Goal: Transaction & Acquisition: Download file/media

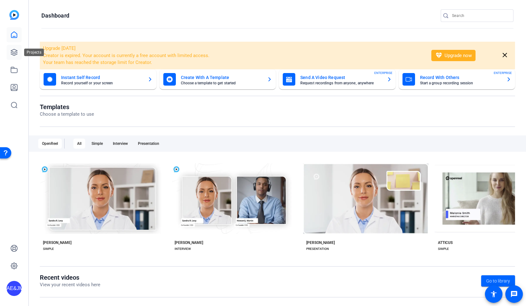
click at [12, 46] on link at bounding box center [14, 52] width 15 height 15
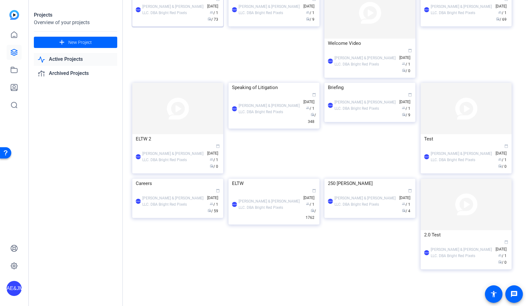
scroll to position [223, 0]
click at [243, 188] on div "ELTW" at bounding box center [274, 183] width 84 height 9
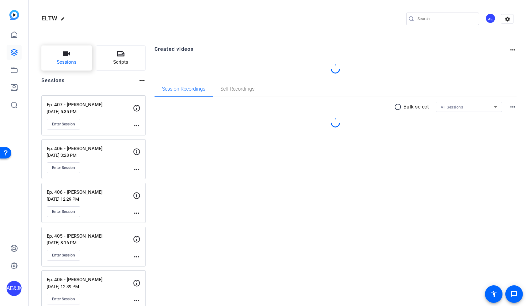
click at [72, 64] on span "Sessions" at bounding box center [67, 62] width 20 height 7
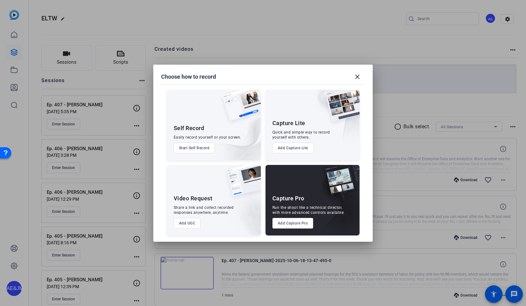
click at [282, 224] on button "Add Capture Pro" at bounding box center [292, 223] width 41 height 11
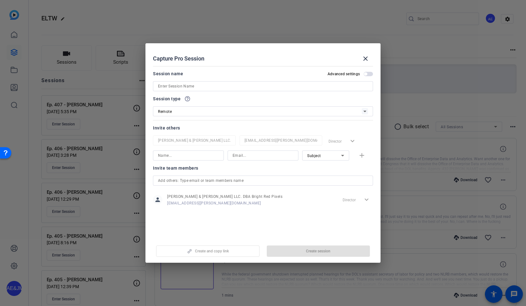
click at [178, 86] on input at bounding box center [263, 86] width 210 height 8
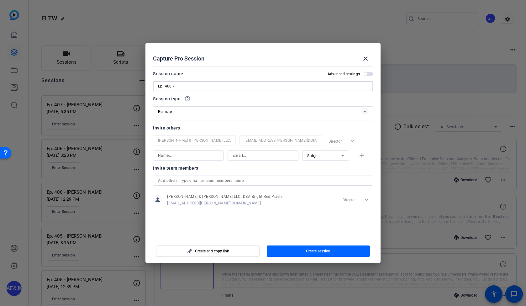
paste input "Eric Emanuelson"
type input "Ep. 408 - [PERSON_NAME]"
click at [173, 155] on input at bounding box center [188, 156] width 61 height 8
type input "[PERSON_NAME]"
click at [254, 157] on input at bounding box center [263, 156] width 61 height 8
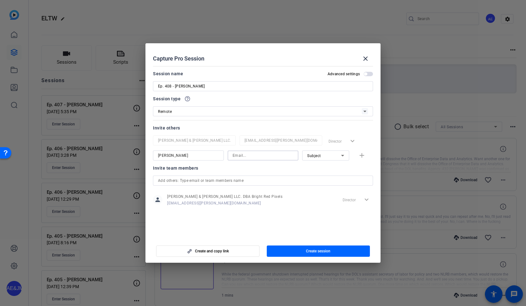
paste input "Eric Emanuelson"
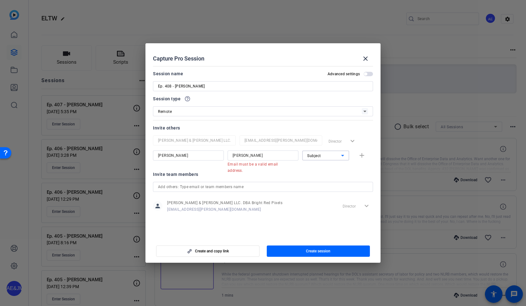
click at [323, 157] on div "Subject" at bounding box center [324, 156] width 34 height 8
click at [319, 166] on span "Collaborator" at bounding box center [318, 168] width 23 height 8
click at [260, 156] on input "Eric Emanuelson" at bounding box center [263, 156] width 61 height 8
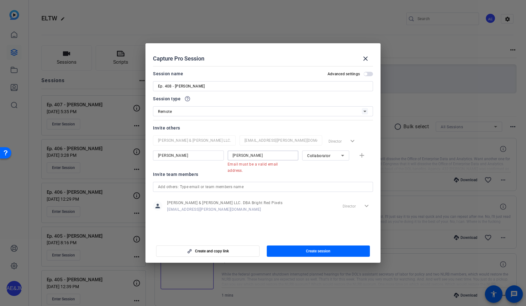
paste input "LPearce@ebglaw.com"
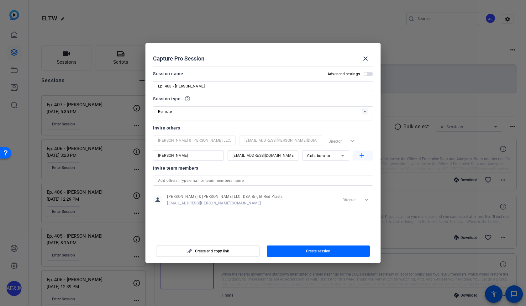
type input "LPearce@ebglaw.com"
click at [364, 155] on mat-icon "add" at bounding box center [362, 156] width 8 height 8
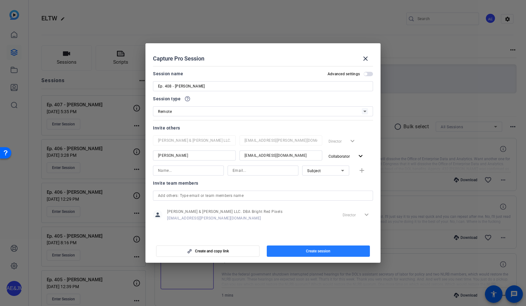
click at [323, 252] on span "Create session" at bounding box center [318, 251] width 24 height 5
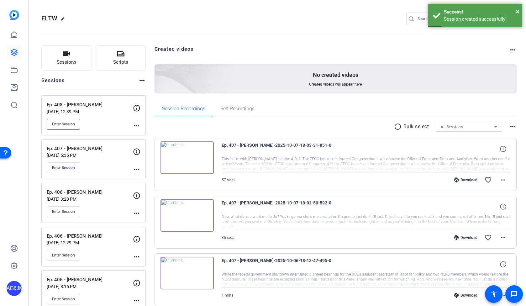
click at [61, 122] on span "Enter Session" at bounding box center [63, 124] width 23 height 5
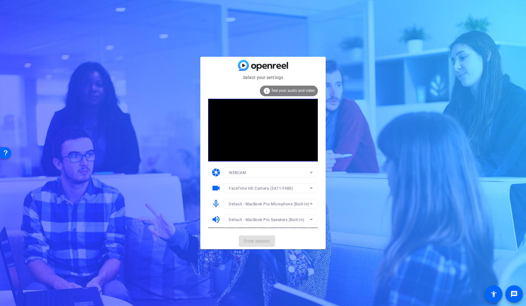
click at [248, 238] on mat-card-actions "Enter session" at bounding box center [262, 241] width 125 height 16
click at [248, 238] on span "Enter session" at bounding box center [257, 241] width 26 height 7
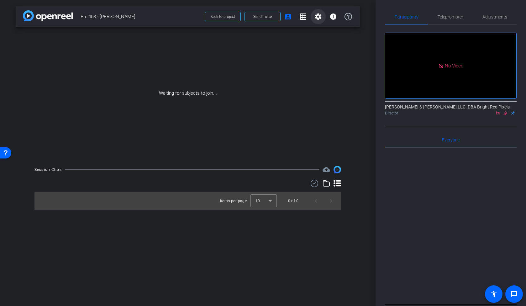
click at [317, 18] on mat-icon "settings" at bounding box center [318, 17] width 8 height 8
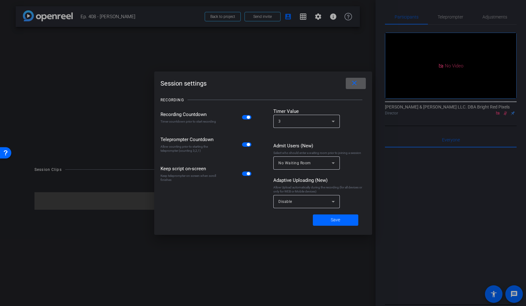
click at [248, 117] on span "button" at bounding box center [248, 117] width 3 height 3
click at [305, 202] on div "Disable" at bounding box center [304, 201] width 53 height 8
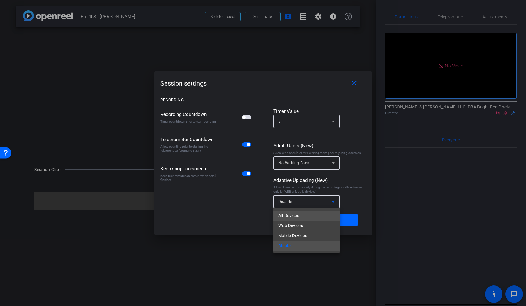
click at [300, 212] on mat-option "All Devices" at bounding box center [306, 216] width 66 height 10
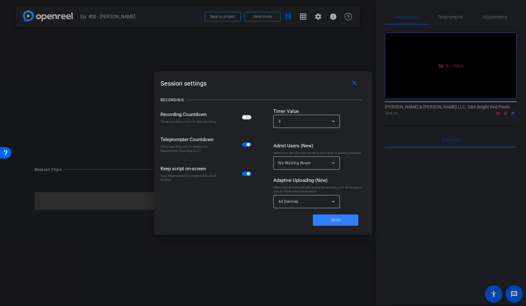
click at [331, 225] on span at bounding box center [335, 219] width 45 height 15
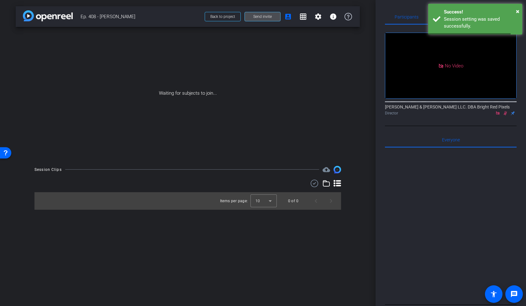
click at [267, 15] on span "Send invite" at bounding box center [262, 16] width 18 height 5
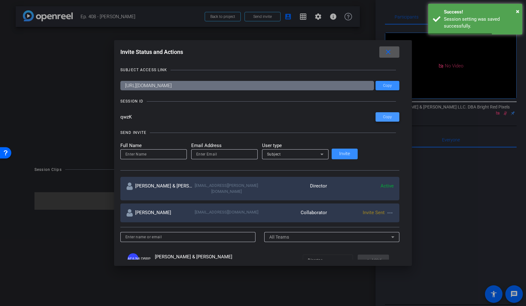
click at [383, 115] on span "Copy" at bounding box center [387, 117] width 9 height 5
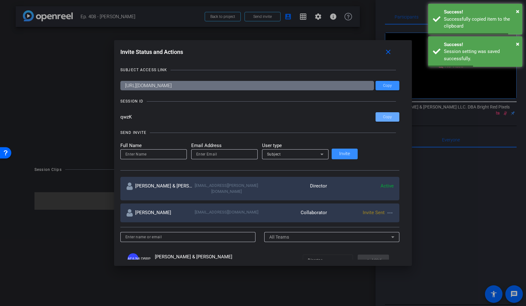
click at [224, 20] on div at bounding box center [263, 153] width 526 height 306
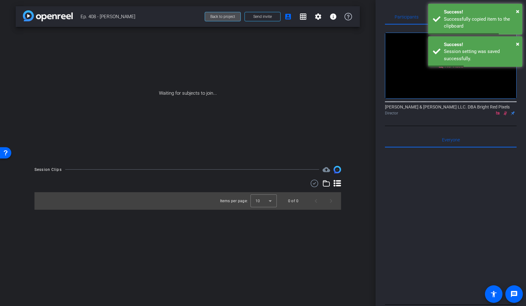
click at [218, 16] on span "Back to project" at bounding box center [222, 16] width 25 height 4
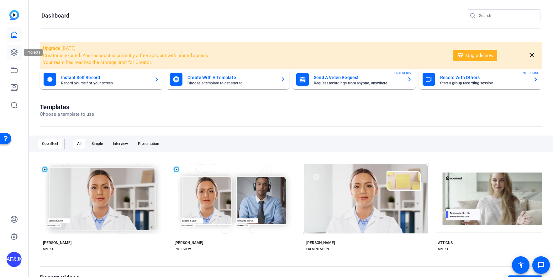
click at [13, 53] on icon at bounding box center [14, 52] width 6 height 6
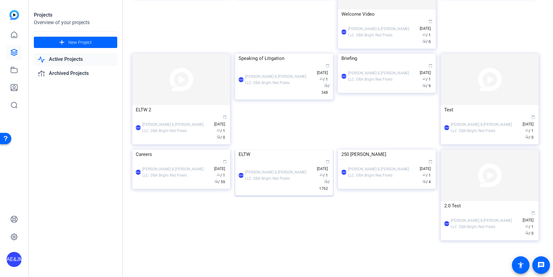
scroll to position [258, 0]
click at [263, 192] on div "AE&JMLDBRP Adam Elend & Jeff Marks LLC. DBA Bright Red Pixels calendar_today Ap…" at bounding box center [284, 175] width 91 height 33
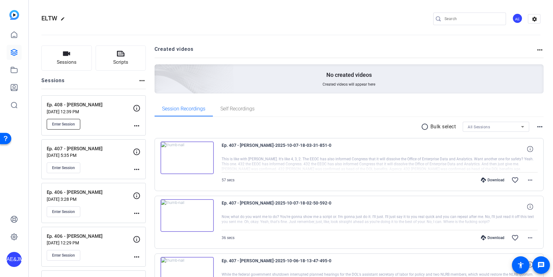
click at [73, 120] on button "Enter Session" at bounding box center [64, 124] width 34 height 11
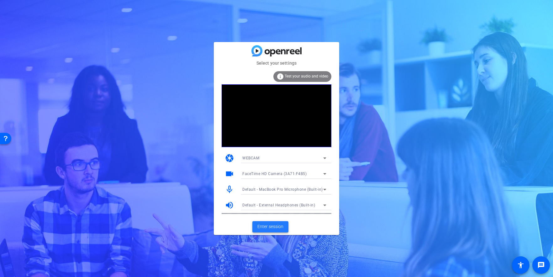
click at [268, 232] on span at bounding box center [270, 226] width 36 height 15
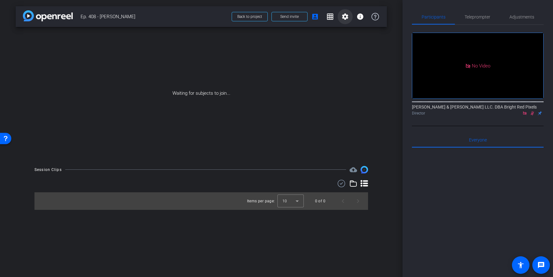
click at [344, 18] on mat-icon "settings" at bounding box center [345, 17] width 8 height 8
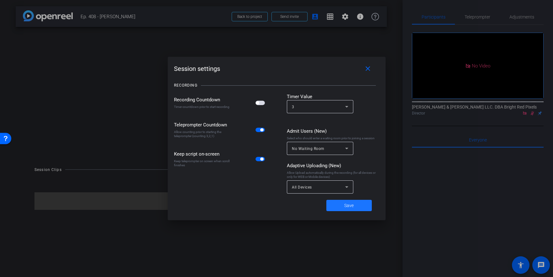
click at [350, 207] on span "Save" at bounding box center [348, 205] width 9 height 7
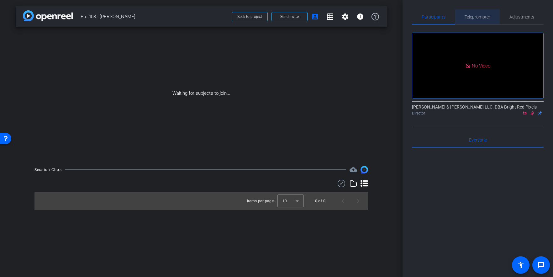
drag, startPoint x: 476, startPoint y: 18, endPoint x: 461, endPoint y: 168, distance: 150.8
click at [476, 18] on span "Teleprompter" at bounding box center [477, 17] width 26 height 4
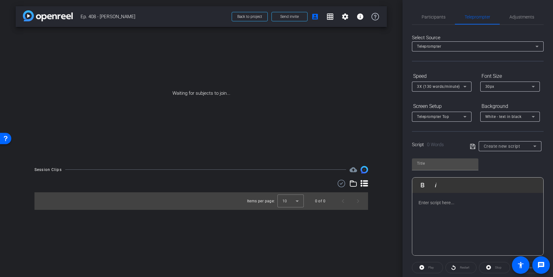
click at [443, 208] on div at bounding box center [477, 224] width 131 height 63
click at [500, 207] on div at bounding box center [477, 224] width 131 height 63
drag, startPoint x: 501, startPoint y: 232, endPoint x: 533, endPoint y: 242, distance: 33.3
click at [502, 232] on div at bounding box center [477, 276] width 118 height 155
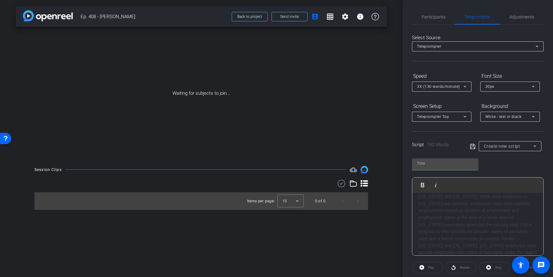
drag, startPoint x: 452, startPoint y: 231, endPoint x: 508, endPoint y: 274, distance: 71.5
click at [452, 231] on div "Delaware and Maryland: Notably, employers in Delaware can no longer require emp…" at bounding box center [477, 232] width 118 height 176
click at [423, 239] on div "Delaware and Maryland: Notably, employers in Delaware can no longer require emp…" at bounding box center [477, 232] width 118 height 176
click at [473, 233] on div "Delaware and Maryland: Notably, employers in Delaware can no longer require emp…" at bounding box center [477, 186] width 118 height 182
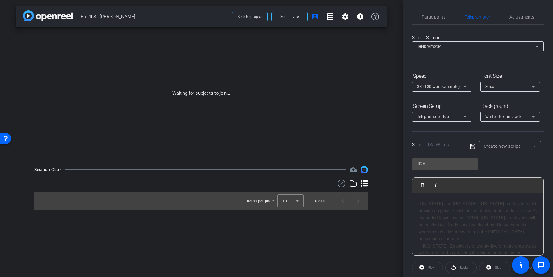
click at [424, 240] on div "Delaware and Maryland: Notably, employers in Delaware can no longer require emp…" at bounding box center [477, 186] width 118 height 182
drag, startPoint x: 443, startPoint y: 217, endPoint x: 537, endPoint y: 266, distance: 105.7
click at [443, 217] on div "Delaware and Maryland: Notably, employers in Delaware can no longer require emp…" at bounding box center [477, 162] width 118 height 190
drag, startPoint x: 444, startPoint y: 219, endPoint x: 416, endPoint y: 218, distance: 28.5
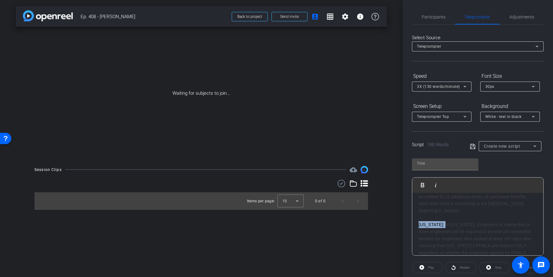
click at [416, 218] on div "Delaware and Maryland: Notably, employers in Delaware can no longer require emp…" at bounding box center [477, 164] width 131 height 209
click at [423, 165] on input "text" at bounding box center [445, 164] width 56 height 8
type input "408"
click at [449, 85] on span "3X (130 words/minute)" at bounding box center [438, 86] width 43 height 4
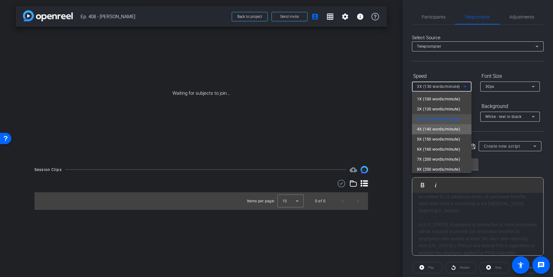
click at [436, 134] on mat-option "4X (140 words/minute)" at bounding box center [442, 129] width 60 height 10
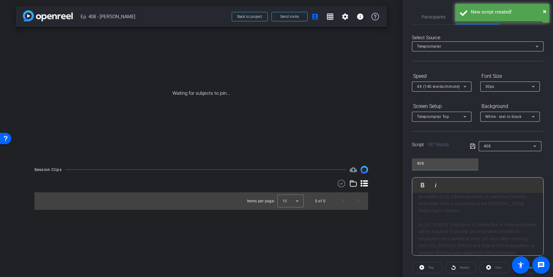
click at [497, 89] on mat-form-field "30px" at bounding box center [510, 86] width 60 height 10
click at [495, 88] on div "30px" at bounding box center [508, 86] width 46 height 8
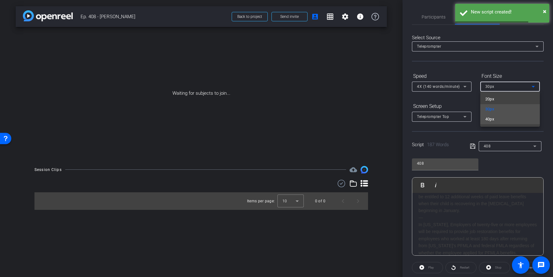
click at [490, 118] on span "40px" at bounding box center [489, 119] width 9 height 8
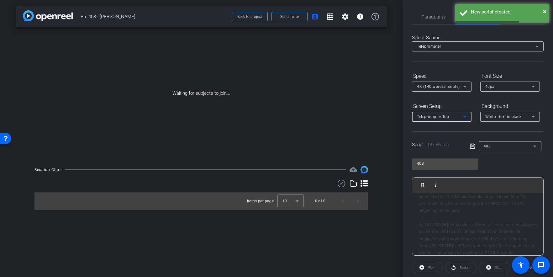
click at [442, 118] on span "Teleprompter Top" at bounding box center [433, 116] width 32 height 4
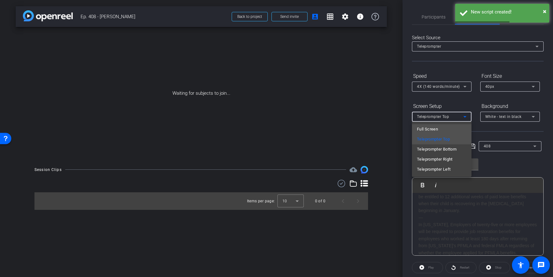
click at [423, 131] on span "Full Screen" at bounding box center [427, 129] width 21 height 8
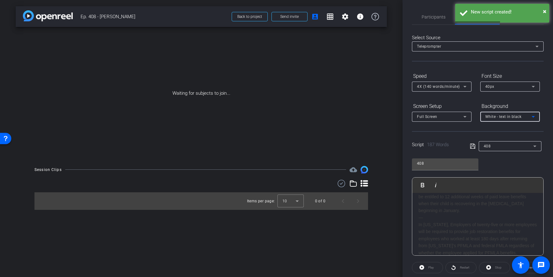
click at [500, 113] on mat-select "White - text in black" at bounding box center [510, 117] width 50 height 8
click at [498, 141] on div "Black - text in white" at bounding box center [503, 141] width 37 height 8
click at [473, 147] on icon at bounding box center [473, 146] width 6 height 8
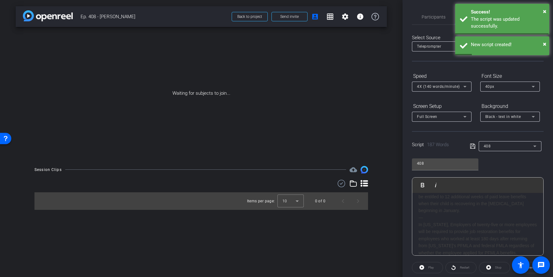
click at [473, 147] on icon at bounding box center [473, 146] width 6 height 8
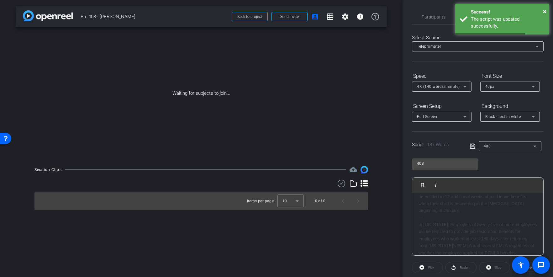
scroll to position [0, 0]
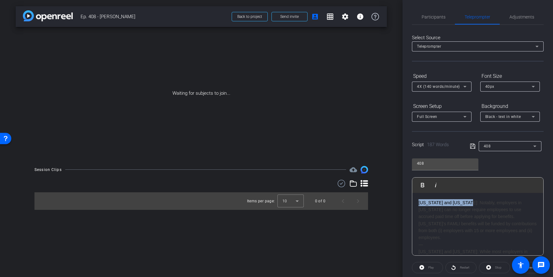
drag, startPoint x: 468, startPoint y: 203, endPoint x: 399, endPoint y: 203, distance: 68.6
click at [399, 203] on div "arrow_back Ep. 408 - Eric Emanuelson Back to project Send invite account_box gr…" at bounding box center [276, 138] width 553 height 277
drag, startPoint x: 438, startPoint y: 203, endPoint x: 406, endPoint y: 200, distance: 32.7
click at [406, 200] on div "Participants Teleprompter Adjustments Adam Elend & Jeff Marks LLC. DBA Bright R…" at bounding box center [477, 138] width 150 height 277
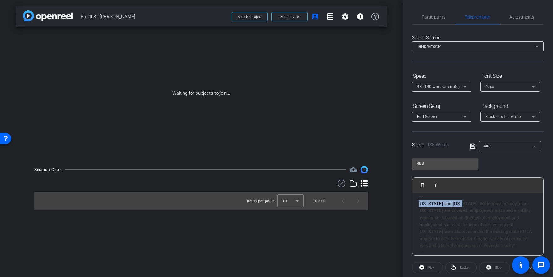
drag, startPoint x: 459, startPoint y: 202, endPoint x: 418, endPoint y: 203, distance: 41.1
click at [418, 203] on div "Employers in Delaware can no longer require employees to use accrued paid time …" at bounding box center [477, 249] width 118 height 182
drag, startPoint x: 469, startPoint y: 209, endPoint x: 418, endPoint y: 211, distance: 51.8
click at [416, 210] on div "Employers in Delaware can no longer require employees to use accrued paid time …" at bounding box center [477, 197] width 131 height 195
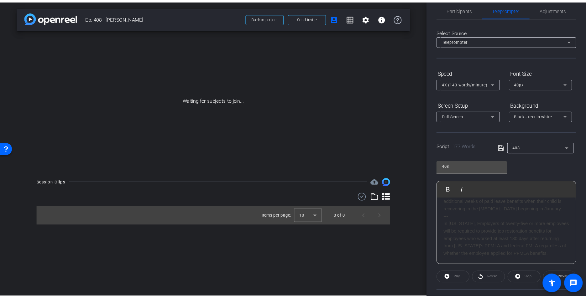
scroll to position [7, 0]
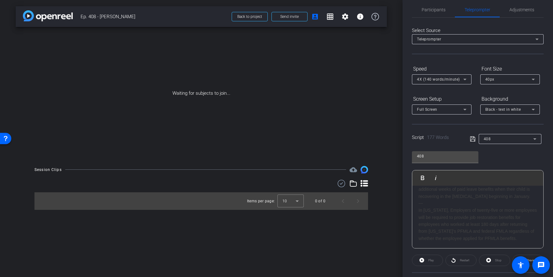
click at [471, 138] on icon at bounding box center [473, 139] width 6 height 8
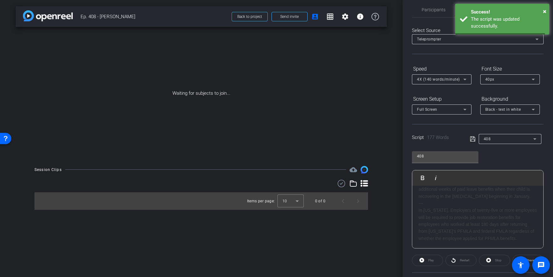
click at [471, 138] on icon at bounding box center [473, 139] width 6 height 8
click at [470, 139] on icon at bounding box center [473, 139] width 6 height 8
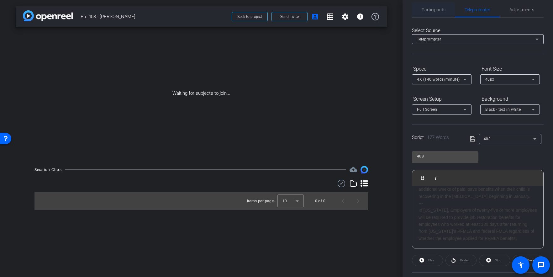
click at [433, 12] on span "Participants" at bounding box center [434, 9] width 24 height 15
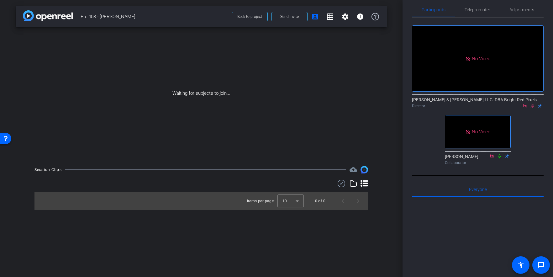
click at [532, 104] on icon at bounding box center [532, 106] width 5 height 4
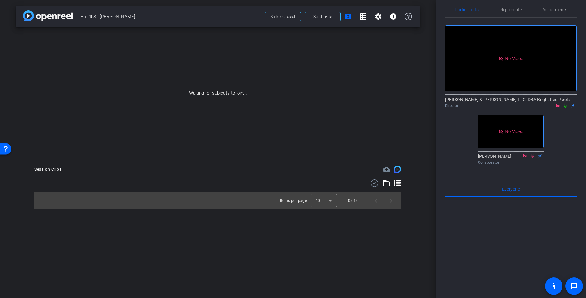
click at [553, 104] on icon at bounding box center [565, 106] width 3 height 4
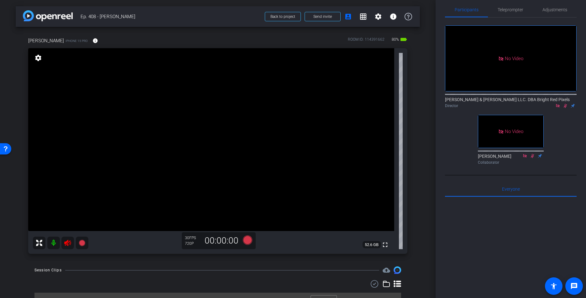
click at [553, 104] on icon at bounding box center [565, 106] width 5 height 4
click at [68, 242] on icon at bounding box center [68, 243] width 8 height 8
click at [162, 276] on div "Session Clips cloud_upload Items per page: 10 0 of 0" at bounding box center [218, 289] width 404 height 44
click at [162, 275] on div "Session Clips cloud_upload Items per page: 10 0 of 0" at bounding box center [218, 289] width 404 height 44
click at [163, 274] on div "Session Clips cloud_upload" at bounding box center [217, 271] width 367 height 8
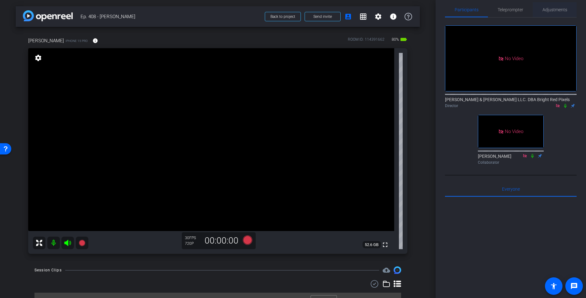
click at [552, 4] on span "Adjustments" at bounding box center [555, 9] width 25 height 15
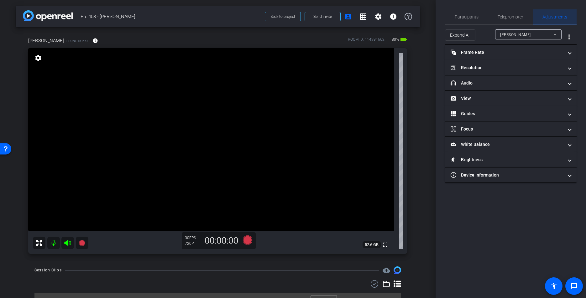
scroll to position [0, 0]
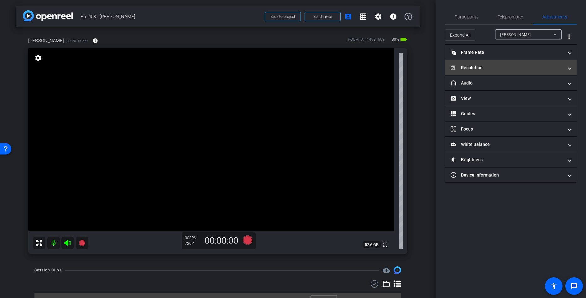
click at [488, 69] on mat-panel-title "Resolution" at bounding box center [507, 68] width 113 height 7
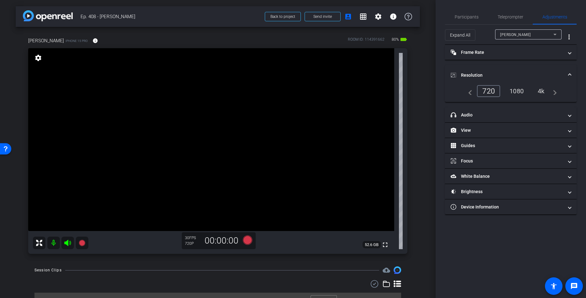
click at [513, 93] on div "1080" at bounding box center [517, 91] width 24 height 11
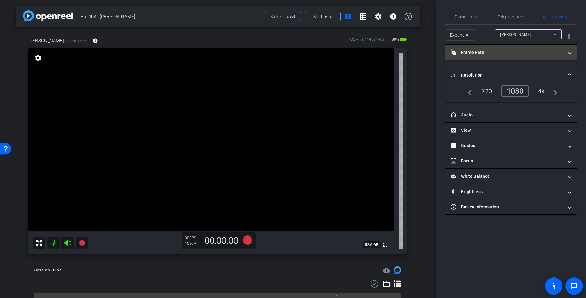
click at [499, 50] on mat-panel-title "Frame Rate Frame Rate" at bounding box center [507, 52] width 113 height 7
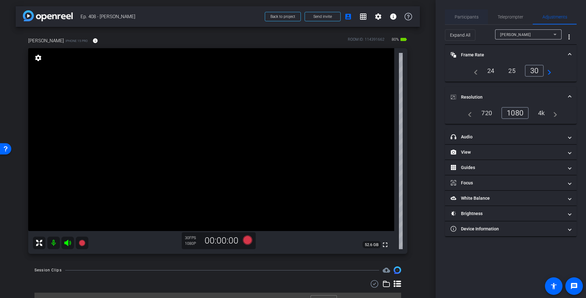
click at [465, 20] on span "Participants" at bounding box center [467, 16] width 24 height 15
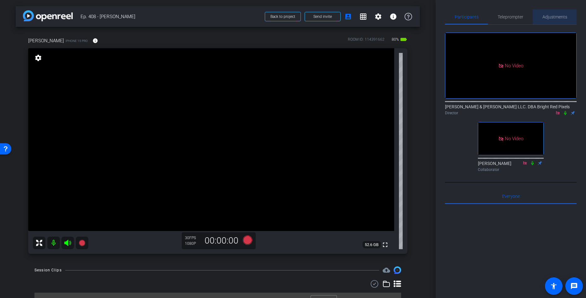
click at [549, 17] on span "Adjustments" at bounding box center [555, 17] width 25 height 4
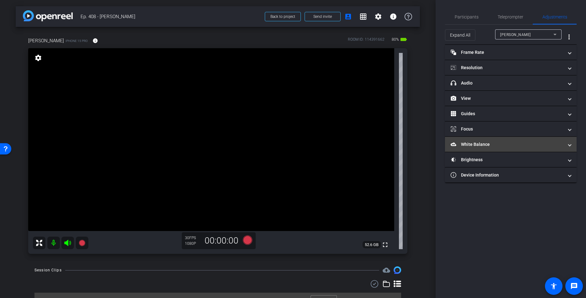
click at [469, 138] on mat-expansion-panel-header "White Balance White Balance" at bounding box center [511, 144] width 132 height 15
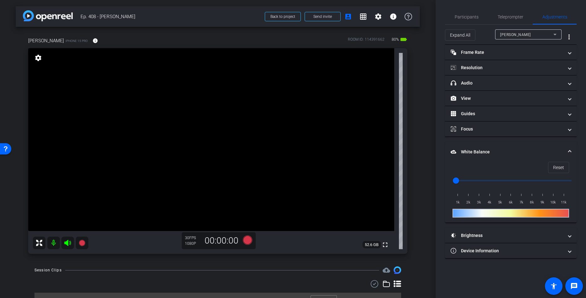
type input "3000"
click at [478, 179] on input "range" at bounding box center [513, 181] width 130 height 14
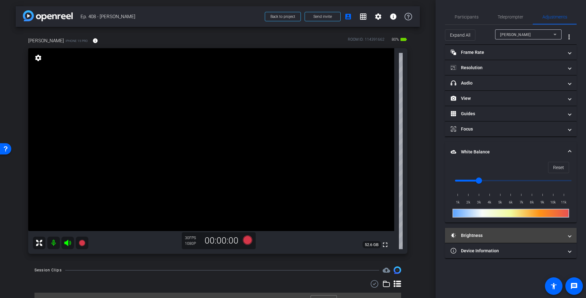
click at [485, 233] on mat-panel-title "Brightness" at bounding box center [507, 236] width 113 height 7
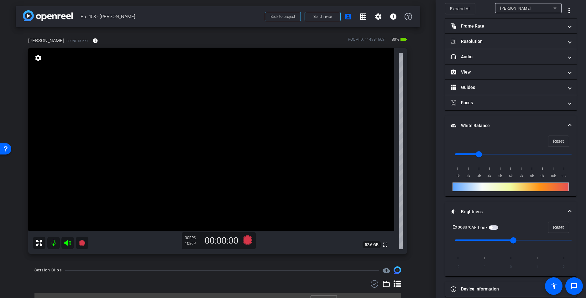
scroll to position [34, 0]
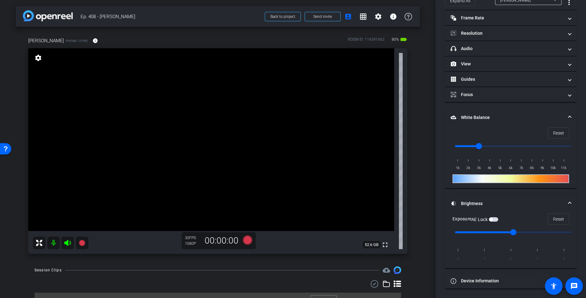
click at [496, 220] on span "button" at bounding box center [493, 220] width 9 height 4
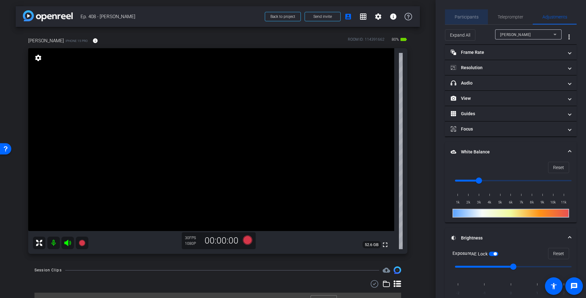
click at [470, 18] on span "Participants" at bounding box center [467, 17] width 24 height 4
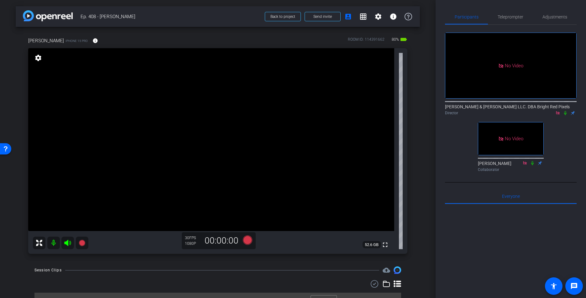
click at [99, 266] on div "arrow_back Ep. 408 - Eric Emanuelson Back to project Send invite account_box gr…" at bounding box center [218, 149] width 436 height 298
click at [105, 265] on div "arrow_back Ep. 408 - Eric Emanuelson Back to project Send invite account_box gr…" at bounding box center [218, 149] width 436 height 298
click at [553, 18] on span "Adjustments" at bounding box center [555, 17] width 25 height 4
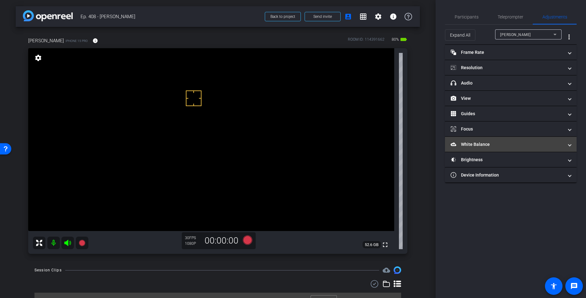
click at [477, 147] on mat-panel-title "White Balance White Balance" at bounding box center [507, 144] width 113 height 7
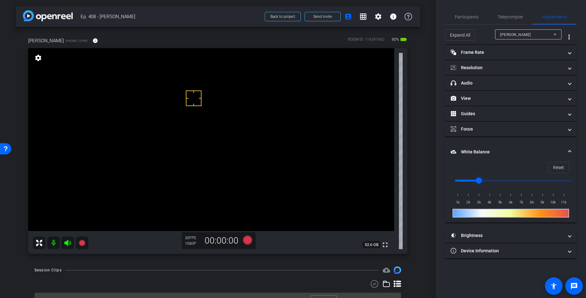
click at [485, 180] on input "range" at bounding box center [513, 181] width 130 height 14
type input "3000"
click at [480, 181] on input "range" at bounding box center [513, 181] width 130 height 14
click at [468, 237] on mat-panel-title "Brightness" at bounding box center [507, 236] width 113 height 7
click at [496, 254] on span "button" at bounding box center [493, 254] width 9 height 4
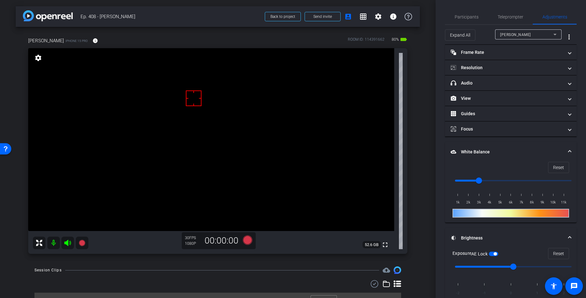
click at [525, 241] on mat-panel-title "Brightness" at bounding box center [507, 238] width 113 height 7
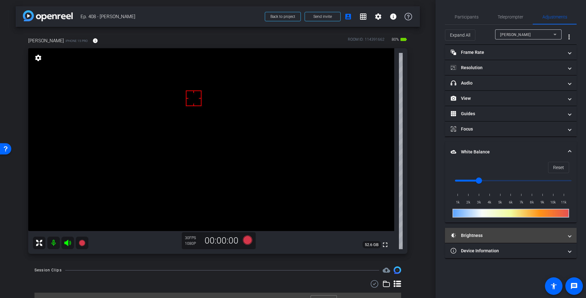
click at [522, 238] on mat-panel-title "Brightness" at bounding box center [507, 236] width 113 height 7
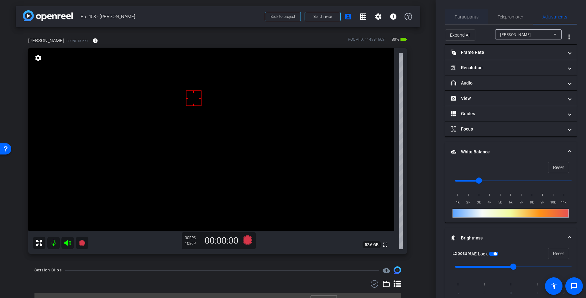
click at [460, 15] on span "Participants" at bounding box center [467, 17] width 24 height 4
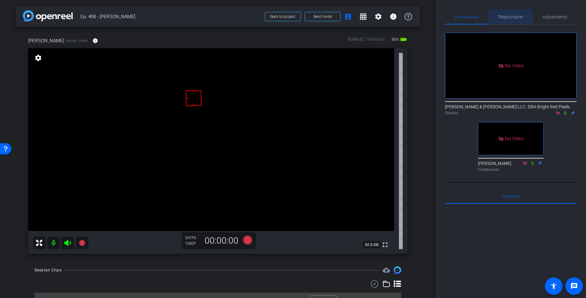
click at [504, 18] on span "Teleprompter" at bounding box center [511, 17] width 26 height 4
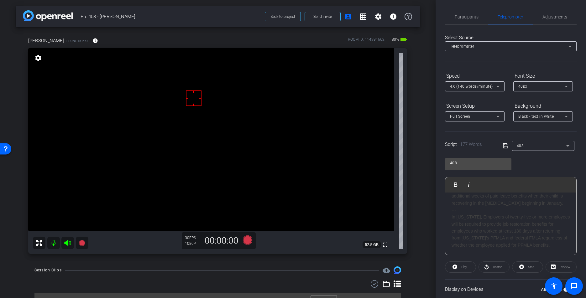
scroll to position [36, 0]
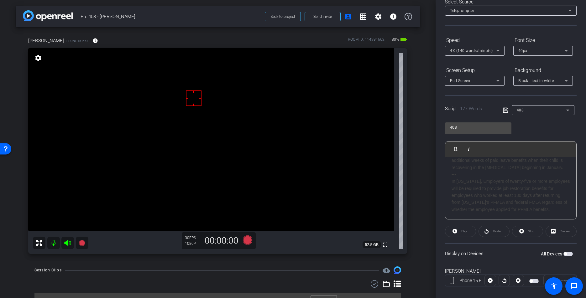
click at [532, 276] on span "button" at bounding box center [531, 281] width 3 height 3
click at [466, 176] on div "Employers in Delaware can no longer require employees to use accrued paid time …" at bounding box center [511, 126] width 118 height 176
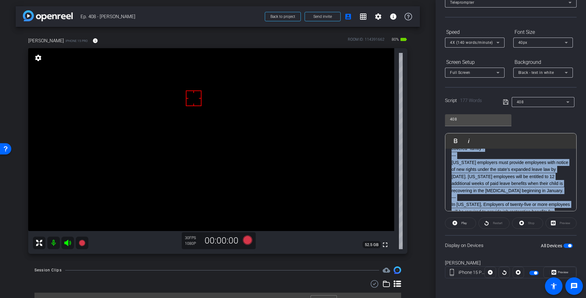
scroll to position [0, 0]
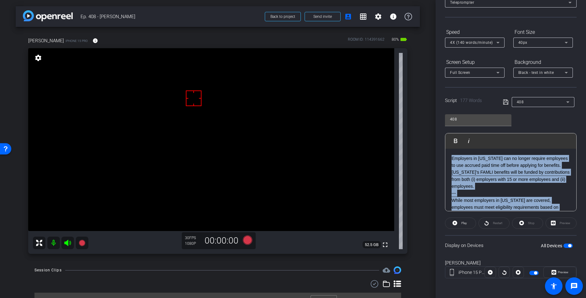
drag, startPoint x: 558, startPoint y: 204, endPoint x: 411, endPoint y: 123, distance: 167.4
click at [412, 123] on div "arrow_back Ep. 408 - Eric Emanuelson Back to project Send invite account_box gr…" at bounding box center [293, 149] width 586 height 298
copy div "Employers in Delaware can no longer require employees to use accrued paid time …"
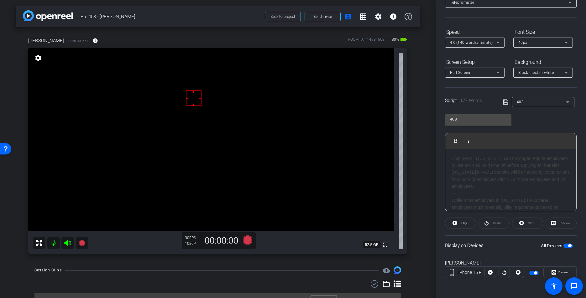
click at [487, 193] on div "Employers in Delaware can no longer require employees to use accrued paid time …" at bounding box center [511, 243] width 118 height 176
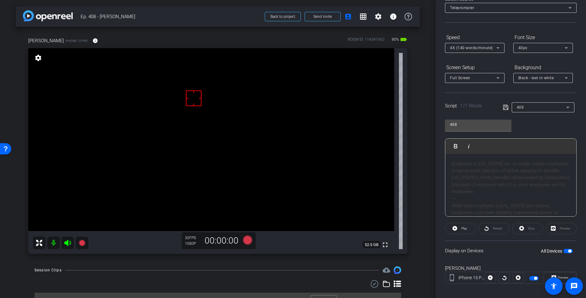
scroll to position [37, 0]
click at [488, 192] on div "Employers in Delaware can no longer require employees to use accrued paid time …" at bounding box center [511, 250] width 118 height 176
click at [453, 165] on div "Employers in Delaware can no longer require employees to use accrued paid time …" at bounding box center [511, 250] width 118 height 176
click at [452, 167] on div "Employers in Delaware can no longer require employees to use accrued paid time …" at bounding box center [511, 250] width 118 height 176
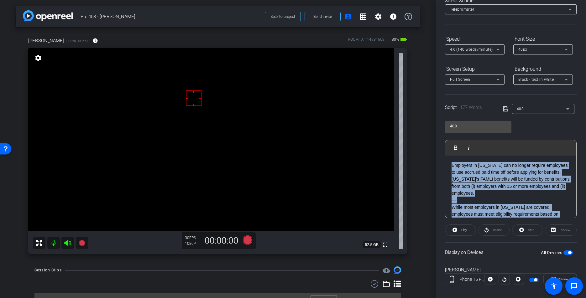
scroll to position [125, 0]
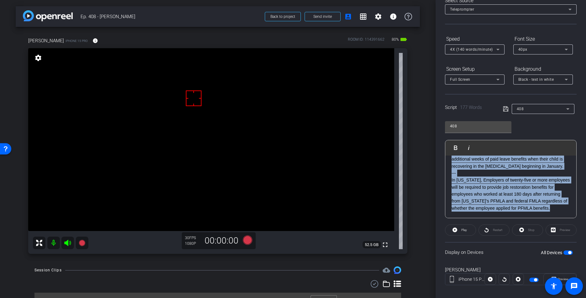
drag, startPoint x: 451, startPoint y: 164, endPoint x: 518, endPoint y: 248, distance: 108.2
click at [538, 262] on openreel-capture-teleprompter "Speed 4X (140 words/minute) Font Size 40px Screen Setup Full Screen Background …" at bounding box center [511, 165] width 132 height 263
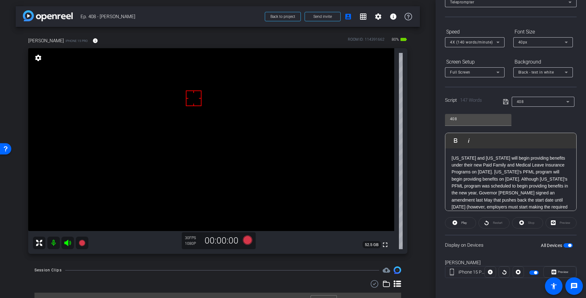
scroll to position [70, 0]
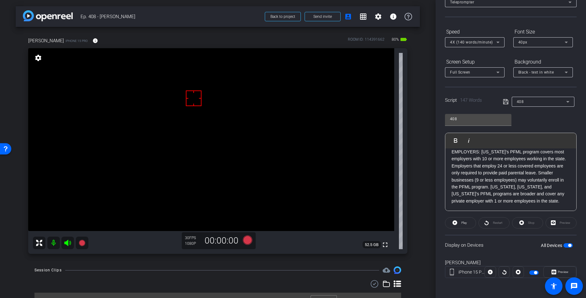
click at [505, 100] on icon at bounding box center [506, 102] width 6 height 8
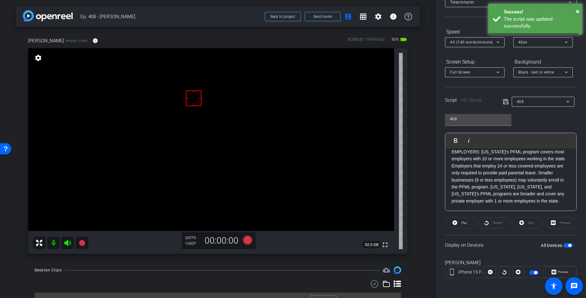
click at [505, 100] on icon at bounding box center [506, 102] width 6 height 8
click at [505, 101] on icon at bounding box center [506, 102] width 6 height 8
drag, startPoint x: 505, startPoint y: 101, endPoint x: 487, endPoint y: 181, distance: 82.3
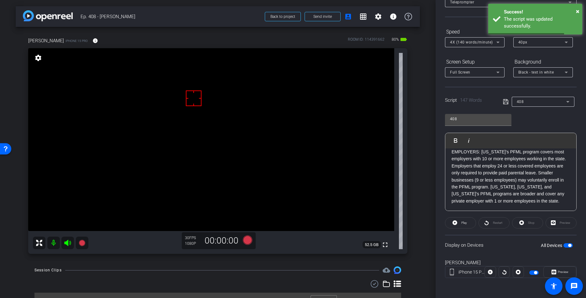
click at [506, 101] on icon at bounding box center [506, 102] width 6 height 8
click at [457, 223] on icon at bounding box center [455, 223] width 5 height 5
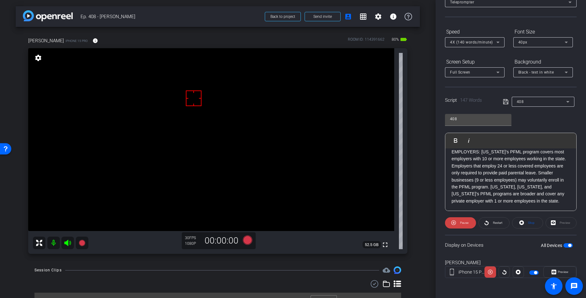
click at [527, 223] on span "Stop" at bounding box center [531, 223] width 8 height 9
click at [527, 223] on div "Stop" at bounding box center [527, 223] width 31 height 11
click at [506, 101] on icon at bounding box center [506, 102] width 6 height 8
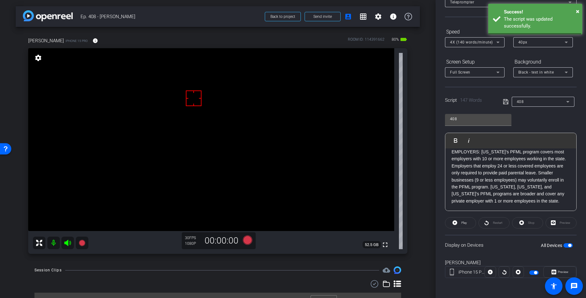
click at [506, 101] on icon at bounding box center [506, 102] width 6 height 8
drag, startPoint x: 506, startPoint y: 101, endPoint x: 542, endPoint y: 191, distance: 98.0
click at [506, 101] on icon at bounding box center [506, 102] width 6 height 8
click at [553, 274] on span "Preview" at bounding box center [563, 271] width 11 height 3
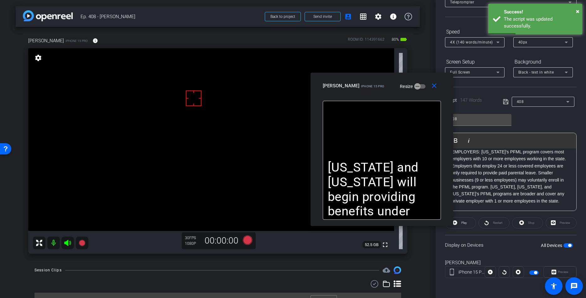
drag, startPoint x: 286, startPoint y: 92, endPoint x: 374, endPoint y: 91, distance: 87.8
click at [374, 91] on div "close Eric E iPhone 15 Pro Resize" at bounding box center [382, 87] width 143 height 28
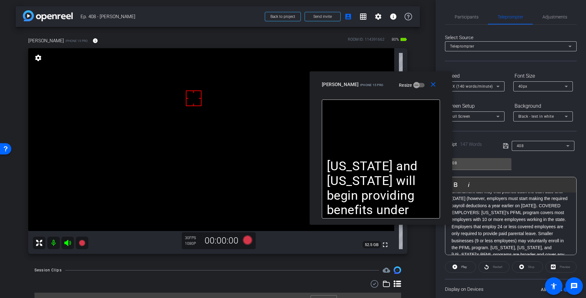
scroll to position [0, 0]
click at [435, 84] on mat-icon "close" at bounding box center [433, 85] width 8 height 8
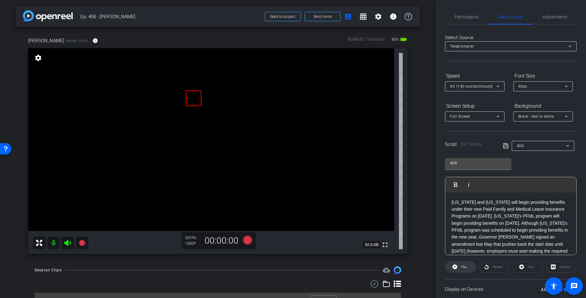
click at [457, 266] on icon at bounding box center [455, 267] width 5 height 5
click at [531, 267] on span "Stop" at bounding box center [531, 266] width 7 height 3
click at [531, 267] on div "Stop" at bounding box center [527, 267] width 31 height 11
click at [504, 143] on icon at bounding box center [506, 146] width 6 height 8
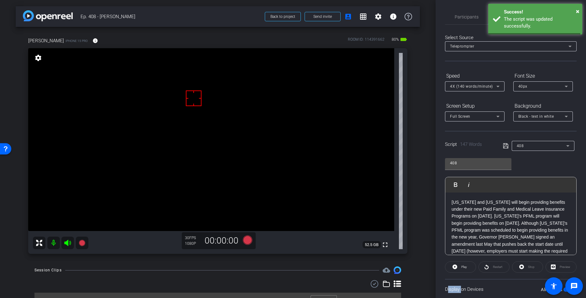
click at [504, 143] on icon at bounding box center [506, 146] width 6 height 8
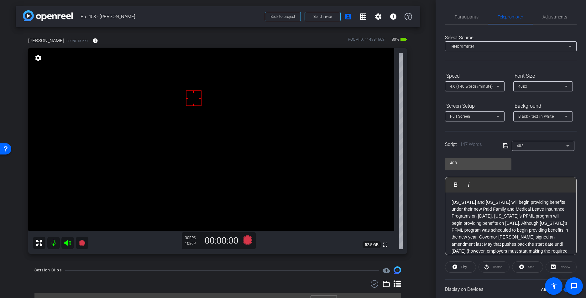
click at [420, 154] on div "arrow_back Ep. 408 - Eric Emanuelson Back to project Send invite account_box gr…" at bounding box center [218, 149] width 436 height 298
click at [466, 15] on span "Participants" at bounding box center [467, 17] width 24 height 4
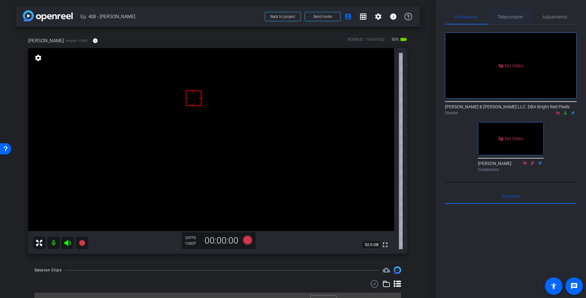
click at [514, 12] on span "Teleprompter" at bounding box center [511, 16] width 26 height 15
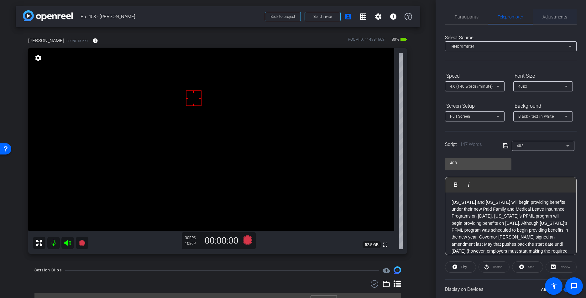
click at [553, 19] on span "Adjustments" at bounding box center [555, 16] width 25 height 15
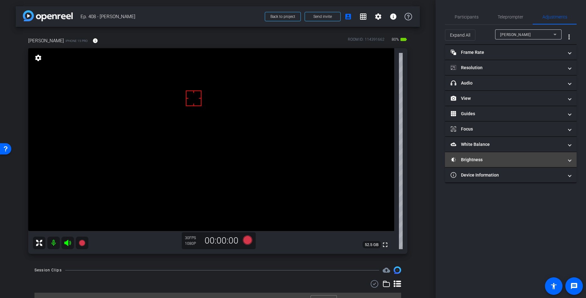
click at [471, 164] on mat-expansion-panel-header "Brightness" at bounding box center [511, 159] width 132 height 15
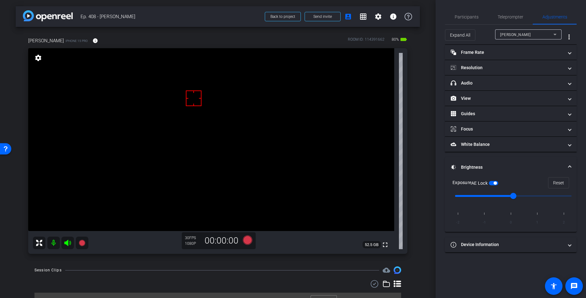
click at [497, 185] on span "button" at bounding box center [493, 183] width 9 height 4
click at [494, 181] on span "button" at bounding box center [493, 183] width 9 height 4
click at [496, 183] on span "button" at bounding box center [493, 183] width 9 height 4
click at [474, 15] on span "Participants" at bounding box center [467, 17] width 24 height 4
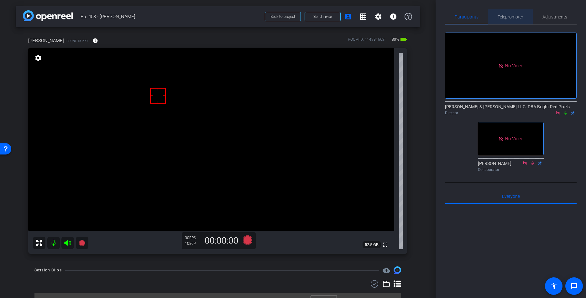
drag, startPoint x: 503, startPoint y: 20, endPoint x: 469, endPoint y: 30, distance: 35.9
click at [503, 20] on span "Teleprompter" at bounding box center [511, 16] width 26 height 15
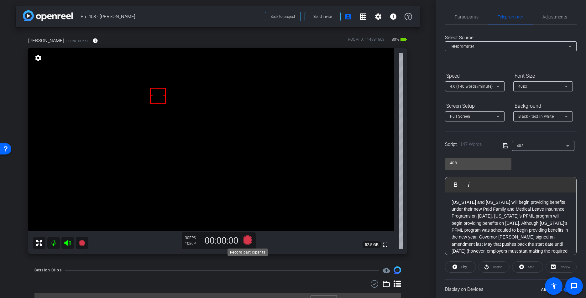
click at [244, 238] on icon at bounding box center [247, 240] width 9 height 9
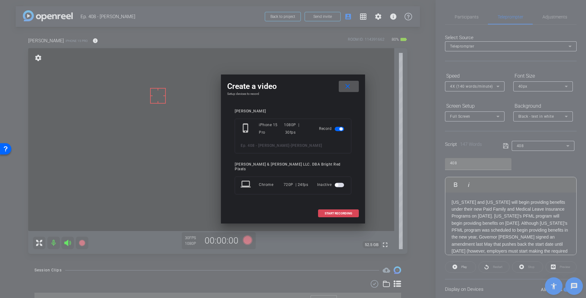
click at [337, 209] on span at bounding box center [338, 213] width 40 height 15
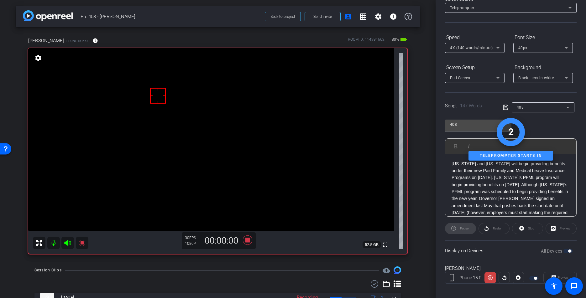
scroll to position [44, 0]
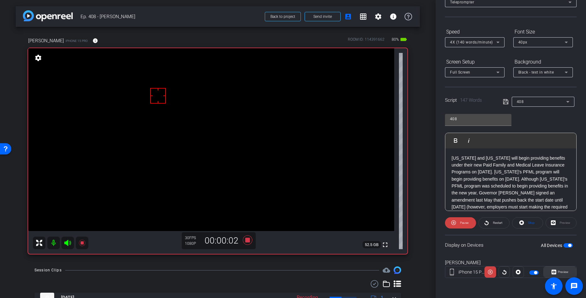
click at [553, 272] on span "Preview" at bounding box center [563, 271] width 11 height 3
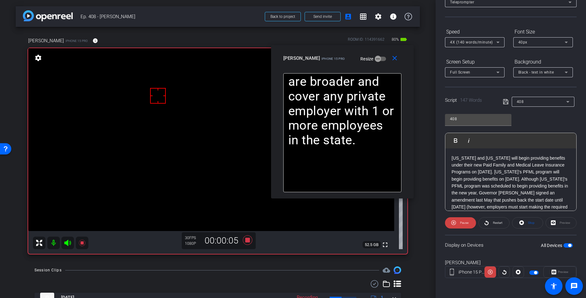
drag, startPoint x: 260, startPoint y: 90, endPoint x: 309, endPoint y: 62, distance: 56.3
click at [309, 62] on div "Eric E iPhone 15 Pro Resize" at bounding box center [344, 58] width 123 height 11
click at [531, 226] on span "Stop" at bounding box center [531, 223] width 8 height 9
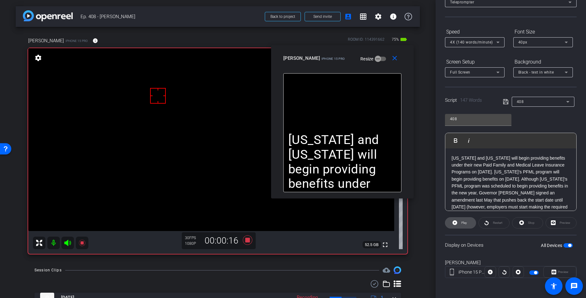
click at [462, 224] on span "Play" at bounding box center [464, 222] width 6 height 3
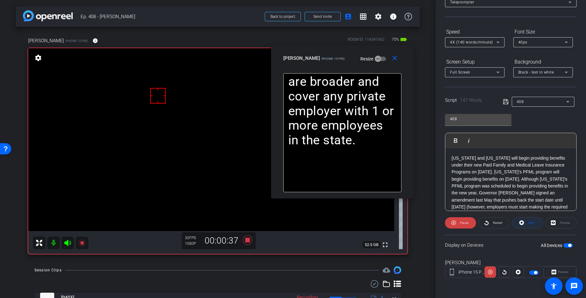
click at [529, 222] on span "Stop" at bounding box center [531, 222] width 7 height 3
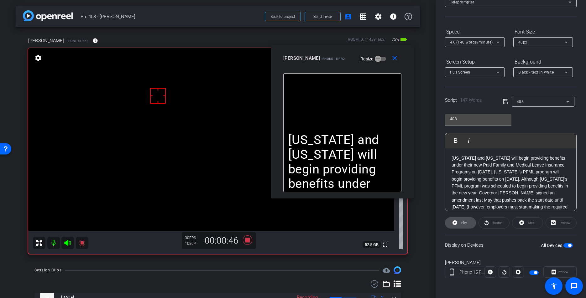
click at [462, 225] on span "Play" at bounding box center [463, 223] width 7 height 9
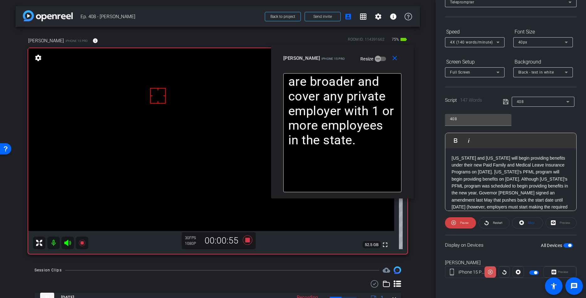
click at [490, 274] on icon at bounding box center [490, 272] width 5 height 9
click at [490, 274] on icon at bounding box center [490, 272] width 5 height 5
click at [490, 274] on icon at bounding box center [490, 272] width 5 height 9
click at [489, 274] on icon at bounding box center [490, 272] width 5 height 5
click at [489, 274] on icon at bounding box center [490, 272] width 5 height 9
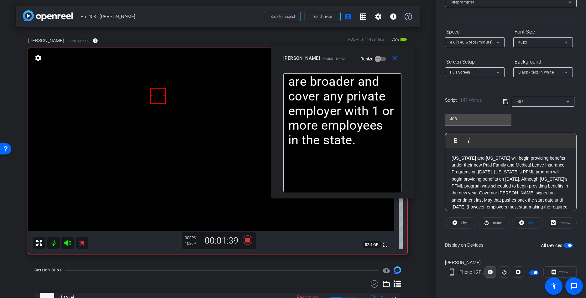
click at [489, 274] on icon at bounding box center [490, 272] width 5 height 5
click at [489, 274] on icon at bounding box center [490, 272] width 5 height 9
click at [531, 223] on span "Stop" at bounding box center [531, 222] width 7 height 3
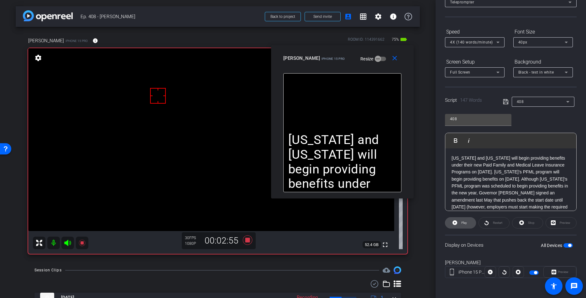
click at [464, 222] on span "Play" at bounding box center [464, 222] width 6 height 3
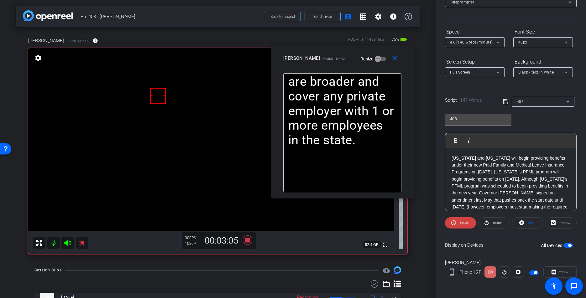
click at [490, 274] on icon at bounding box center [490, 272] width 5 height 9
click at [490, 274] on icon at bounding box center [490, 272] width 5 height 5
click at [520, 272] on icon at bounding box center [518, 272] width 5 height 5
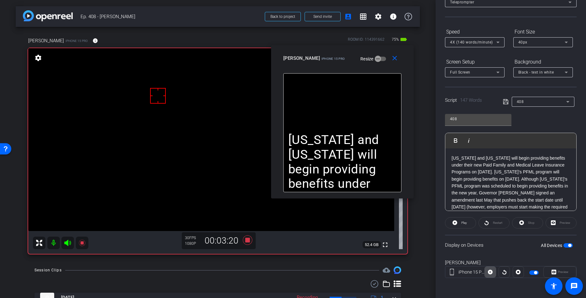
click at [490, 273] on icon at bounding box center [490, 272] width 5 height 9
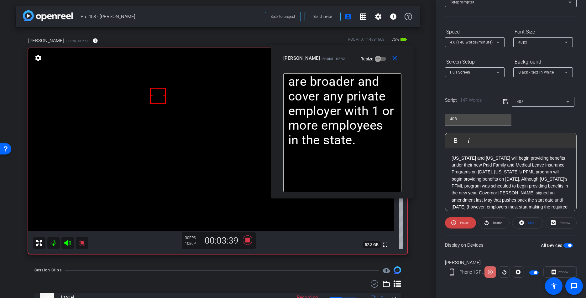
click at [490, 273] on icon at bounding box center [490, 272] width 5 height 5
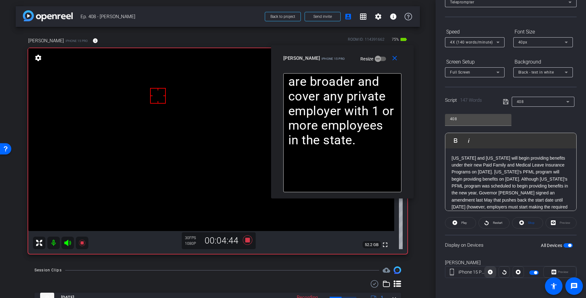
click at [490, 273] on icon at bounding box center [490, 272] width 5 height 9
click at [490, 273] on icon at bounding box center [490, 272] width 5 height 5
click at [490, 273] on icon at bounding box center [490, 272] width 5 height 9
click at [399, 56] on span at bounding box center [396, 58] width 20 height 15
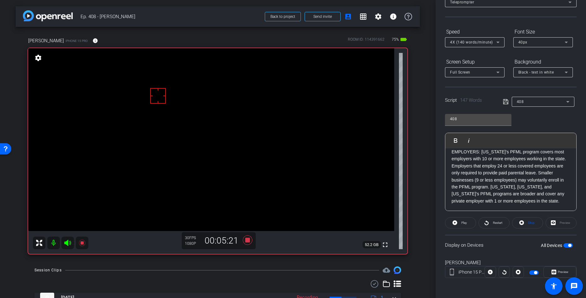
scroll to position [70, 0]
click at [245, 240] on icon at bounding box center [247, 240] width 15 height 11
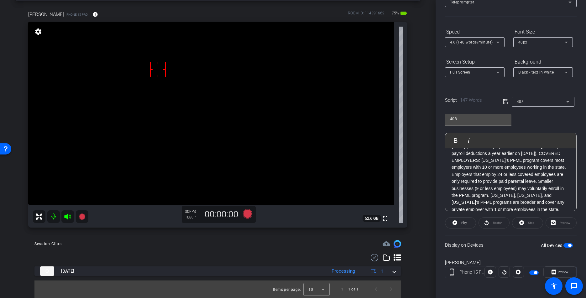
scroll to position [60, 0]
click at [248, 214] on icon at bounding box center [247, 213] width 9 height 9
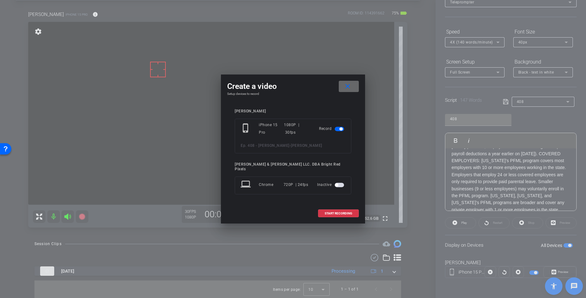
click at [350, 91] on mat-icon "close" at bounding box center [348, 87] width 8 height 8
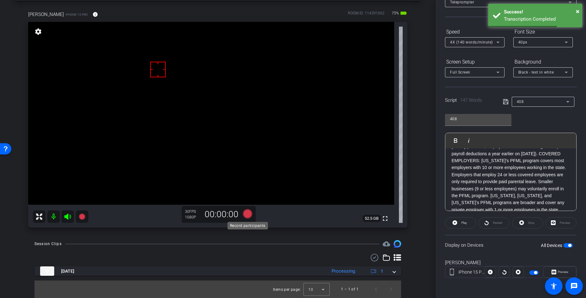
click at [248, 212] on icon at bounding box center [247, 213] width 9 height 9
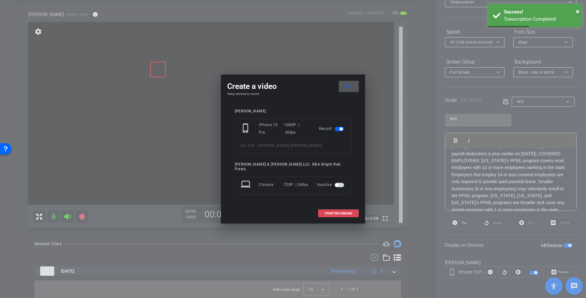
click at [334, 212] on span "START RECORDING" at bounding box center [339, 213] width 28 height 3
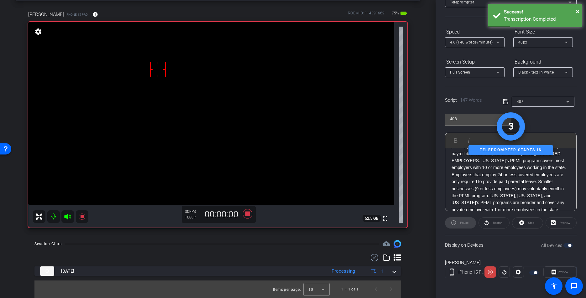
scroll to position [25, 0]
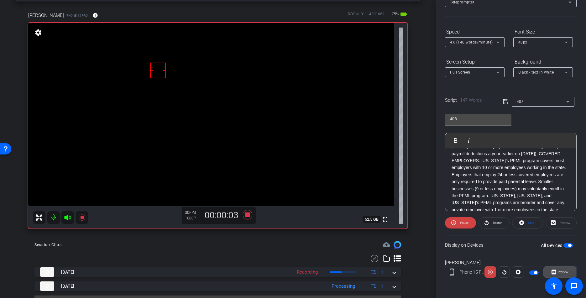
click at [553, 272] on span "Preview" at bounding box center [563, 271] width 11 height 3
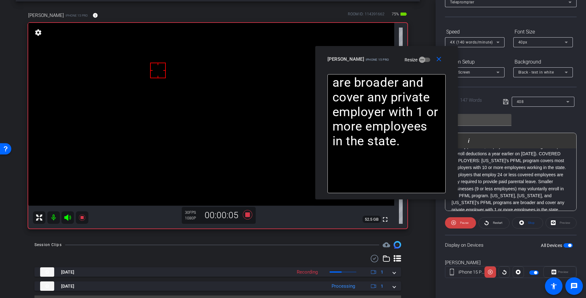
drag, startPoint x: 257, startPoint y: 92, endPoint x: 346, endPoint y: 56, distance: 96.0
click at [346, 56] on div "close Eric E iPhone 15 Pro Resize" at bounding box center [386, 60] width 143 height 28
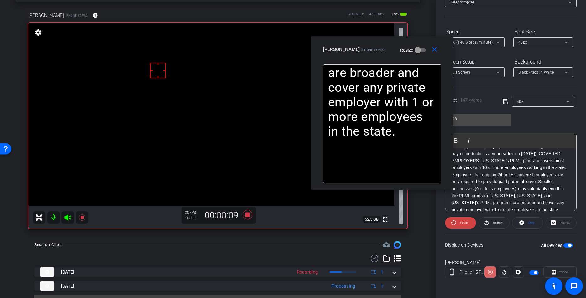
click at [490, 272] on icon at bounding box center [490, 272] width 5 height 5
click at [490, 272] on icon at bounding box center [490, 272] width 5 height 9
click at [433, 48] on mat-icon "close" at bounding box center [435, 50] width 8 height 8
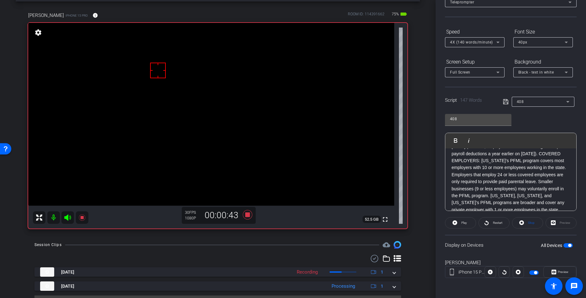
click at [535, 273] on span "button" at bounding box center [535, 272] width 3 height 3
click at [236, 237] on div "arrow_back Ep. 408 - Eric Emanuelson Back to project Send invite account_box gr…" at bounding box center [218, 124] width 436 height 298
click at [66, 219] on icon at bounding box center [67, 218] width 7 height 6
click at [68, 218] on icon at bounding box center [68, 218] width 8 height 8
click at [68, 218] on icon at bounding box center [67, 218] width 7 height 6
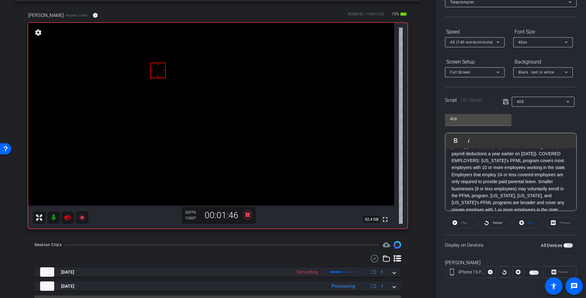
click at [78, 252] on div "Session Clips cloud_upload Oct 10, 2025 Recording 1 Oct 10, 2025 Processing 1 I…" at bounding box center [218, 277] width 404 height 72
click at [68, 218] on icon at bounding box center [68, 218] width 8 height 8
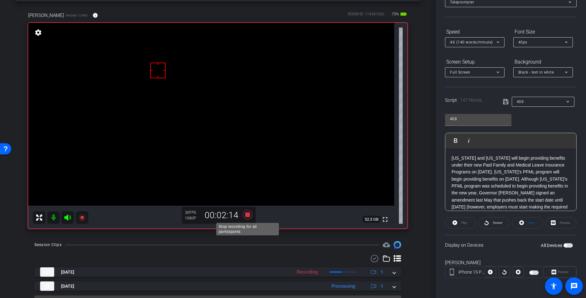
click at [246, 214] on icon at bounding box center [247, 214] width 9 height 9
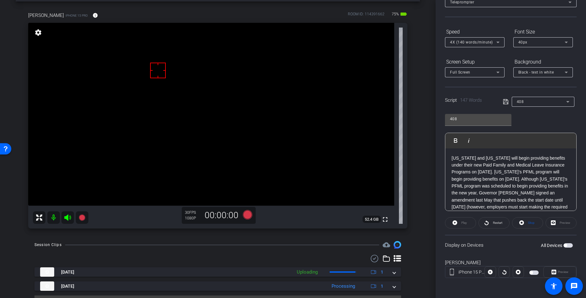
click at [532, 273] on span "button" at bounding box center [531, 272] width 3 height 3
click at [453, 158] on p "Delaware and Minnesota will begin providing benefits under their new Paid Famil…" at bounding box center [511, 214] width 118 height 119
click at [247, 215] on icon at bounding box center [247, 214] width 9 height 9
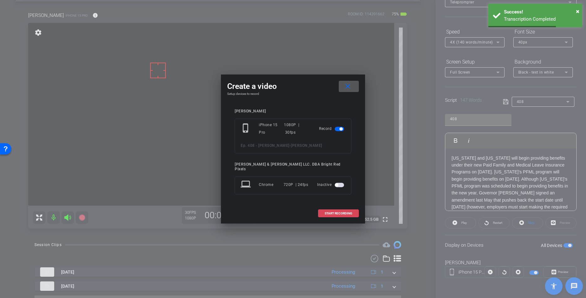
click at [321, 210] on span at bounding box center [338, 213] width 40 height 15
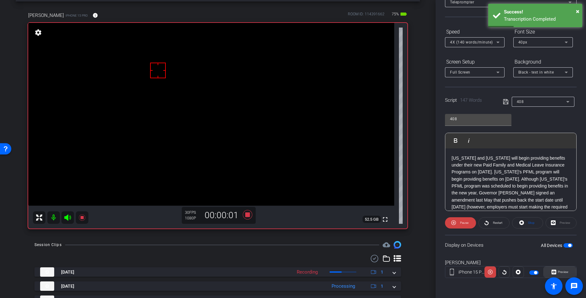
click at [553, 275] on span at bounding box center [560, 272] width 32 height 15
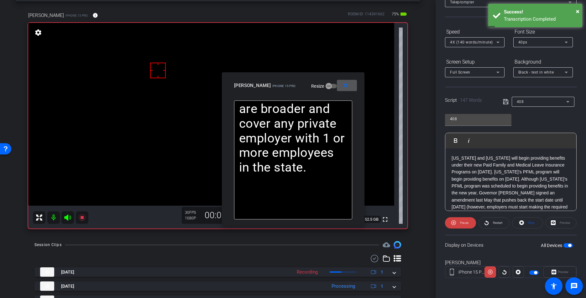
drag, startPoint x: 270, startPoint y: 86, endPoint x: 327, endPoint y: 71, distance: 58.9
click at [296, 84] on span "iPhone 15 Pro" at bounding box center [283, 85] width 23 height 3
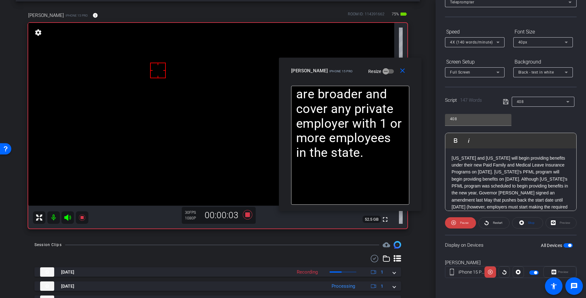
drag, startPoint x: 534, startPoint y: 223, endPoint x: 492, endPoint y: 224, distance: 42.3
click at [534, 223] on span "Stop" at bounding box center [531, 222] width 7 height 3
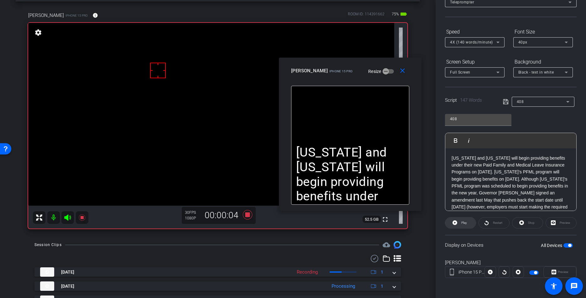
click at [463, 224] on span "Play" at bounding box center [464, 222] width 6 height 3
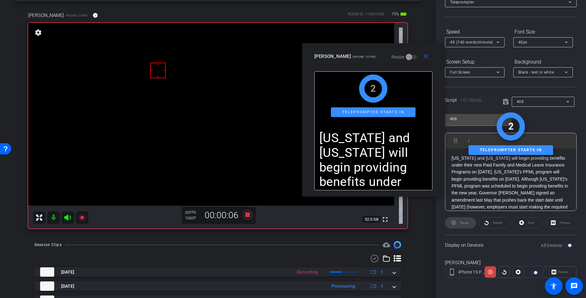
drag, startPoint x: 342, startPoint y: 67, endPoint x: 366, endPoint y: 57, distance: 26.3
click at [382, 52] on mat-slide-toggle "Resize" at bounding box center [399, 57] width 35 height 10
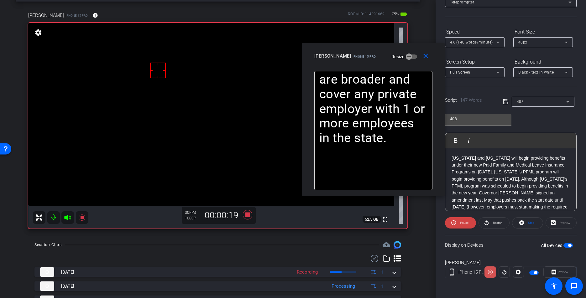
click at [490, 273] on icon at bounding box center [490, 272] width 5 height 9
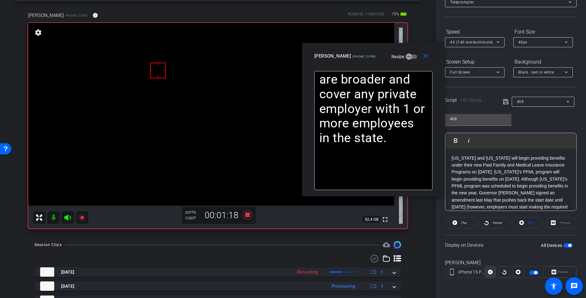
click at [492, 275] on icon at bounding box center [490, 272] width 5 height 9
click at [490, 275] on icon at bounding box center [490, 272] width 5 height 5
click at [426, 55] on mat-icon "close" at bounding box center [426, 56] width 8 height 8
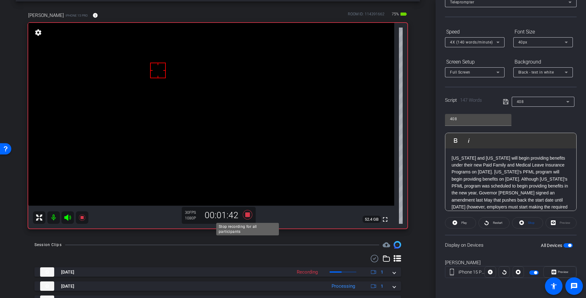
drag, startPoint x: 247, startPoint y: 216, endPoint x: 297, endPoint y: 212, distance: 50.3
click at [247, 216] on icon at bounding box center [247, 214] width 9 height 9
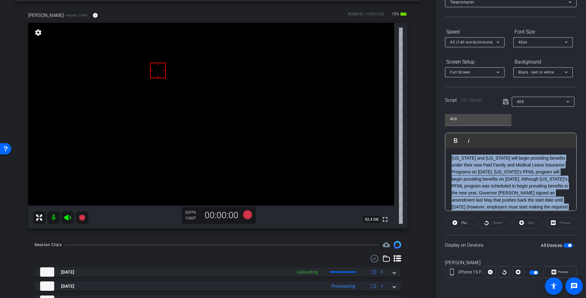
drag, startPoint x: 487, startPoint y: 191, endPoint x: 434, endPoint y: 120, distance: 88.4
click at [434, 120] on div "arrow_back Ep. 408 - Eric Emanuelson Back to project Send invite account_box gr…" at bounding box center [293, 149] width 586 height 298
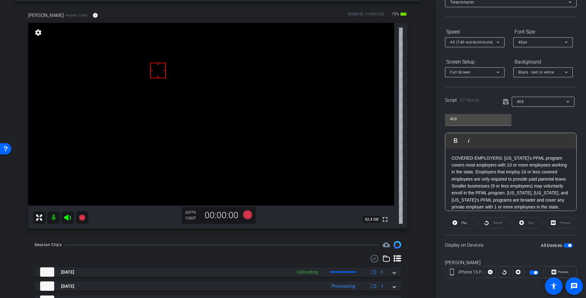
click at [507, 104] on icon at bounding box center [506, 102] width 6 height 8
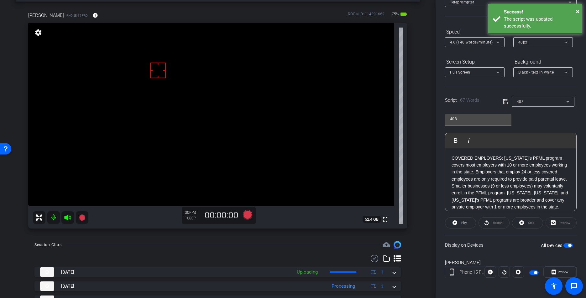
click at [507, 103] on icon at bounding box center [506, 102] width 6 height 8
click at [506, 103] on icon at bounding box center [506, 102] width 6 height 8
click at [505, 103] on icon at bounding box center [506, 102] width 6 height 8
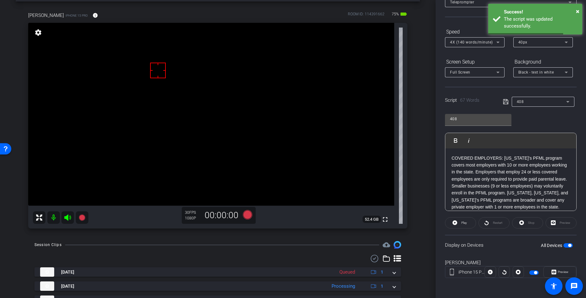
drag, startPoint x: 505, startPoint y: 102, endPoint x: 472, endPoint y: 99, distance: 33.7
click at [505, 102] on icon at bounding box center [506, 102] width 6 height 8
click at [464, 223] on span "Play" at bounding box center [464, 222] width 6 height 3
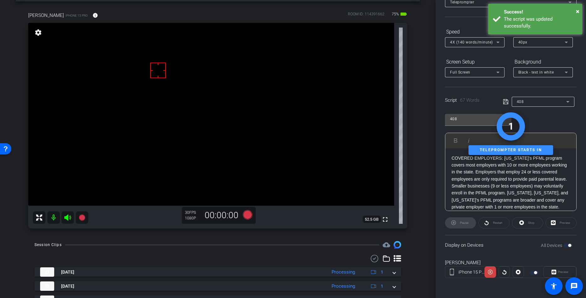
click at [534, 223] on span "Stop" at bounding box center [531, 222] width 7 height 3
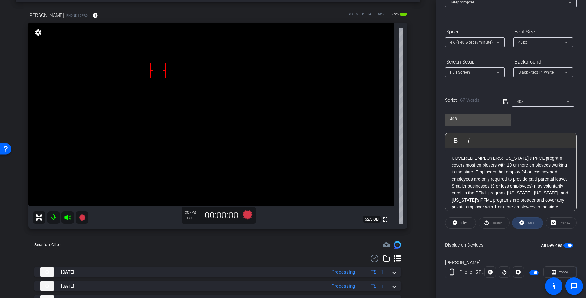
click at [534, 223] on div "Stop" at bounding box center [527, 223] width 31 height 11
click at [502, 101] on div "Script 67 Words 408" at bounding box center [511, 97] width 132 height 20
click at [504, 102] on div "Script 67 Words 408" at bounding box center [511, 97] width 132 height 20
click at [504, 102] on icon at bounding box center [506, 102] width 6 height 8
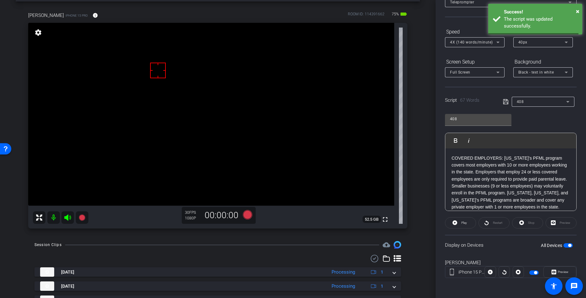
click at [504, 102] on icon at bounding box center [506, 102] width 6 height 8
click at [503, 101] on icon at bounding box center [506, 102] width 6 height 8
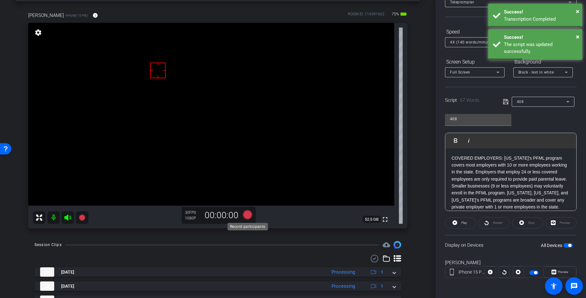
click at [249, 217] on icon at bounding box center [247, 214] width 9 height 9
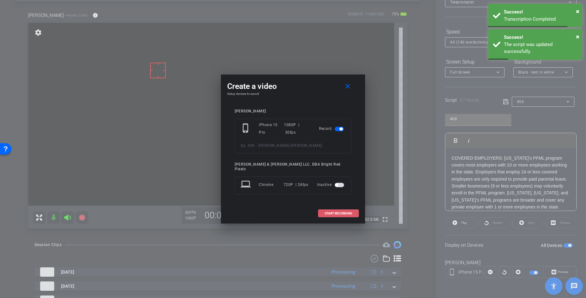
click at [340, 213] on span "START RECORDING" at bounding box center [339, 213] width 28 height 3
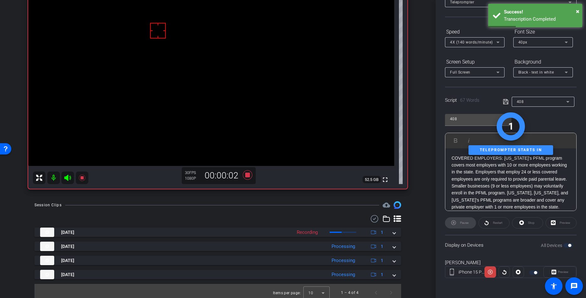
scroll to position [69, 0]
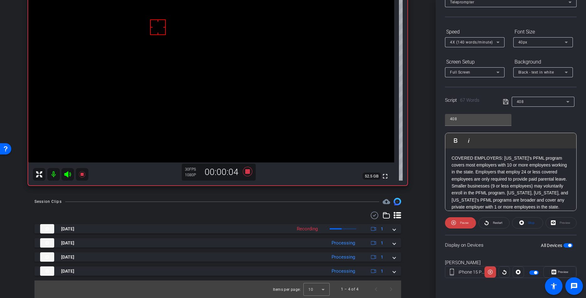
click at [553, 273] on span "Preview" at bounding box center [563, 271] width 11 height 3
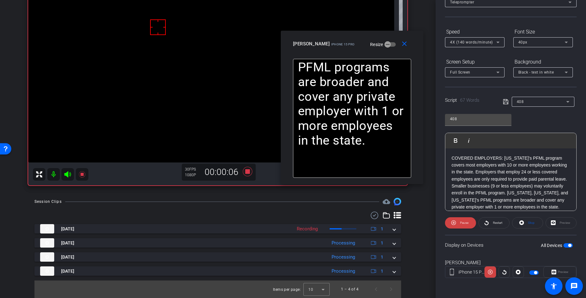
drag, startPoint x: 269, startPoint y: 94, endPoint x: 331, endPoint y: 45, distance: 78.9
click at [331, 45] on div "close Eric E iPhone 15 Pro Resize" at bounding box center [352, 45] width 143 height 28
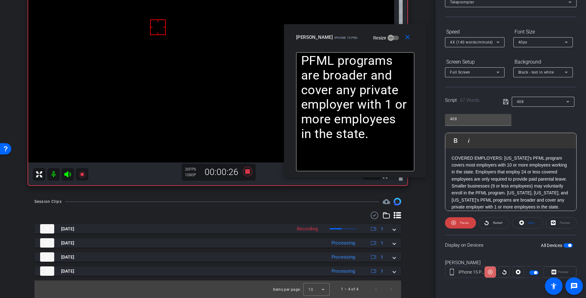
click at [490, 273] on icon at bounding box center [490, 272] width 5 height 5
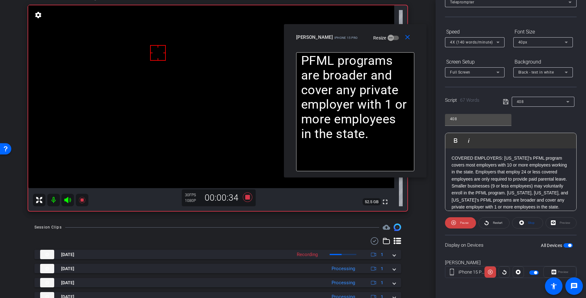
scroll to position [42, 0]
click at [491, 272] on icon at bounding box center [490, 272] width 5 height 9
click at [404, 38] on mat-icon "close" at bounding box center [408, 38] width 8 height 8
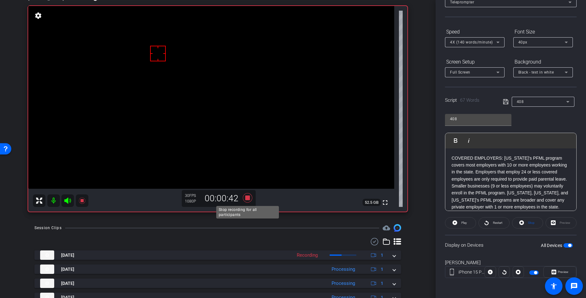
click at [247, 199] on icon at bounding box center [247, 197] width 9 height 9
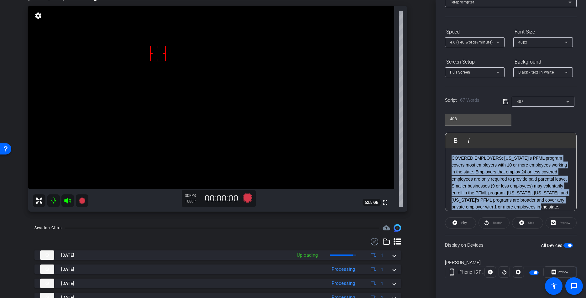
drag, startPoint x: 527, startPoint y: 208, endPoint x: 424, endPoint y: 125, distance: 132.4
click at [424, 125] on div "arrow_back Ep. 408 - Eric Emanuelson Back to project Send invite account_box gr…" at bounding box center [293, 149] width 586 height 298
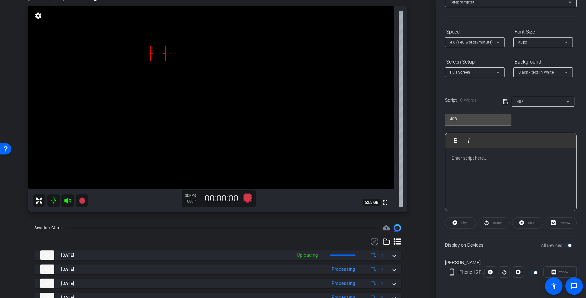
click at [504, 98] on icon at bounding box center [506, 102] width 6 height 8
click at [505, 99] on icon at bounding box center [506, 102] width 6 height 8
click at [505, 100] on icon at bounding box center [506, 102] width 6 height 8
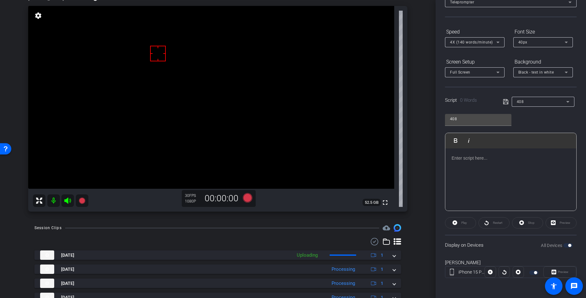
click at [505, 100] on icon at bounding box center [506, 102] width 6 height 8
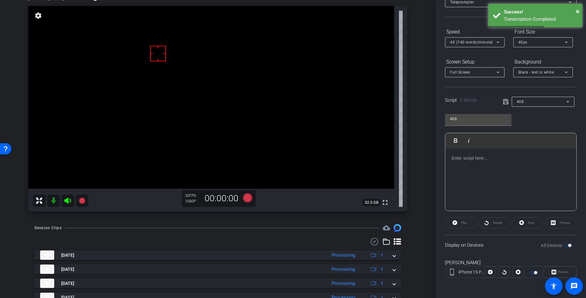
click at [486, 164] on div at bounding box center [510, 180] width 131 height 63
click at [483, 161] on p at bounding box center [511, 158] width 118 height 7
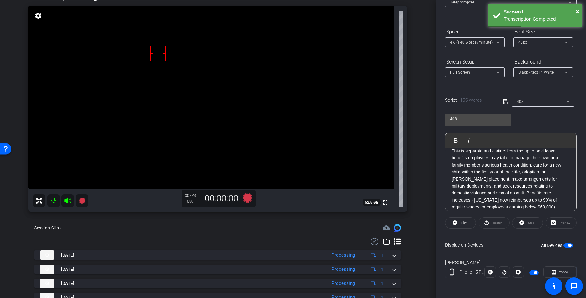
scroll to position [0, 0]
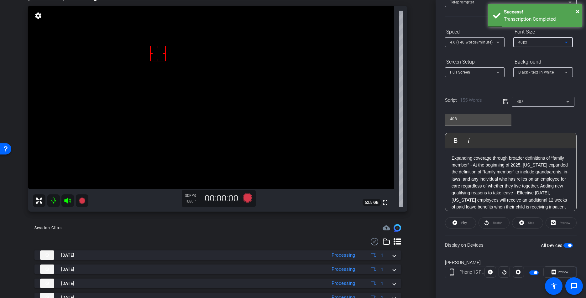
click at [543, 44] on div "40px" at bounding box center [541, 42] width 46 height 8
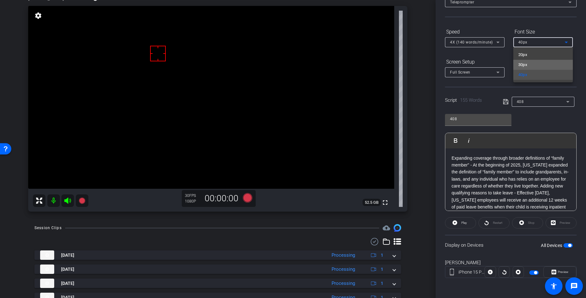
click at [532, 64] on mat-option "30px" at bounding box center [543, 65] width 60 height 10
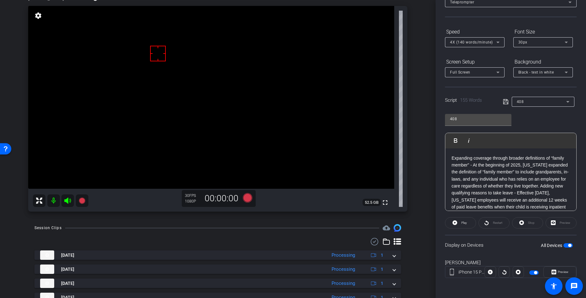
click at [533, 54] on form "Speed 4X (140 words/minute) Font Size 30px Screen Setup Full Screen Background …" at bounding box center [511, 52] width 132 height 51
click at [504, 100] on icon at bounding box center [506, 102] width 6 height 8
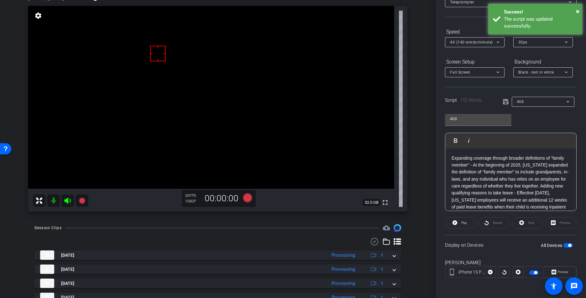
click at [504, 100] on icon at bounding box center [506, 102] width 6 height 8
click at [458, 222] on span at bounding box center [460, 223] width 30 height 15
click at [535, 224] on span at bounding box center [527, 223] width 30 height 15
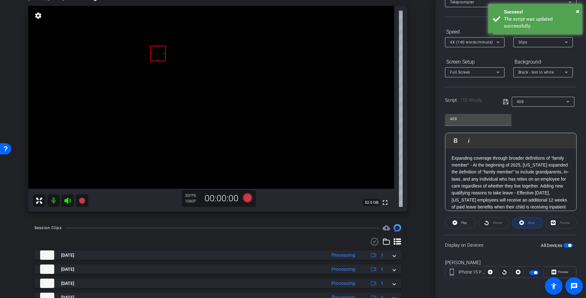
drag, startPoint x: 535, startPoint y: 224, endPoint x: 509, endPoint y: 93, distance: 133.3
click at [535, 224] on div "Stop" at bounding box center [527, 223] width 31 height 11
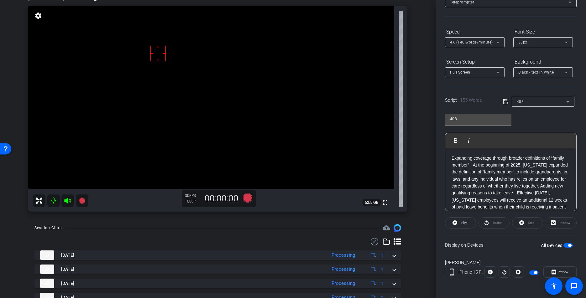
click at [504, 101] on icon at bounding box center [506, 102] width 6 height 8
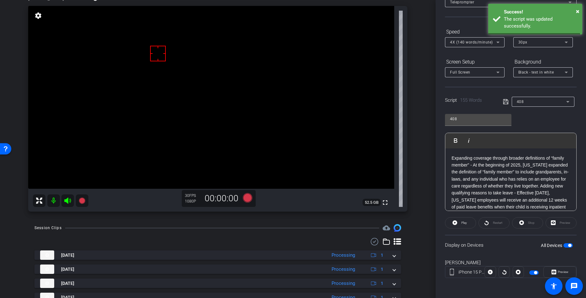
click at [504, 101] on icon at bounding box center [506, 102] width 6 height 8
click at [465, 223] on span "Play" at bounding box center [464, 222] width 6 height 3
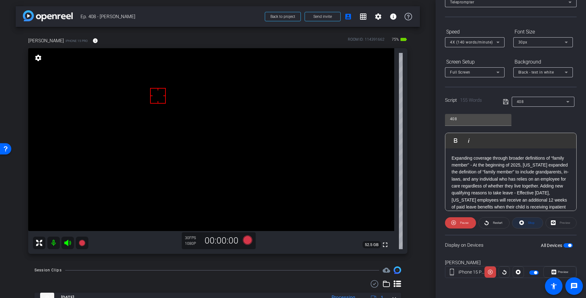
click at [523, 220] on icon at bounding box center [521, 223] width 5 height 8
click at [505, 101] on icon at bounding box center [505, 101] width 5 height 5
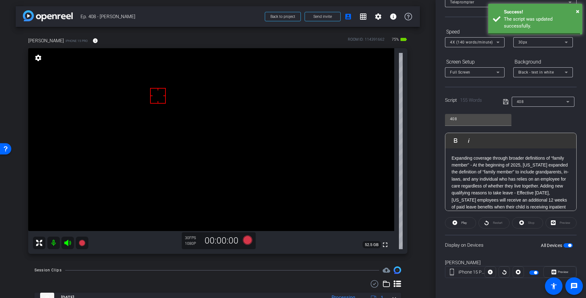
drag, startPoint x: 505, startPoint y: 101, endPoint x: 332, endPoint y: 195, distance: 197.5
click at [505, 101] on icon at bounding box center [505, 101] width 5 height 5
click at [250, 238] on icon at bounding box center [247, 240] width 9 height 9
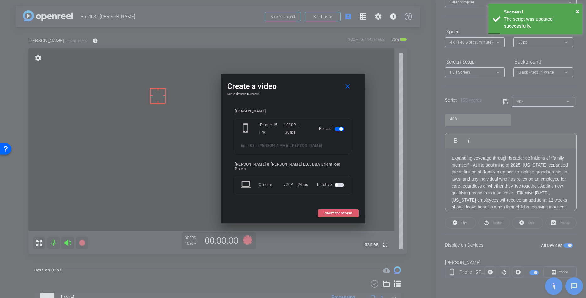
click at [343, 212] on span "START RECORDING" at bounding box center [339, 213] width 28 height 3
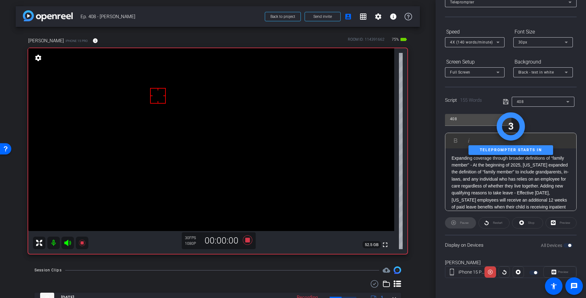
drag, startPoint x: 562, startPoint y: 272, endPoint x: 522, endPoint y: 244, distance: 48.3
click at [553, 272] on div "Preview" at bounding box center [559, 272] width 33 height 11
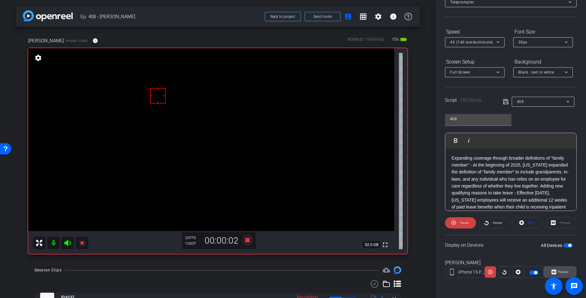
click at [553, 274] on span "Preview" at bounding box center [563, 271] width 11 height 3
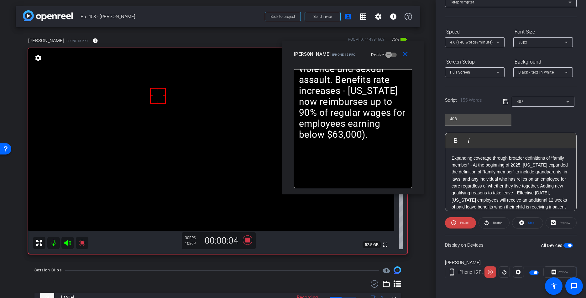
drag, startPoint x: 262, startPoint y: 85, endPoint x: 330, endPoint y: 49, distance: 77.3
click at [332, 53] on span "iPhone 15 Pro" at bounding box center [343, 54] width 23 height 3
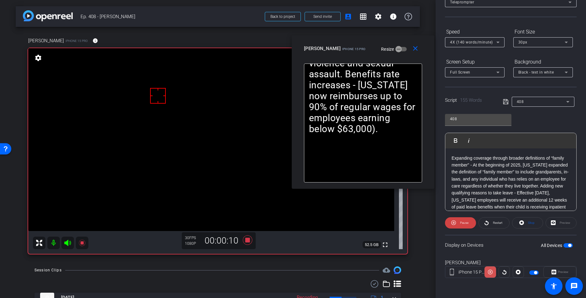
click at [488, 271] on icon at bounding box center [490, 272] width 5 height 5
click at [526, 226] on span at bounding box center [527, 223] width 30 height 15
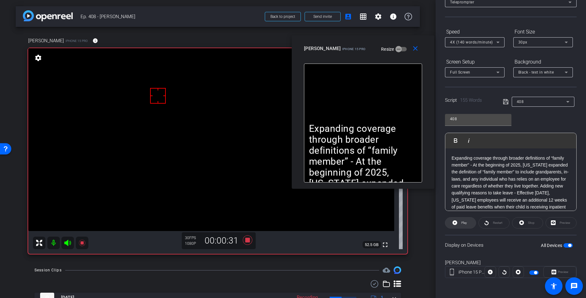
click at [469, 225] on span at bounding box center [460, 223] width 30 height 15
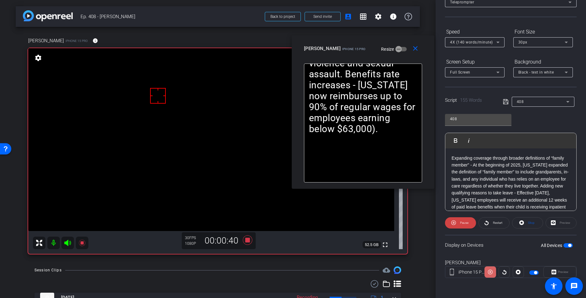
click at [491, 272] on icon at bounding box center [490, 272] width 5 height 5
click at [491, 272] on icon at bounding box center [490, 272] width 5 height 9
click at [490, 272] on icon at bounding box center [490, 272] width 5 height 9
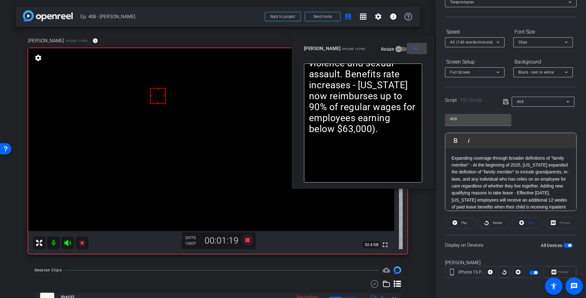
drag, startPoint x: 418, startPoint y: 50, endPoint x: 485, endPoint y: 156, distance: 125.7
click at [418, 50] on mat-icon "close" at bounding box center [416, 49] width 8 height 8
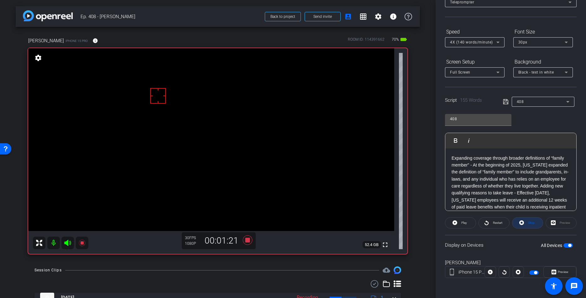
click at [526, 224] on span at bounding box center [527, 223] width 30 height 15
click at [247, 240] on icon at bounding box center [247, 240] width 9 height 9
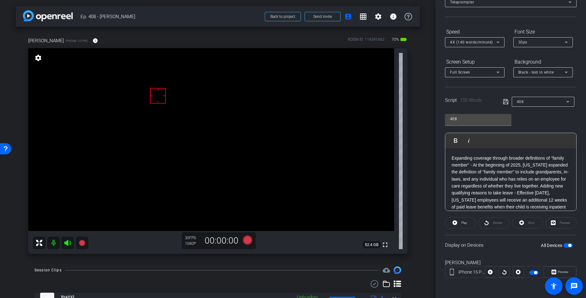
drag, startPoint x: 522, startPoint y: 179, endPoint x: 545, endPoint y: 198, distance: 29.8
click at [523, 180] on p "Expanding coverage through broader definitions of “family member” - At the begi…" at bounding box center [511, 218] width 118 height 126
click at [506, 102] on icon at bounding box center [505, 101] width 5 height 5
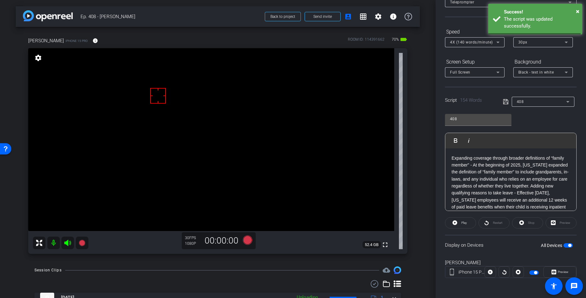
click at [506, 102] on icon at bounding box center [505, 101] width 5 height 5
drag, startPoint x: 506, startPoint y: 102, endPoint x: 464, endPoint y: 242, distance: 145.9
click at [506, 102] on icon at bounding box center [505, 101] width 5 height 5
click at [469, 216] on openreel-capture-teleprompter "Speed 4X (140 words/minute) Font Size 30px Screen Setup Full Screen Background …" at bounding box center [511, 158] width 132 height 263
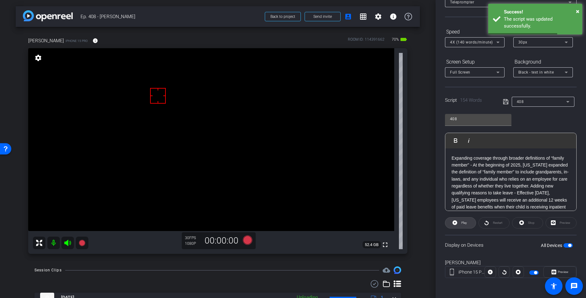
click at [469, 220] on span at bounding box center [460, 223] width 30 height 15
click at [535, 225] on span at bounding box center [527, 223] width 30 height 15
click at [535, 225] on div "Stop" at bounding box center [527, 223] width 31 height 11
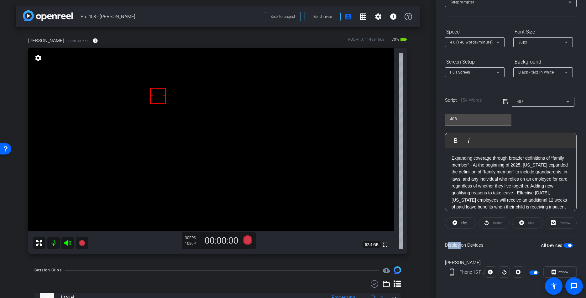
drag, startPoint x: 536, startPoint y: 225, endPoint x: 509, endPoint y: 93, distance: 134.5
click at [535, 224] on div "Stop" at bounding box center [527, 223] width 31 height 11
click at [504, 102] on icon at bounding box center [506, 102] width 6 height 8
click at [505, 102] on icon at bounding box center [506, 102] width 6 height 8
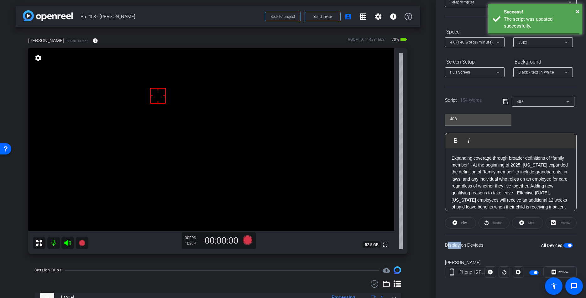
click at [504, 102] on icon at bounding box center [506, 102] width 6 height 8
click at [505, 101] on icon at bounding box center [506, 102] width 6 height 8
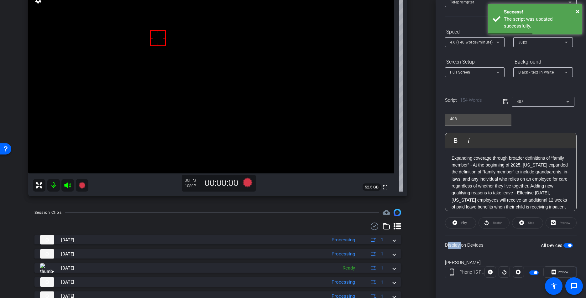
scroll to position [60, 0]
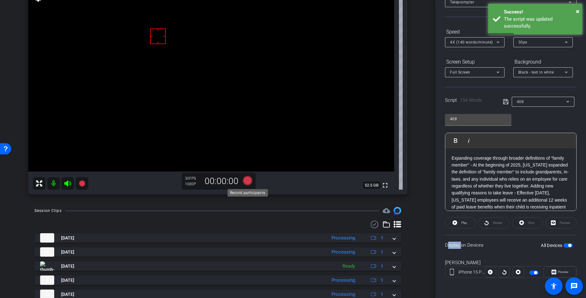
click at [247, 184] on icon at bounding box center [247, 180] width 9 height 9
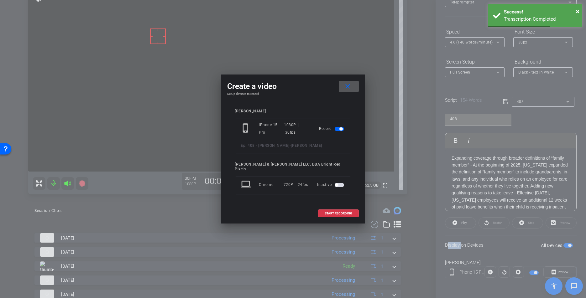
click at [356, 87] on span at bounding box center [349, 86] width 20 height 15
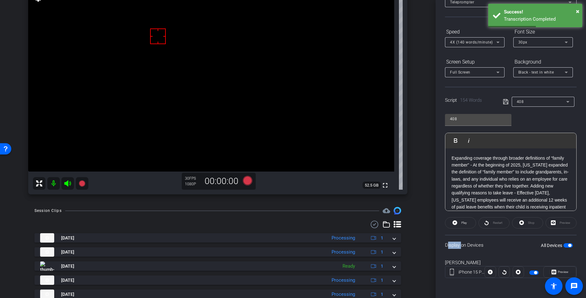
scroll to position [83, 0]
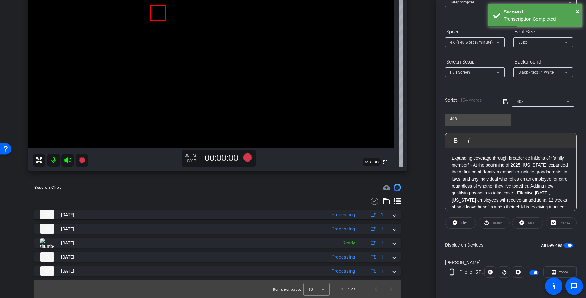
click at [349, 198] on div at bounding box center [217, 202] width 367 height 8
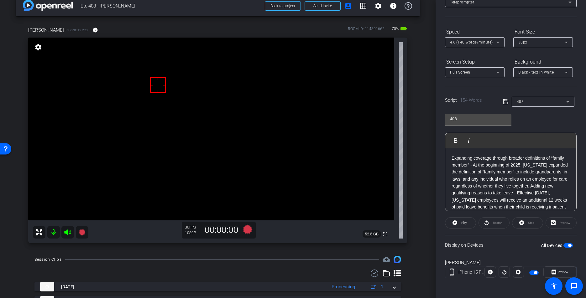
scroll to position [11, 0]
click at [418, 201] on div "Eric E iPhone 15 Pro info ROOM ID: 114391662 70% battery_std fullscreen setting…" at bounding box center [218, 132] width 404 height 233
click at [247, 228] on icon at bounding box center [247, 229] width 9 height 9
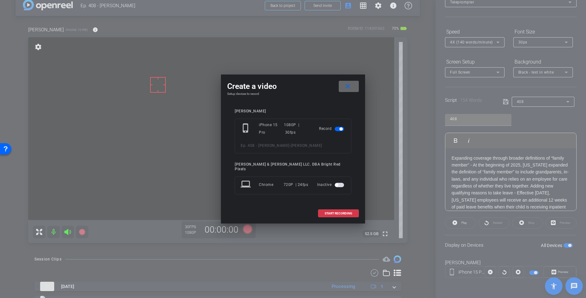
click at [345, 93] on span at bounding box center [349, 86] width 20 height 15
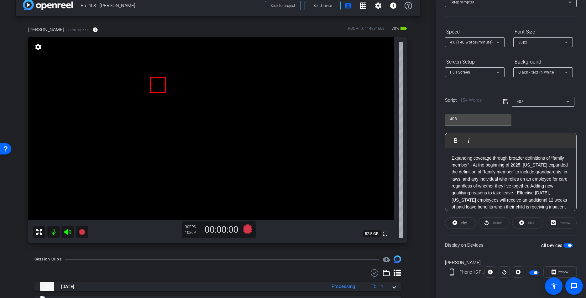
click at [423, 118] on div "arrow_back Ep. 408 - Eric Emanuelson Back to project Send invite account_box gr…" at bounding box center [218, 138] width 436 height 298
click at [418, 119] on div "Eric E iPhone 15 Pro info ROOM ID: 114391662 70% battery_std fullscreen setting…" at bounding box center [218, 132] width 404 height 233
click at [245, 228] on icon at bounding box center [247, 229] width 9 height 9
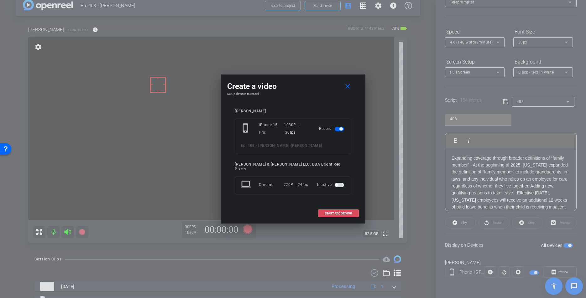
drag, startPoint x: 329, startPoint y: 212, endPoint x: 470, endPoint y: 270, distance: 152.0
click at [329, 212] on span "START RECORDING" at bounding box center [339, 213] width 28 height 3
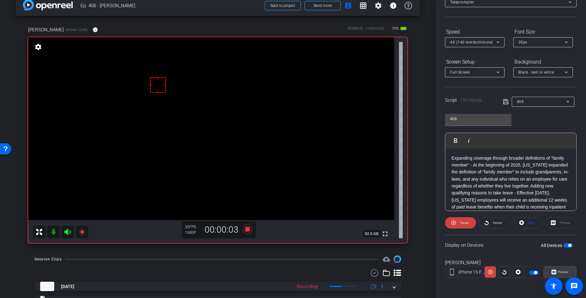
drag, startPoint x: 561, startPoint y: 272, endPoint x: 441, endPoint y: 196, distance: 141.7
click at [553, 272] on span "Preview" at bounding box center [563, 271] width 11 height 3
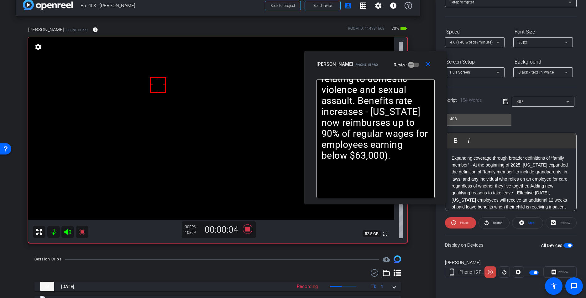
drag, startPoint x: 290, startPoint y: 85, endPoint x: 354, endPoint y: 60, distance: 68.1
click at [384, 60] on mat-slide-toggle "Resize" at bounding box center [401, 65] width 35 height 10
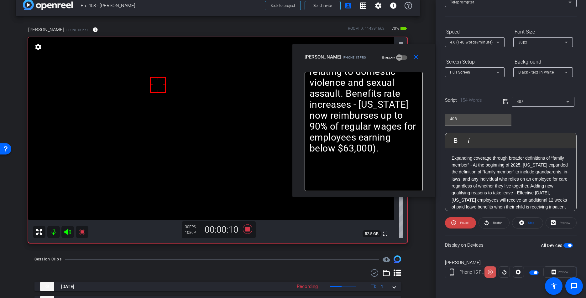
click at [491, 272] on icon at bounding box center [490, 272] width 5 height 5
click at [491, 272] on icon at bounding box center [490, 272] width 5 height 9
click at [490, 273] on icon at bounding box center [490, 272] width 5 height 5
click at [71, 232] on icon at bounding box center [67, 232] width 7 height 6
click at [490, 275] on icon at bounding box center [490, 272] width 5 height 5
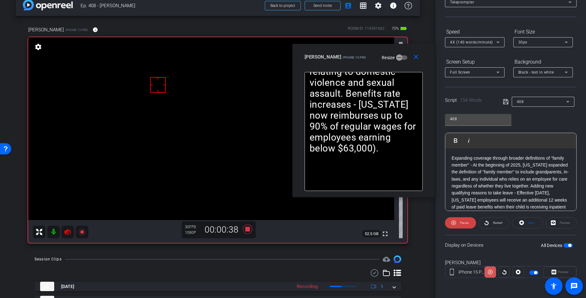
click at [489, 274] on icon at bounding box center [490, 272] width 5 height 9
click at [489, 274] on icon at bounding box center [490, 272] width 5 height 5
click at [489, 274] on icon at bounding box center [490, 272] width 5 height 9
click at [489, 274] on icon at bounding box center [490, 272] width 5 height 5
click at [489, 274] on icon at bounding box center [490, 272] width 5 height 9
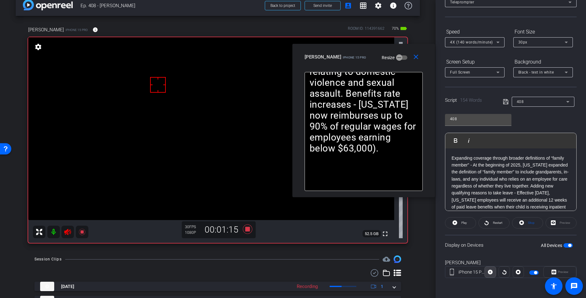
click at [489, 274] on icon at bounding box center [490, 272] width 5 height 5
click at [489, 274] on icon at bounding box center [490, 272] width 5 height 9
click at [70, 231] on icon at bounding box center [68, 232] width 8 height 8
click at [415, 58] on mat-icon "close" at bounding box center [416, 57] width 8 height 8
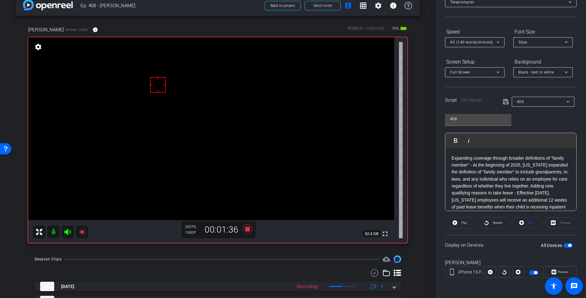
drag, startPoint x: 242, startPoint y: 246, endPoint x: 244, endPoint y: 239, distance: 7.1
click at [242, 246] on div "arrow_back Ep. 408 - Eric Emanuelson Back to project Send invite account_box gr…" at bounding box center [218, 138] width 436 height 298
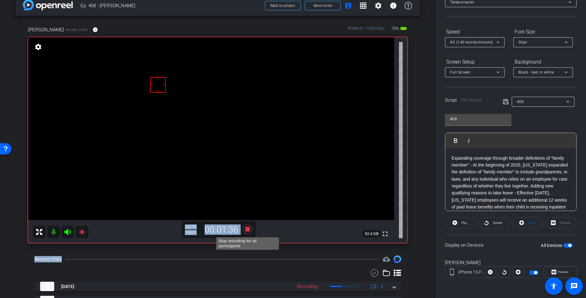
click at [248, 231] on icon at bounding box center [247, 229] width 9 height 9
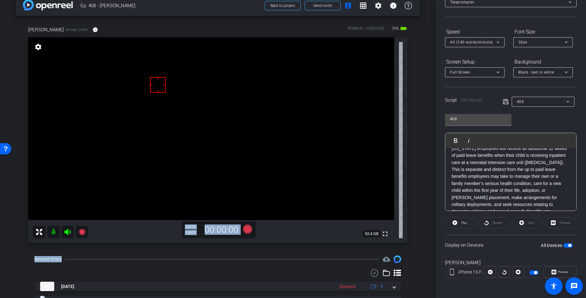
scroll to position [54, 0]
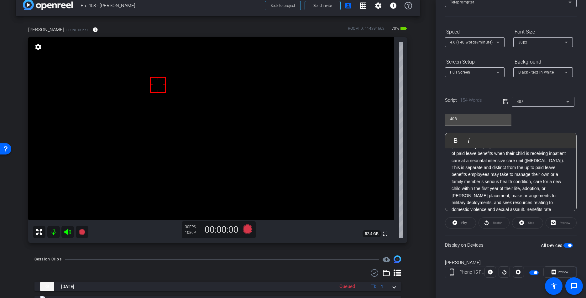
click at [541, 162] on p "Expanding coverage through broader definitions of “family member” - At the begi…" at bounding box center [511, 164] width 118 height 126
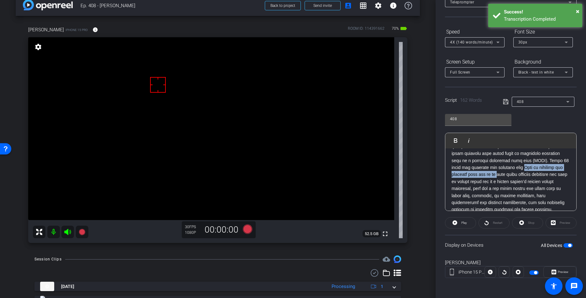
drag, startPoint x: 503, startPoint y: 174, endPoint x: 539, endPoint y: 199, distance: 43.8
click at [526, 168] on p at bounding box center [511, 164] width 118 height 126
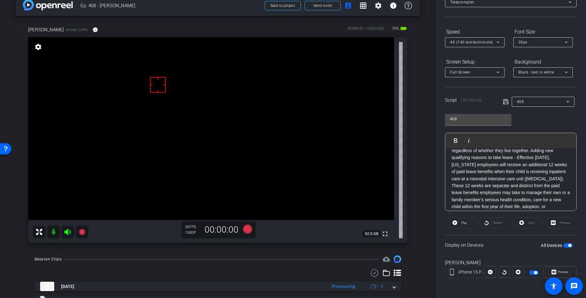
scroll to position [41, 0]
click at [490, 186] on p "Expanding coverage through broader definitions of “family member” - At the begi…" at bounding box center [511, 177] width 118 height 126
click at [506, 100] on icon at bounding box center [505, 101] width 5 height 5
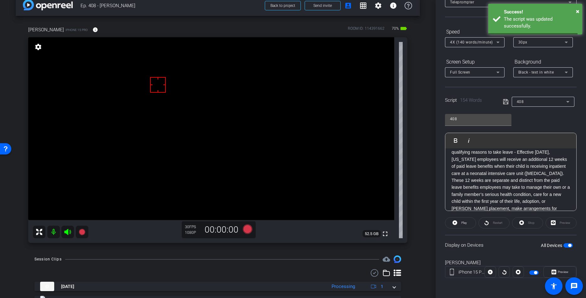
click at [506, 101] on icon at bounding box center [505, 101] width 5 height 5
click at [506, 101] on icon at bounding box center [506, 102] width 6 height 8
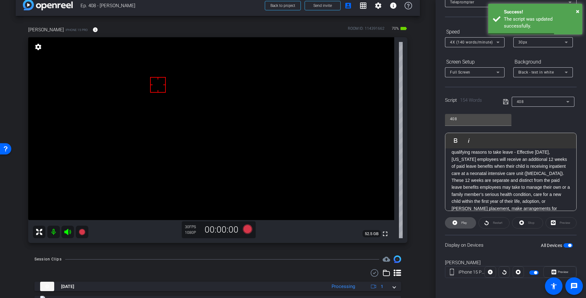
click at [461, 222] on span "Play" at bounding box center [464, 222] width 6 height 3
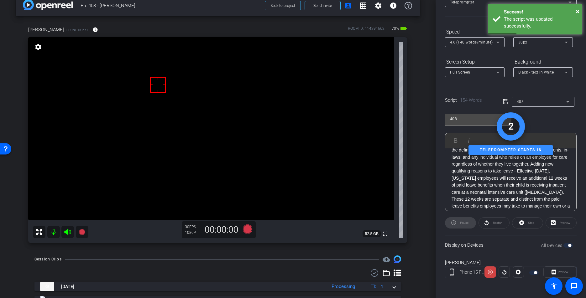
scroll to position [21, 0]
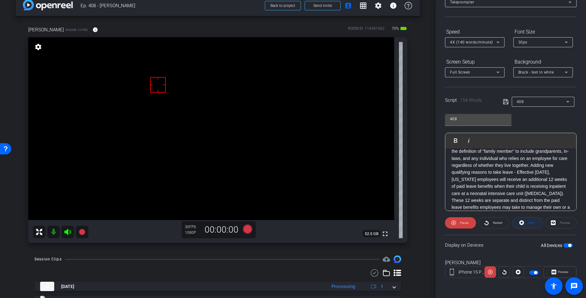
click at [533, 221] on span "Stop" at bounding box center [531, 222] width 7 height 3
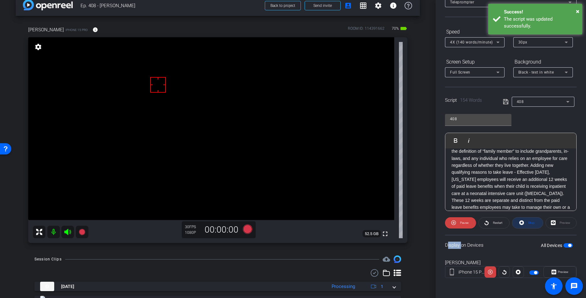
click at [533, 221] on div "Stop" at bounding box center [527, 223] width 31 height 11
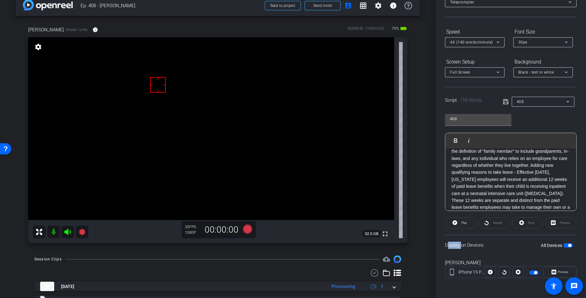
click at [506, 101] on icon at bounding box center [505, 101] width 5 height 5
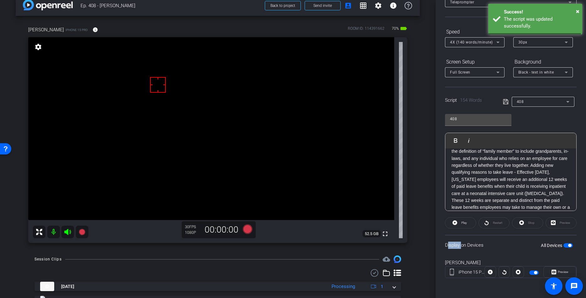
click at [506, 101] on icon at bounding box center [505, 101] width 5 height 5
click at [504, 100] on icon at bounding box center [506, 102] width 6 height 8
click at [508, 102] on icon at bounding box center [505, 101] width 5 height 5
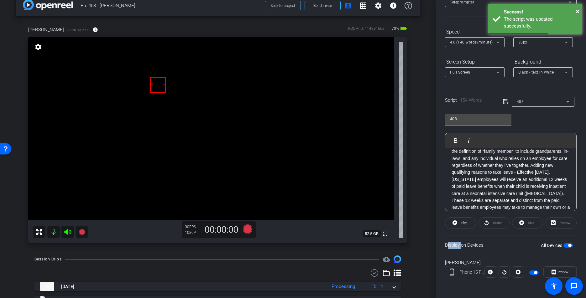
click at [506, 101] on icon at bounding box center [506, 102] width 6 height 8
drag, startPoint x: 506, startPoint y: 101, endPoint x: 531, endPoint y: 116, distance: 29.2
click at [506, 101] on icon at bounding box center [506, 102] width 6 height 8
click at [505, 97] on div "408" at bounding box center [540, 102] width 74 height 10
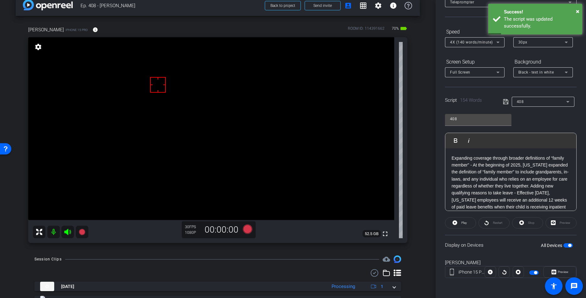
click at [505, 99] on icon at bounding box center [506, 102] width 6 height 8
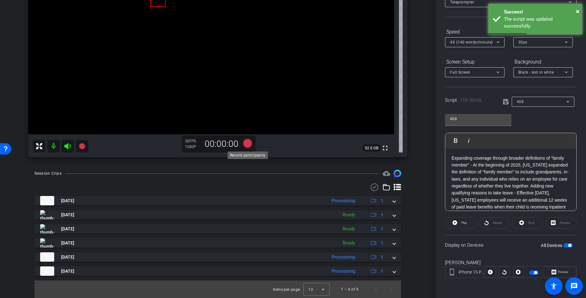
click at [246, 141] on icon at bounding box center [247, 143] width 9 height 9
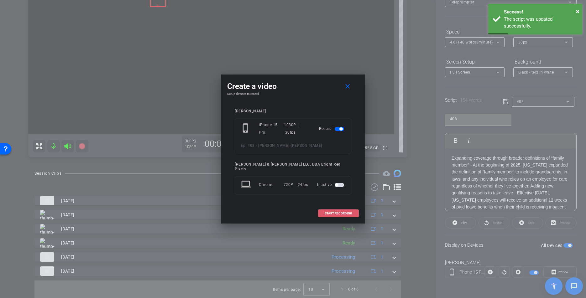
click at [335, 210] on button "START RECORDING" at bounding box center [338, 214] width 41 height 8
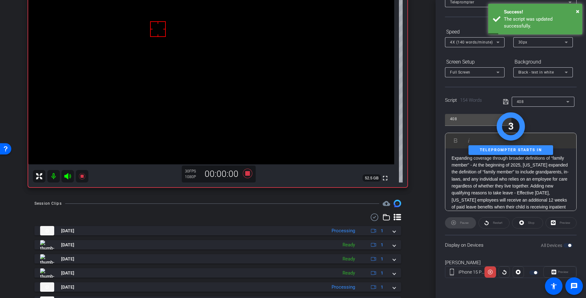
scroll to position [0, 0]
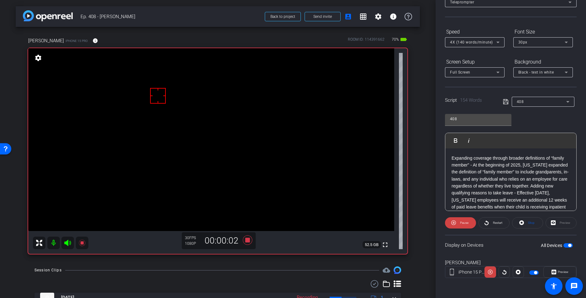
click at [553, 274] on span "Preview" at bounding box center [563, 271] width 11 height 3
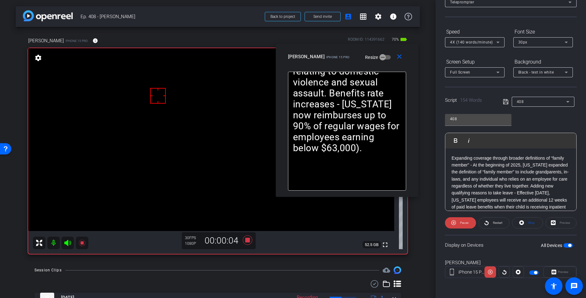
drag, startPoint x: 271, startPoint y: 86, endPoint x: 330, endPoint y: 57, distance: 66.0
click at [333, 56] on span "iPhone 15 Pro" at bounding box center [337, 56] width 23 height 3
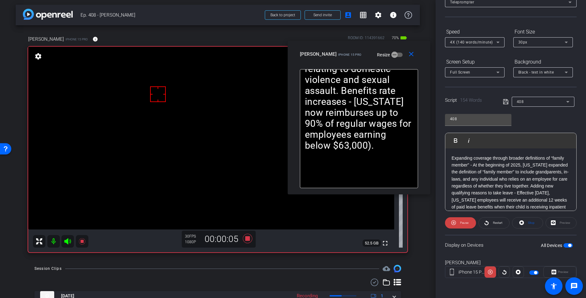
scroll to position [3, 0]
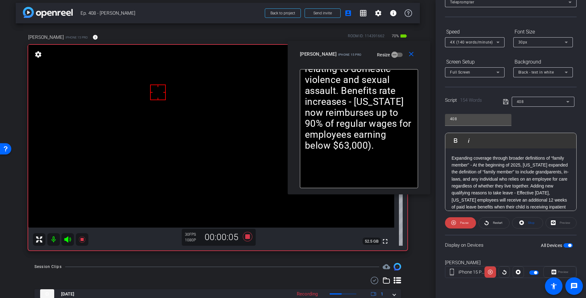
click at [68, 244] on mat-icon at bounding box center [67, 239] width 13 height 13
click at [490, 272] on icon at bounding box center [490, 272] width 5 height 5
click at [490, 272] on icon at bounding box center [490, 272] width 5 height 9
click at [490, 272] on icon at bounding box center [490, 272] width 5 height 5
drag, startPoint x: 529, startPoint y: 225, endPoint x: 466, endPoint y: 226, distance: 62.7
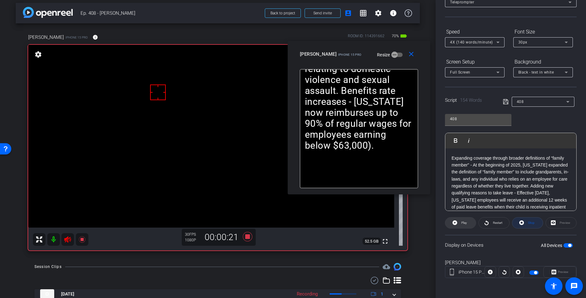
click at [529, 225] on span "Stop" at bounding box center [531, 223] width 8 height 9
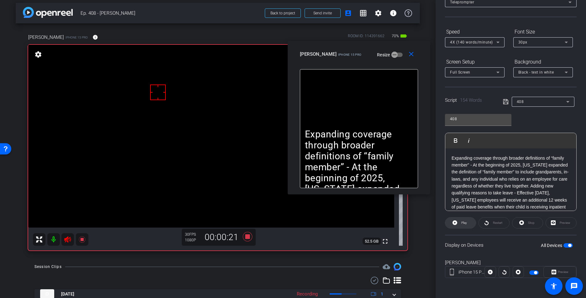
click at [462, 226] on span "Play" at bounding box center [463, 223] width 7 height 9
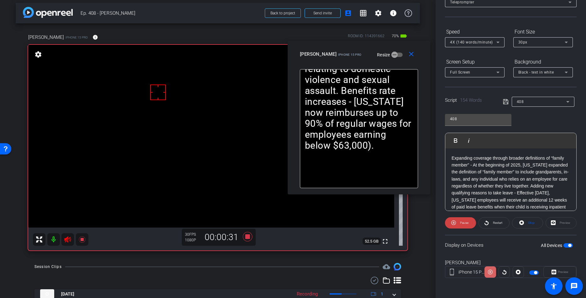
click at [489, 273] on icon at bounding box center [490, 272] width 5 height 9
click at [490, 274] on icon at bounding box center [490, 272] width 5 height 5
click at [491, 273] on icon at bounding box center [490, 272] width 5 height 5
click at [491, 273] on icon at bounding box center [490, 272] width 5 height 9
click at [491, 272] on icon at bounding box center [490, 272] width 5 height 5
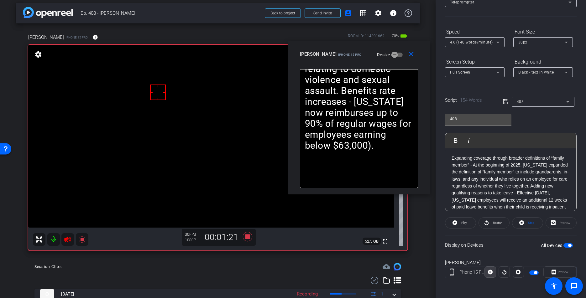
click at [491, 272] on icon at bounding box center [490, 272] width 5 height 5
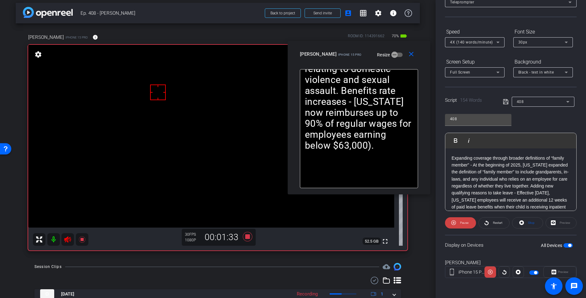
click at [491, 272] on icon at bounding box center [490, 272] width 5 height 5
click at [490, 271] on icon at bounding box center [490, 272] width 5 height 5
click at [411, 56] on mat-icon "close" at bounding box center [411, 54] width 8 height 8
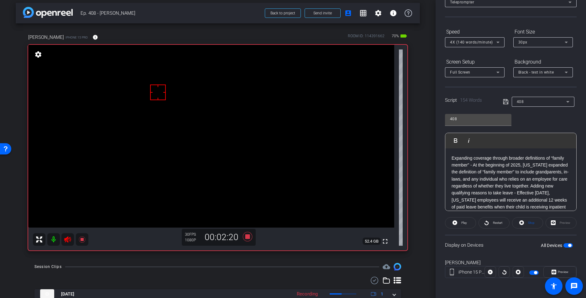
click at [66, 237] on icon at bounding box center [68, 240] width 8 height 8
click at [245, 236] on icon at bounding box center [247, 236] width 9 height 9
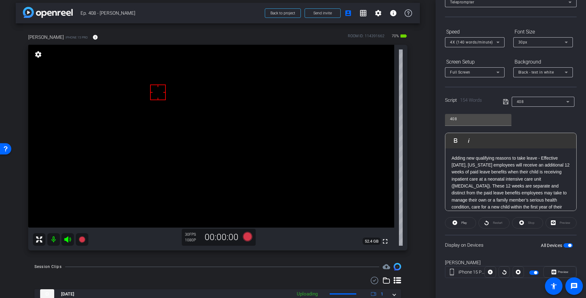
drag, startPoint x: 541, startPoint y: 186, endPoint x: 430, endPoint y: 146, distance: 117.9
click at [428, 146] on div "arrow_back Ep. 408 - Eric Emanuelson Back to project Send invite account_box gr…" at bounding box center [293, 149] width 586 height 298
click at [505, 103] on icon at bounding box center [506, 102] width 6 height 8
click at [505, 104] on icon at bounding box center [506, 102] width 6 height 8
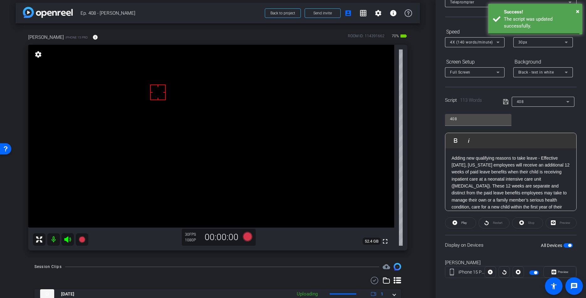
click at [505, 104] on icon at bounding box center [506, 102] width 6 height 8
drag, startPoint x: 505, startPoint y: 104, endPoint x: 502, endPoint y: 113, distance: 9.1
click at [505, 104] on icon at bounding box center [506, 102] width 6 height 8
click at [459, 221] on span at bounding box center [460, 223] width 30 height 15
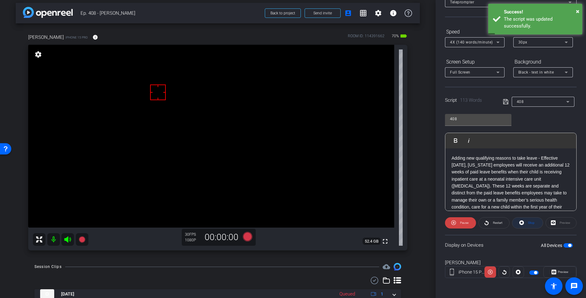
click at [527, 223] on span "Stop" at bounding box center [531, 223] width 8 height 9
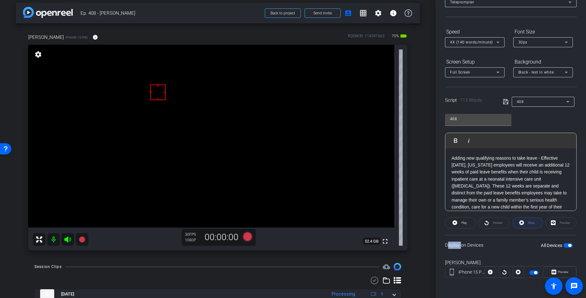
click at [527, 223] on div "Stop" at bounding box center [527, 223] width 31 height 11
click at [528, 223] on div "Stop" at bounding box center [527, 223] width 31 height 11
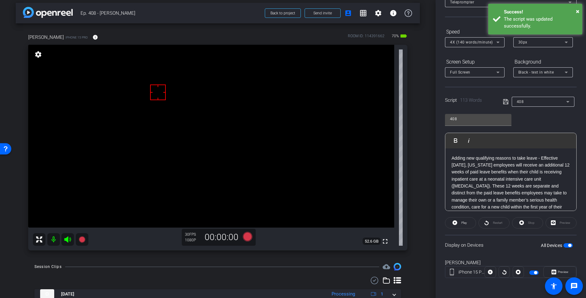
click at [529, 223] on div "Stop" at bounding box center [527, 223] width 31 height 11
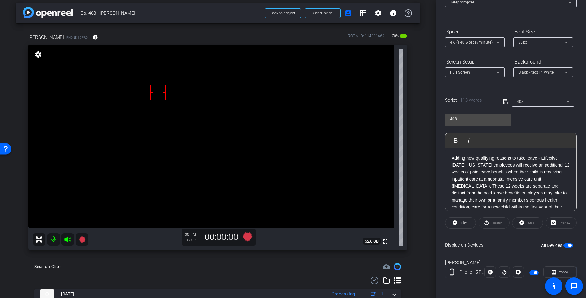
click at [504, 102] on icon at bounding box center [505, 101] width 5 height 5
click at [506, 102] on icon at bounding box center [506, 102] width 6 height 8
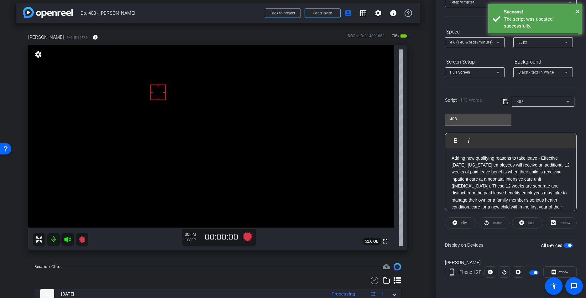
click at [506, 102] on icon at bounding box center [506, 102] width 6 height 8
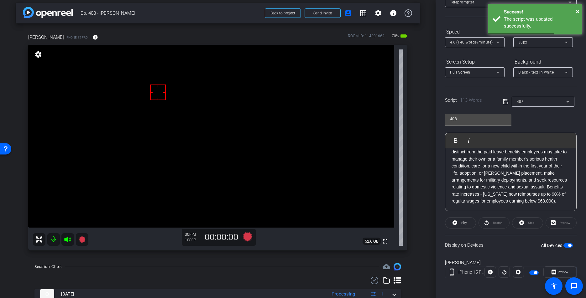
scroll to position [0, 0]
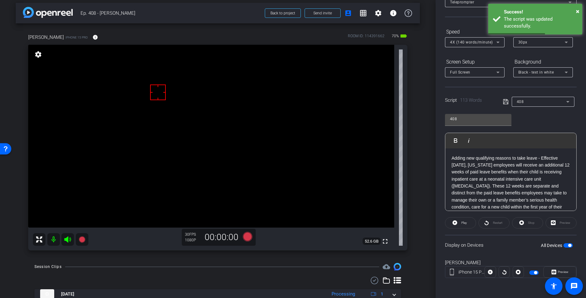
click at [503, 103] on icon at bounding box center [506, 102] width 6 height 8
click at [504, 103] on icon at bounding box center [506, 102] width 6 height 8
click at [231, 266] on div "Session Clips cloud_upload" at bounding box center [217, 267] width 367 height 8
click at [247, 237] on icon at bounding box center [247, 236] width 9 height 9
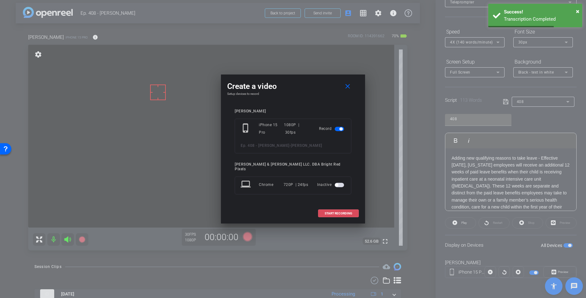
drag, startPoint x: 343, startPoint y: 213, endPoint x: 532, endPoint y: 258, distance: 194.5
click at [344, 213] on span at bounding box center [338, 213] width 40 height 15
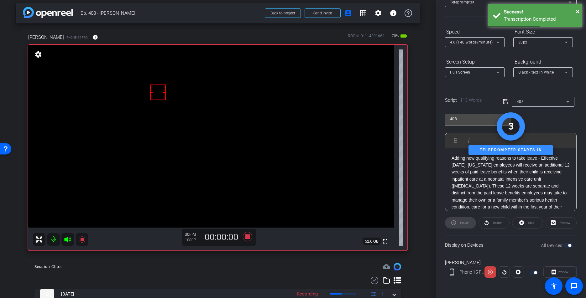
click at [553, 271] on div "Preview" at bounding box center [559, 272] width 33 height 11
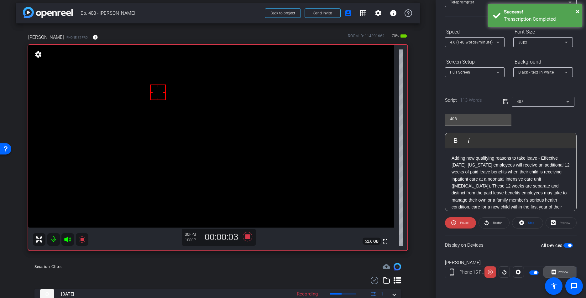
click at [553, 272] on span "Preview" at bounding box center [563, 271] width 11 height 3
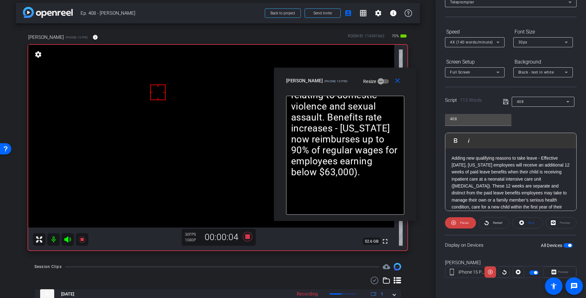
drag, startPoint x: 253, startPoint y: 89, endPoint x: 170, endPoint y: 123, distance: 89.9
click at [305, 84] on div "Eric E iPhone 15 Pro Resize" at bounding box center [347, 80] width 123 height 11
click at [64, 242] on icon at bounding box center [68, 240] width 8 height 8
click at [489, 274] on icon at bounding box center [490, 272] width 5 height 9
click at [489, 274] on icon at bounding box center [490, 272] width 5 height 5
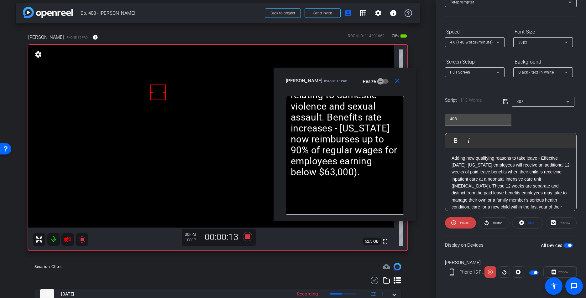
click at [489, 274] on icon at bounding box center [490, 272] width 5 height 9
click at [489, 274] on icon at bounding box center [490, 272] width 5 height 5
click at [489, 274] on icon at bounding box center [490, 272] width 5 height 9
click at [527, 225] on span "Stop" at bounding box center [531, 223] width 8 height 9
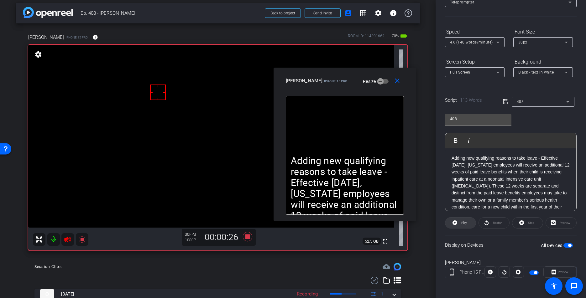
click at [462, 224] on span "Play" at bounding box center [464, 222] width 6 height 3
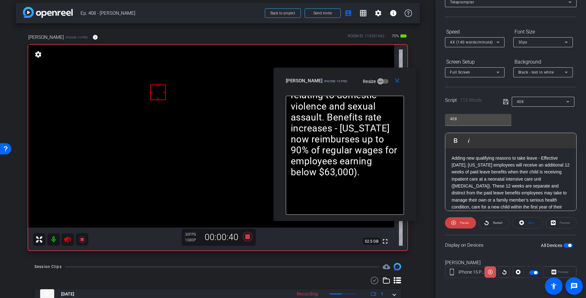
click at [490, 274] on icon at bounding box center [490, 272] width 5 height 9
click at [490, 274] on icon at bounding box center [490, 272] width 5 height 5
click at [490, 274] on icon at bounding box center [490, 272] width 5 height 9
click at [490, 274] on icon at bounding box center [490, 272] width 5 height 5
click at [490, 274] on icon at bounding box center [490, 272] width 5 height 9
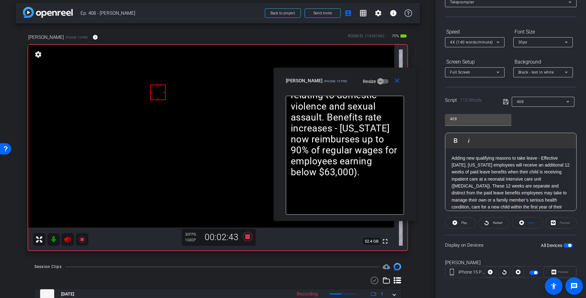
click at [66, 240] on icon at bounding box center [67, 240] width 7 height 6
click at [399, 82] on mat-icon "close" at bounding box center [397, 81] width 8 height 8
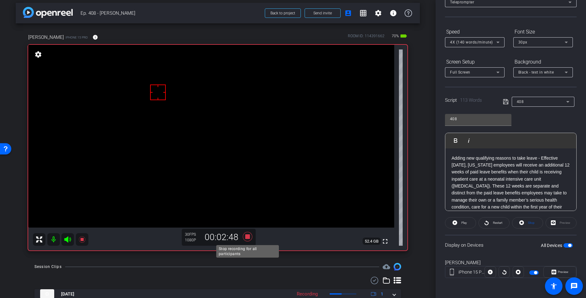
click at [248, 238] on icon at bounding box center [247, 236] width 9 height 9
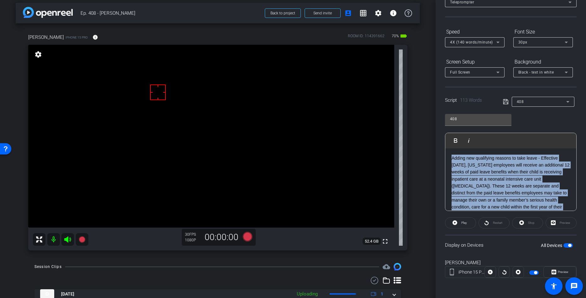
click at [401, 101] on div "arrow_back Ep. 408 - Eric Emanuelson Back to project Send invite account_box gr…" at bounding box center [293, 149] width 586 height 298
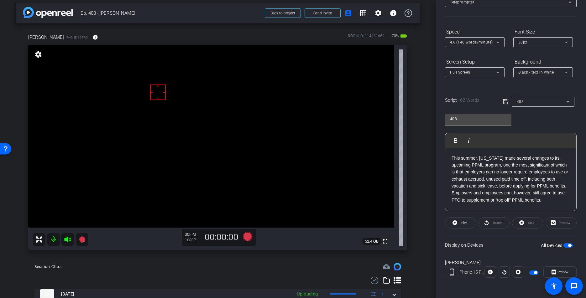
click at [504, 102] on icon at bounding box center [506, 102] width 6 height 8
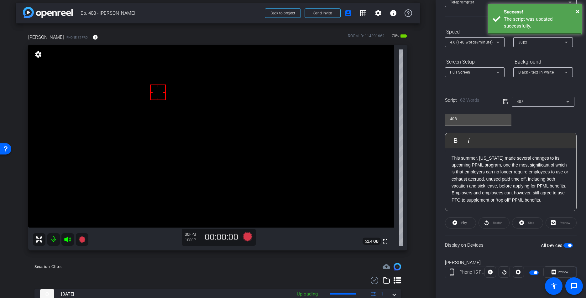
click at [504, 102] on icon at bounding box center [506, 102] width 6 height 8
drag, startPoint x: 504, startPoint y: 102, endPoint x: 452, endPoint y: 223, distance: 132.1
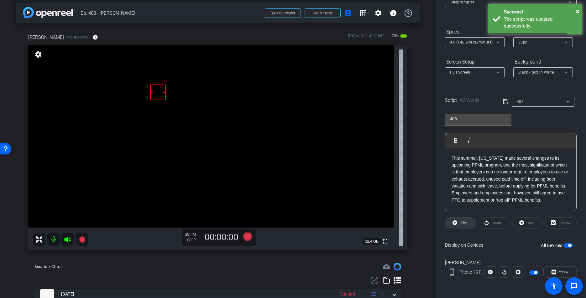
click at [504, 102] on icon at bounding box center [506, 102] width 6 height 8
click at [456, 224] on icon at bounding box center [455, 223] width 5 height 5
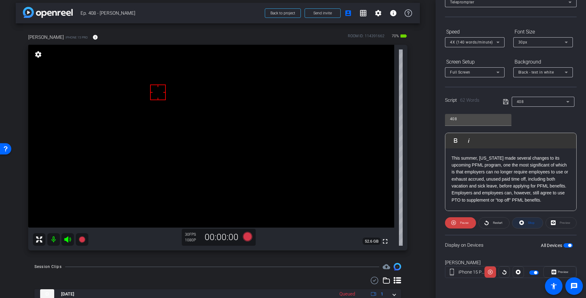
click at [528, 221] on span "Stop" at bounding box center [531, 223] width 8 height 9
click at [528, 221] on div "Stop" at bounding box center [527, 223] width 31 height 11
click at [505, 101] on icon at bounding box center [505, 101] width 5 height 5
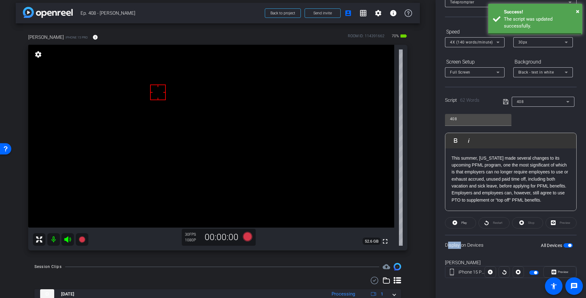
click at [505, 101] on icon at bounding box center [505, 101] width 5 height 5
click at [464, 227] on span at bounding box center [460, 223] width 30 height 15
click at [525, 224] on span at bounding box center [527, 223] width 30 height 15
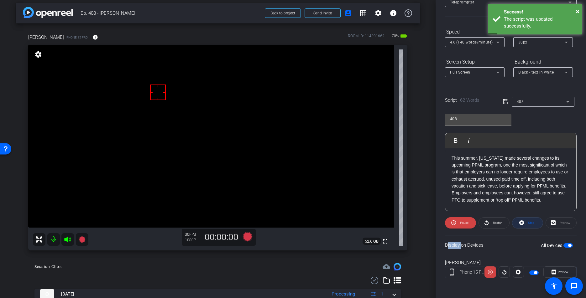
click at [526, 224] on div "Stop" at bounding box center [527, 223] width 31 height 11
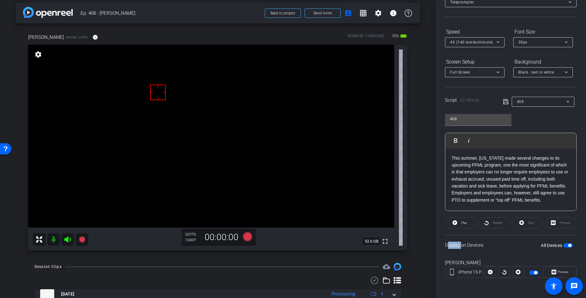
click at [505, 101] on icon at bounding box center [505, 101] width 5 height 5
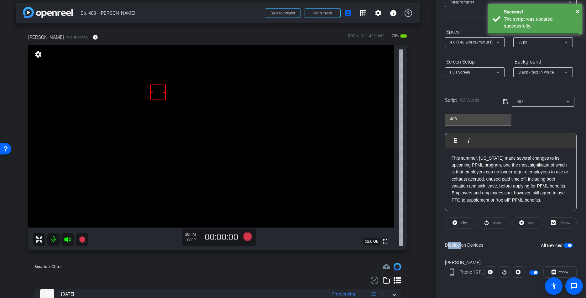
drag, startPoint x: 505, startPoint y: 101, endPoint x: 553, endPoint y: 118, distance: 51.8
click at [505, 101] on icon at bounding box center [505, 101] width 5 height 5
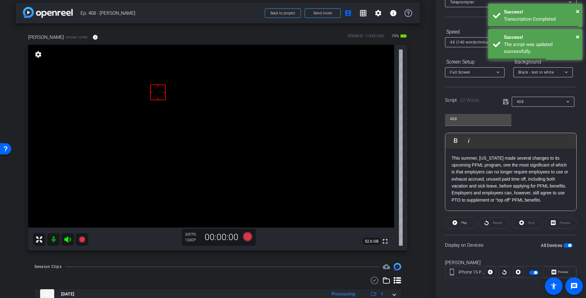
click at [553, 121] on div "408 Play Play from this location Play Selected Play and display the selected te…" at bounding box center [511, 160] width 132 height 102
click at [506, 103] on icon at bounding box center [506, 102] width 6 height 8
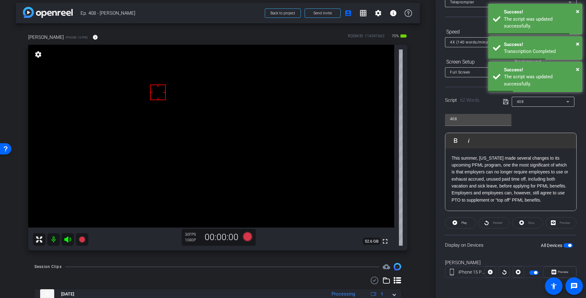
click at [538, 121] on div "408 Play Play from this location Play Selected Play and display the selected te…" at bounding box center [511, 160] width 132 height 102
click at [543, 122] on div "408 Play Play from this location Play Selected Play and display the selected te…" at bounding box center [511, 160] width 132 height 102
drag, startPoint x: 538, startPoint y: 122, endPoint x: 531, endPoint y: 120, distance: 7.2
click at [538, 122] on div "408 Play Play from this location Play Selected Play and display the selected te…" at bounding box center [511, 160] width 132 height 102
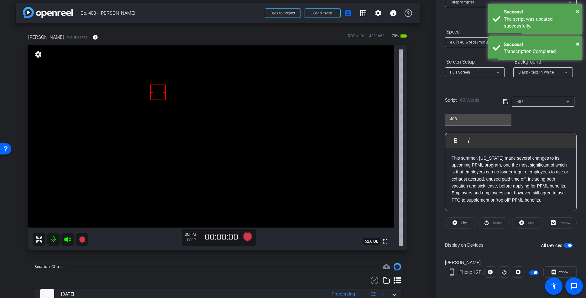
click at [507, 103] on icon at bounding box center [505, 101] width 5 height 5
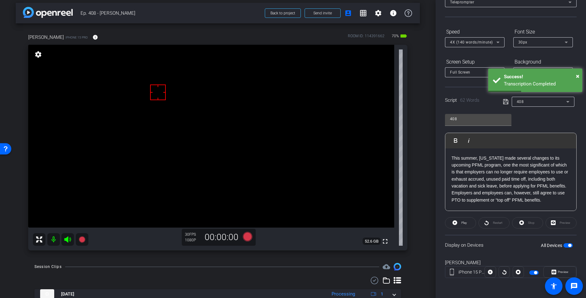
click at [549, 117] on div "408 Play Play from this location Play Selected Play and display the selected te…" at bounding box center [511, 160] width 132 height 102
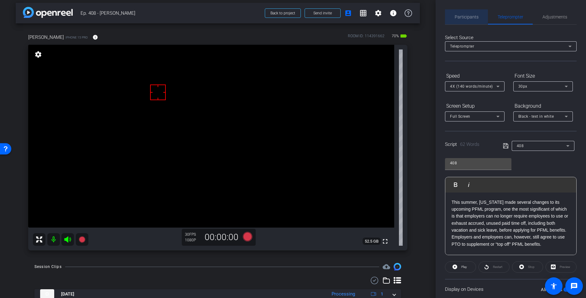
click at [459, 16] on span "Participants" at bounding box center [467, 17] width 24 height 4
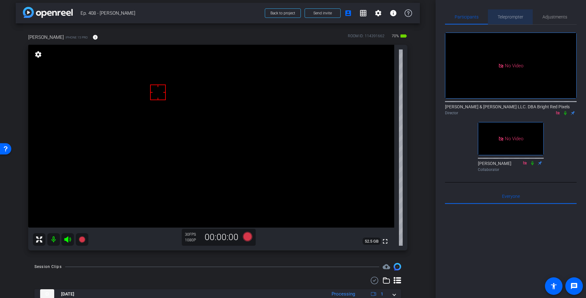
click at [514, 18] on span "Teleprompter" at bounding box center [511, 17] width 26 height 4
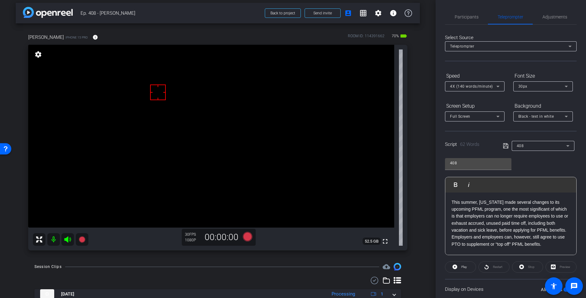
click at [452, 202] on p "This summer, Delaware made several changes to its upcoming PFML program, one th…" at bounding box center [511, 223] width 118 height 49
click at [506, 145] on icon at bounding box center [506, 146] width 6 height 8
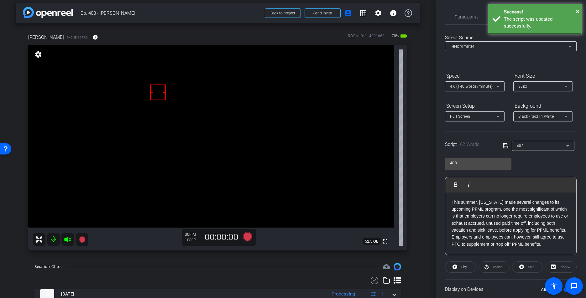
click at [506, 145] on icon at bounding box center [506, 146] width 6 height 8
click at [553, 11] on span "×" at bounding box center [577, 12] width 3 height 8
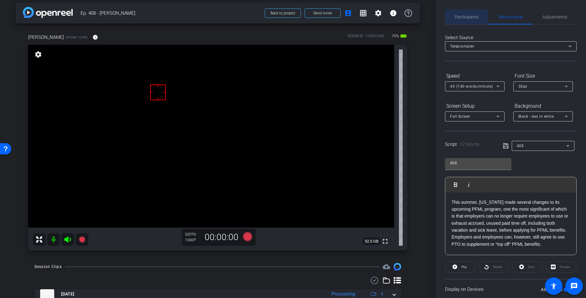
click at [459, 16] on span "Participants" at bounding box center [467, 17] width 24 height 4
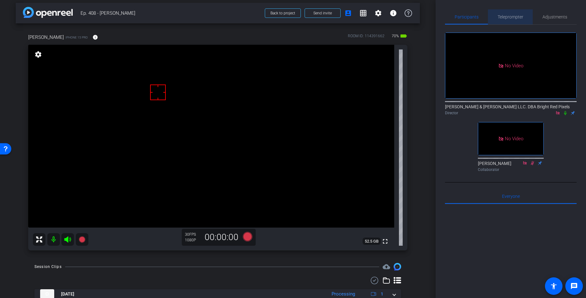
click at [504, 19] on span "Teleprompter" at bounding box center [511, 17] width 26 height 4
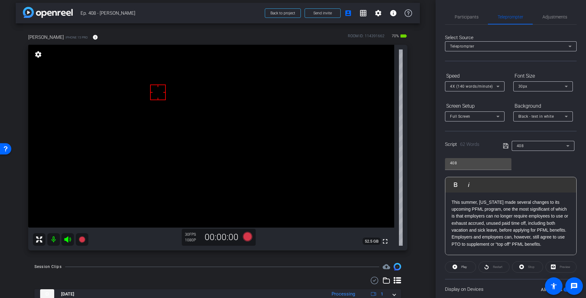
scroll to position [44, 0]
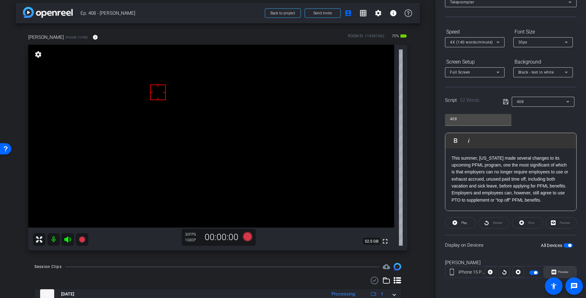
click at [553, 274] on span "Preview" at bounding box center [563, 271] width 11 height 3
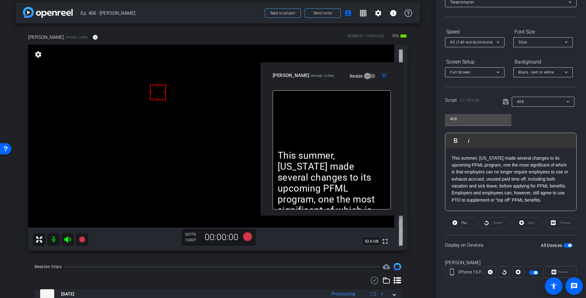
drag, startPoint x: 289, startPoint y: 85, endPoint x: 335, endPoint y: 71, distance: 48.1
click at [340, 71] on mat-slide-toggle "Resize" at bounding box center [357, 76] width 35 height 10
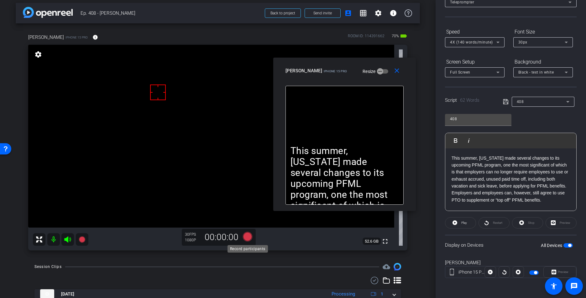
click at [247, 237] on icon at bounding box center [247, 236] width 9 height 9
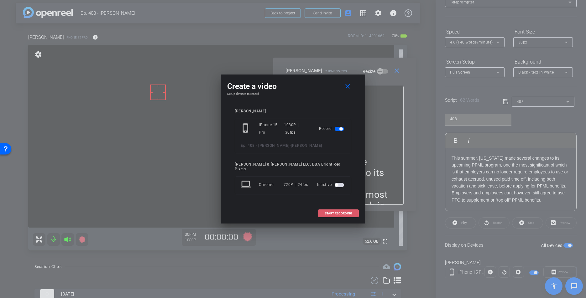
click at [338, 212] on span "START RECORDING" at bounding box center [339, 213] width 28 height 3
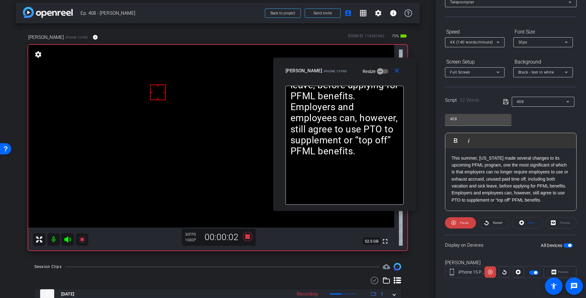
click at [69, 241] on icon at bounding box center [68, 240] width 8 height 8
click at [491, 273] on icon at bounding box center [490, 272] width 5 height 5
click at [524, 223] on icon at bounding box center [521, 223] width 5 height 5
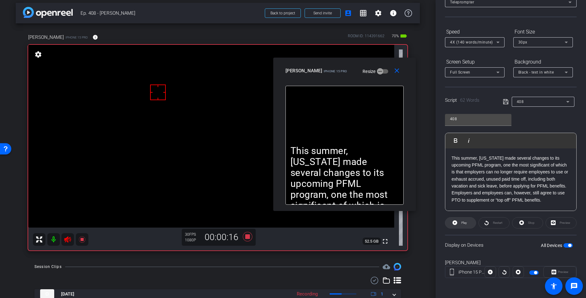
click at [460, 222] on span "Play" at bounding box center [463, 223] width 7 height 9
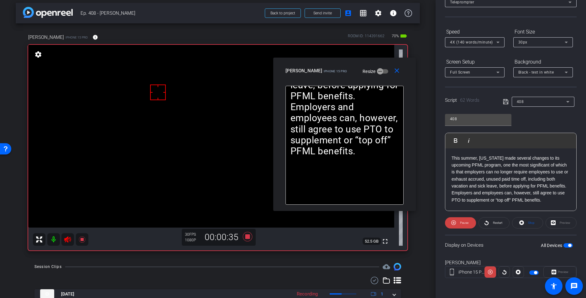
click at [490, 254] on div "Display on Devices All Devices" at bounding box center [511, 245] width 132 height 20
click at [490, 273] on icon at bounding box center [490, 272] width 5 height 9
click at [67, 239] on icon at bounding box center [68, 240] width 8 height 8
click at [247, 236] on icon at bounding box center [247, 236] width 9 height 9
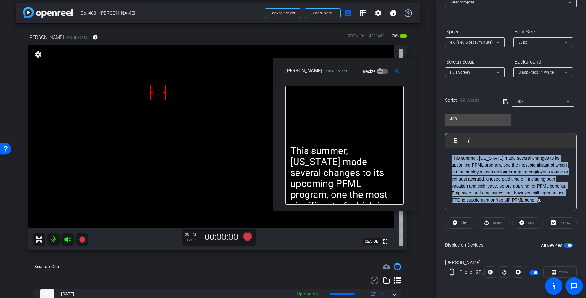
drag, startPoint x: 550, startPoint y: 202, endPoint x: 412, endPoint y: 132, distance: 154.9
click at [412, 132] on body "Accessibility Screen-Reader Guide, Feedback, and Issue Reporting | New window m…" at bounding box center [293, 149] width 586 height 298
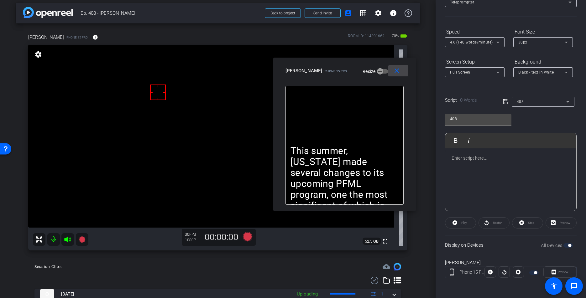
click at [397, 70] on mat-icon "close" at bounding box center [397, 71] width 8 height 8
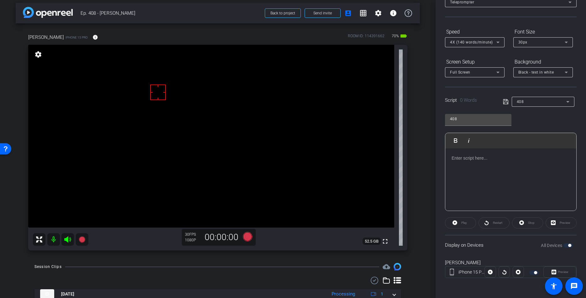
click at [525, 169] on div at bounding box center [510, 180] width 131 height 63
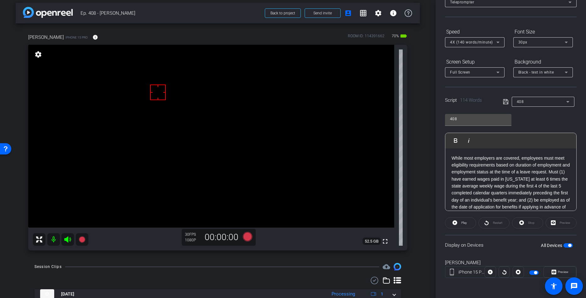
scroll to position [28, 0]
click at [505, 101] on icon at bounding box center [505, 101] width 5 height 5
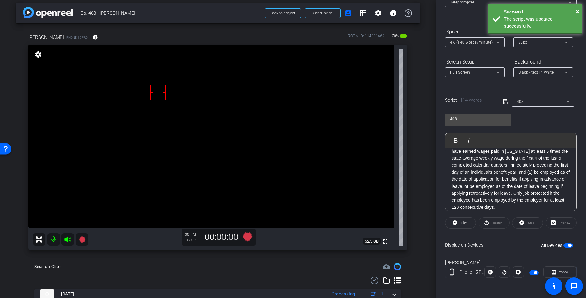
click at [505, 101] on icon at bounding box center [505, 101] width 5 height 5
click at [465, 222] on span "Play" at bounding box center [464, 222] width 6 height 3
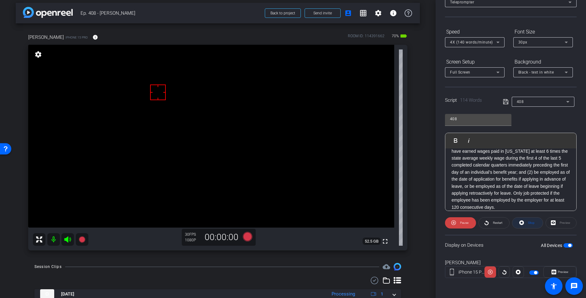
click at [535, 225] on span at bounding box center [527, 223] width 30 height 15
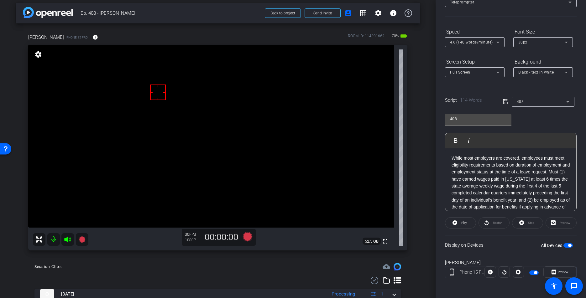
click at [503, 103] on div "Script 114 Words 408" at bounding box center [511, 97] width 132 height 20
click at [505, 102] on icon at bounding box center [506, 102] width 6 height 8
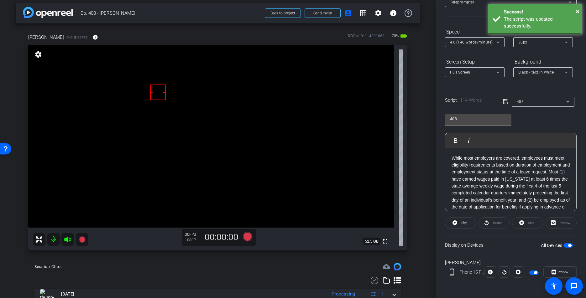
click at [505, 102] on icon at bounding box center [506, 102] width 6 height 8
click at [506, 102] on icon at bounding box center [505, 101] width 5 height 5
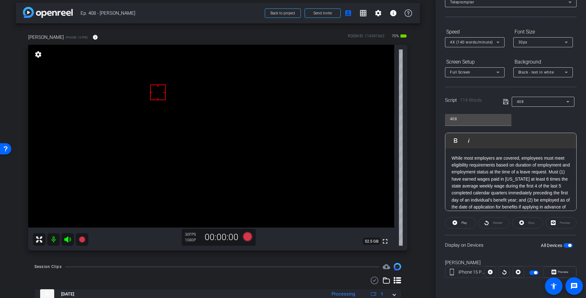
click at [452, 156] on p "While most employers are covered, employees must meet eligibility requirements …" at bounding box center [511, 197] width 118 height 84
click at [506, 101] on icon at bounding box center [505, 101] width 5 height 5
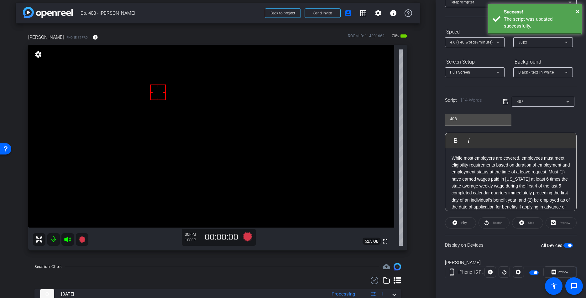
drag, startPoint x: 506, startPoint y: 101, endPoint x: 495, endPoint y: 102, distance: 11.3
click at [506, 101] on icon at bounding box center [506, 102] width 6 height 8
click at [456, 222] on icon at bounding box center [455, 223] width 5 height 5
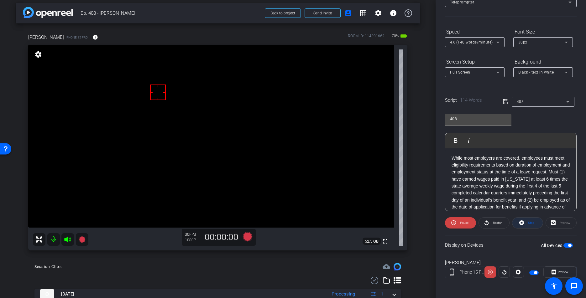
click at [531, 224] on span "Stop" at bounding box center [531, 222] width 7 height 3
drag, startPoint x: 531, startPoint y: 224, endPoint x: 564, endPoint y: 270, distance: 56.2
click at [531, 224] on div "Stop" at bounding box center [527, 223] width 31 height 11
click at [553, 273] on span "Preview" at bounding box center [563, 271] width 11 height 3
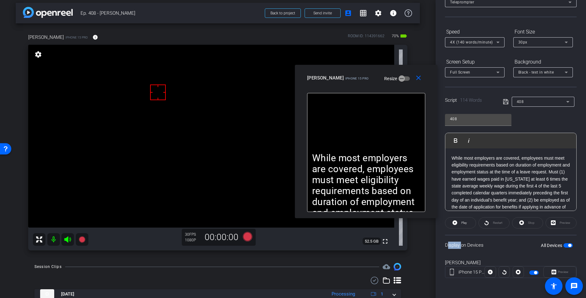
drag, startPoint x: 249, startPoint y: 86, endPoint x: 320, endPoint y: 78, distance: 71.2
click at [320, 78] on div "Eric E iPhone 15 Pro" at bounding box center [338, 78] width 62 height 8
drag, startPoint x: 420, startPoint y: 78, endPoint x: 417, endPoint y: 78, distance: 3.5
click at [420, 78] on mat-icon "close" at bounding box center [419, 78] width 8 height 8
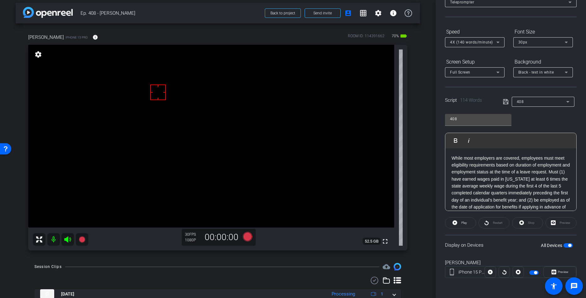
click at [524, 158] on p "While most employers are covered, employees must meet eligibility requirements …" at bounding box center [511, 197] width 118 height 84
drag, startPoint x: 519, startPoint y: 158, endPoint x: 450, endPoint y: 156, distance: 68.7
click at [450, 156] on div "While most employers are covered, employees must meet eligibility requirements …" at bounding box center [510, 197] width 131 height 97
click at [485, 171] on p "While most employers are covered, employees must meet eligibility requirements …" at bounding box center [511, 189] width 118 height 84
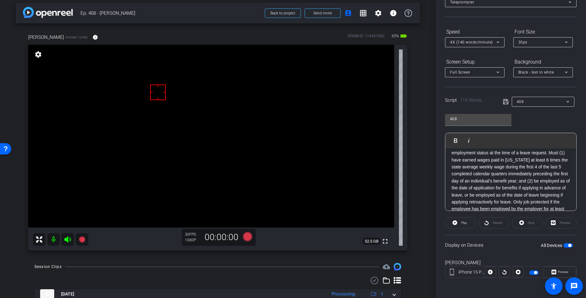
scroll to position [34, 0]
click at [538, 187] on p "While most employers are covered, employees must meet eligibility requirements …" at bounding box center [511, 163] width 118 height 84
click at [525, 201] on p "While most employers are covered, employees must meet eligibility requirements …" at bounding box center [511, 166] width 118 height 91
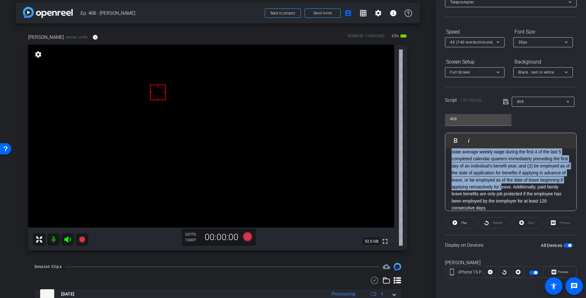
scroll to position [0, 0]
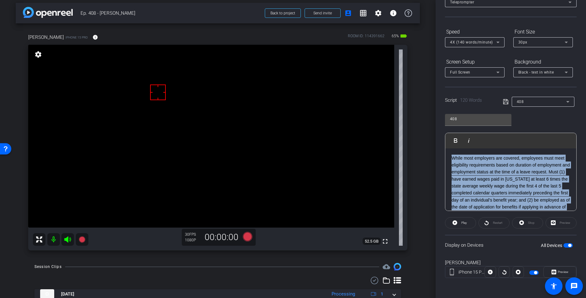
click at [402, 121] on div "arrow_back Ep. 408 - Eric Emanuelson Back to project Send invite account_box gr…" at bounding box center [293, 149] width 586 height 298
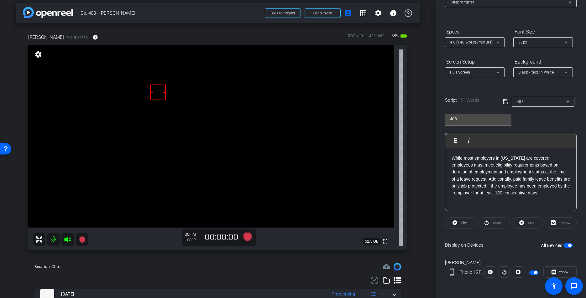
click at [505, 102] on icon at bounding box center [506, 102] width 6 height 8
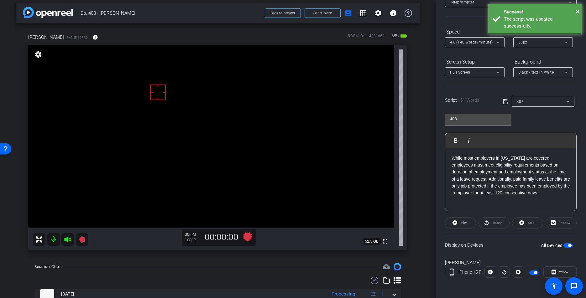
click at [505, 102] on icon at bounding box center [506, 102] width 6 height 8
click at [453, 194] on p "While most employers in Maine are covered, employees must meet eligibility requ…" at bounding box center [511, 176] width 118 height 42
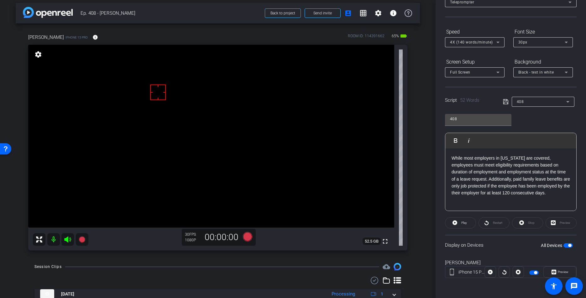
click at [505, 102] on icon at bounding box center [506, 102] width 6 height 8
click at [505, 101] on icon at bounding box center [506, 102] width 6 height 8
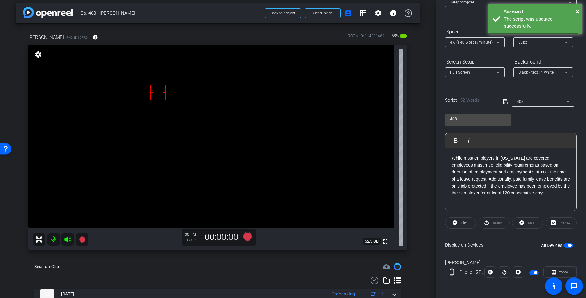
click at [506, 101] on icon at bounding box center [506, 102] width 6 height 8
click at [459, 218] on span at bounding box center [460, 223] width 30 height 15
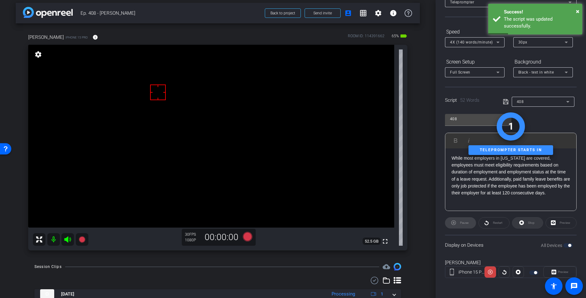
click at [531, 222] on div "Stop" at bounding box center [527, 223] width 31 height 11
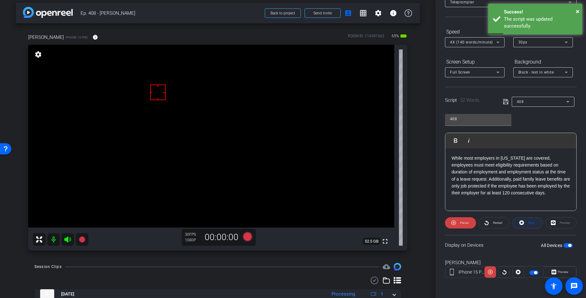
click at [531, 222] on span "Stop" at bounding box center [531, 222] width 7 height 3
drag, startPoint x: 531, startPoint y: 222, endPoint x: 532, endPoint y: 225, distance: 3.2
click at [532, 222] on div "Stop" at bounding box center [527, 223] width 31 height 11
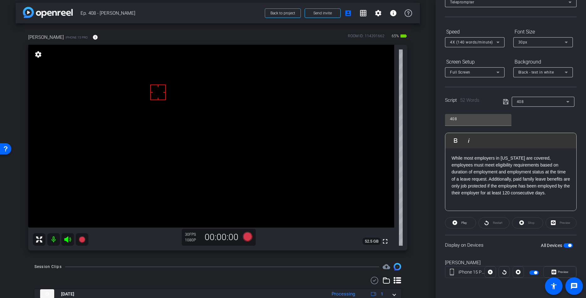
click at [504, 103] on icon at bounding box center [506, 102] width 6 height 8
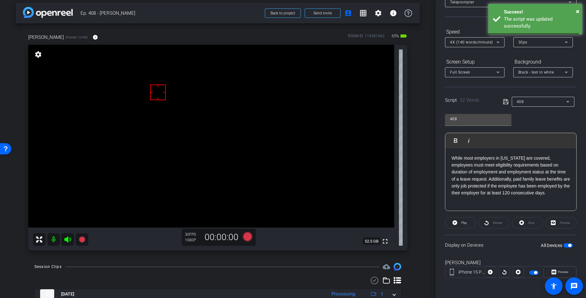
drag, startPoint x: 504, startPoint y: 103, endPoint x: 387, endPoint y: 141, distance: 122.9
click at [505, 103] on icon at bounding box center [506, 102] width 6 height 8
click at [249, 238] on icon at bounding box center [247, 236] width 9 height 9
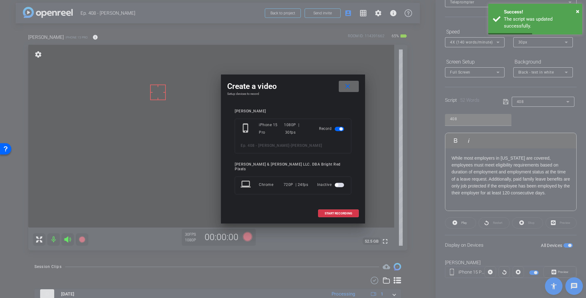
click at [351, 88] on mat-icon "close" at bounding box center [348, 87] width 8 height 8
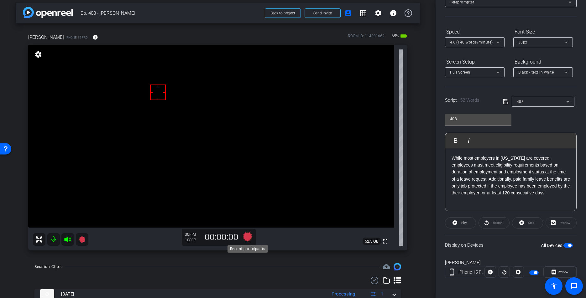
click at [249, 238] on icon at bounding box center [247, 236] width 9 height 9
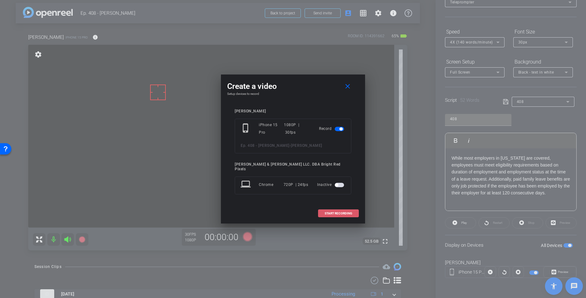
click at [335, 212] on span "START RECORDING" at bounding box center [339, 213] width 28 height 3
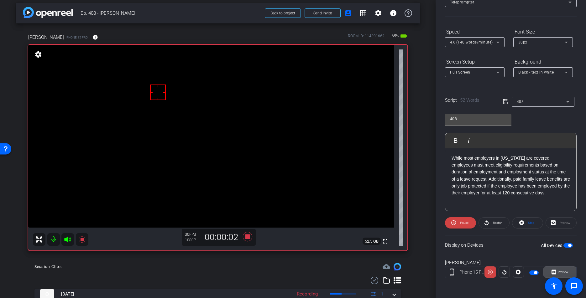
click at [553, 271] on span "Preview" at bounding box center [563, 271] width 11 height 3
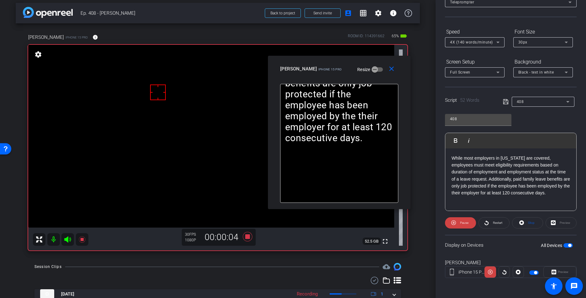
drag, startPoint x: 289, startPoint y: 72, endPoint x: 123, endPoint y: 187, distance: 202.0
click at [299, 67] on div "Eric E iPhone 15 Pro" at bounding box center [311, 69] width 62 height 8
click at [68, 238] on icon at bounding box center [67, 240] width 7 height 6
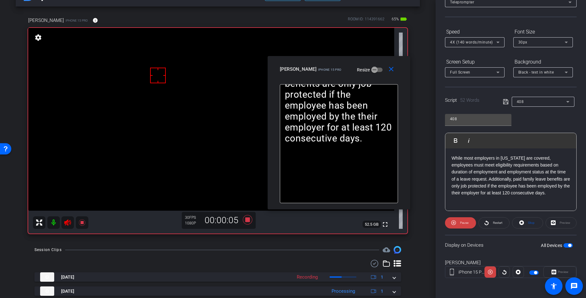
scroll to position [37, 0]
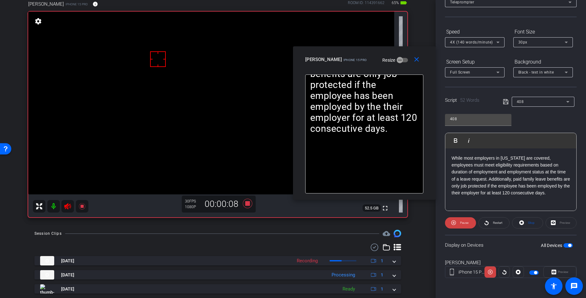
drag, startPoint x: 320, startPoint y: 72, endPoint x: 334, endPoint y: 66, distance: 14.6
click at [334, 66] on div "close Eric E iPhone 15 Pro Resize" at bounding box center [364, 60] width 143 height 28
click at [491, 273] on icon at bounding box center [490, 272] width 5 height 9
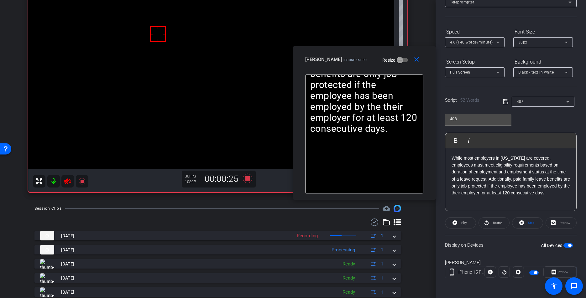
scroll to position [61, 0]
click at [68, 184] on icon at bounding box center [67, 182] width 7 height 6
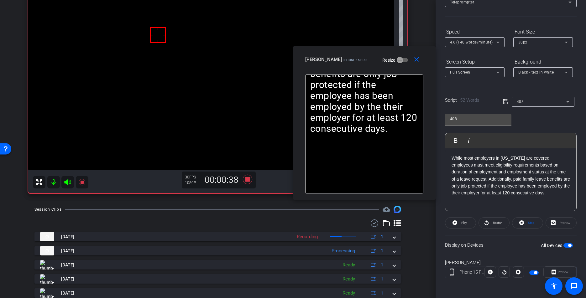
click at [68, 183] on icon at bounding box center [67, 182] width 7 height 6
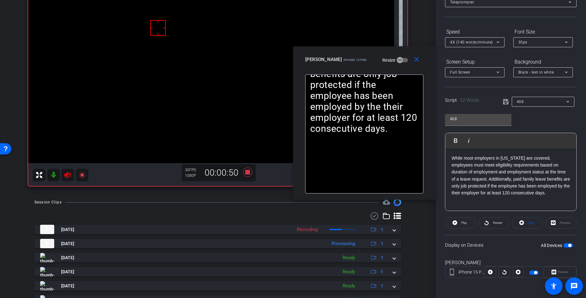
scroll to position [70, 0]
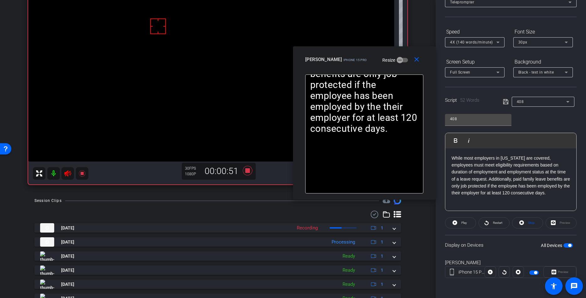
click at [66, 173] on icon at bounding box center [67, 173] width 7 height 6
click at [417, 60] on mat-icon "close" at bounding box center [417, 60] width 8 height 8
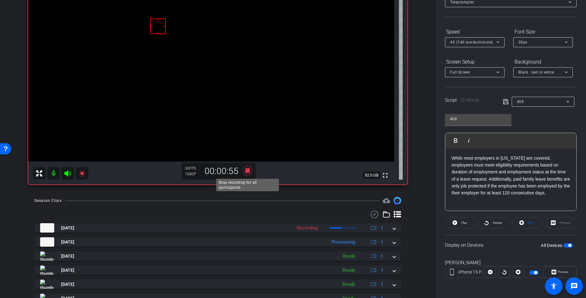
click at [246, 171] on icon at bounding box center [247, 170] width 9 height 9
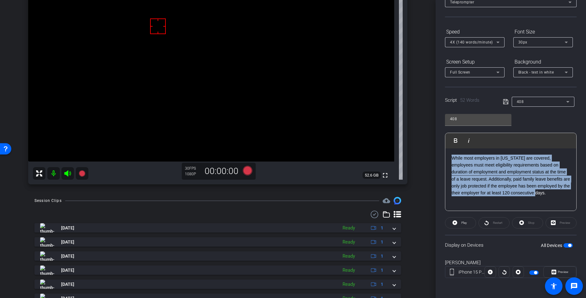
drag, startPoint x: 541, startPoint y: 195, endPoint x: 377, endPoint y: 94, distance: 192.3
click at [358, 83] on div "arrow_back Ep. 408 - Eric Emanuelson Back to project Send invite account_box gr…" at bounding box center [293, 149] width 586 height 298
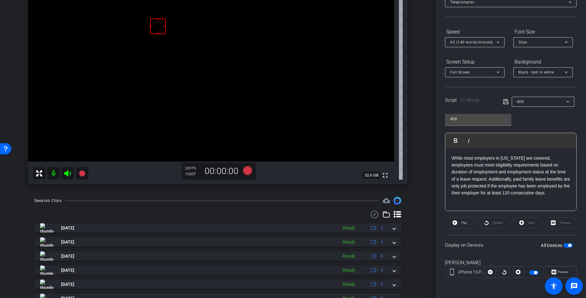
scroll to position [28, 0]
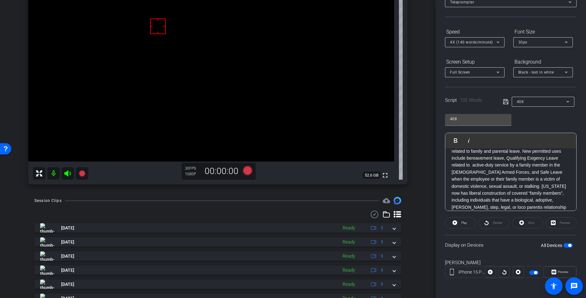
click at [504, 104] on icon at bounding box center [506, 102] width 6 height 8
click at [505, 104] on icon at bounding box center [506, 102] width 6 height 8
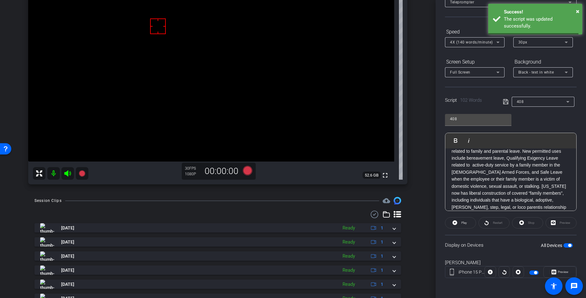
click at [505, 104] on icon at bounding box center [506, 102] width 6 height 8
click at [506, 103] on icon at bounding box center [506, 102] width 6 height 8
drag, startPoint x: 506, startPoint y: 103, endPoint x: 485, endPoint y: 164, distance: 64.0
click at [506, 103] on icon at bounding box center [506, 102] width 6 height 8
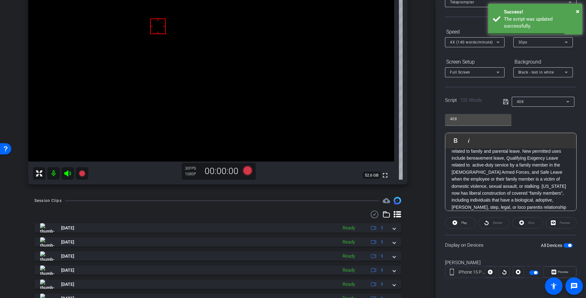
scroll to position [0, 0]
click at [465, 224] on span "Play" at bounding box center [464, 222] width 6 height 3
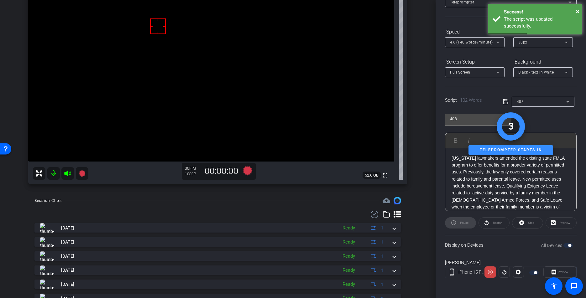
scroll to position [153, 0]
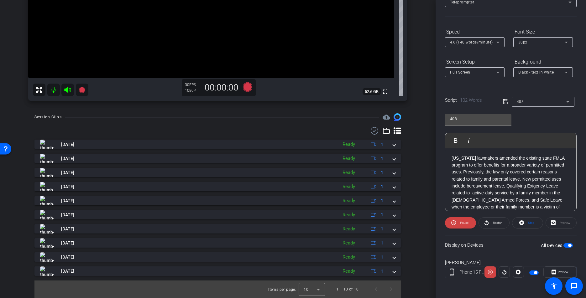
click at [505, 100] on icon at bounding box center [506, 102] width 6 height 8
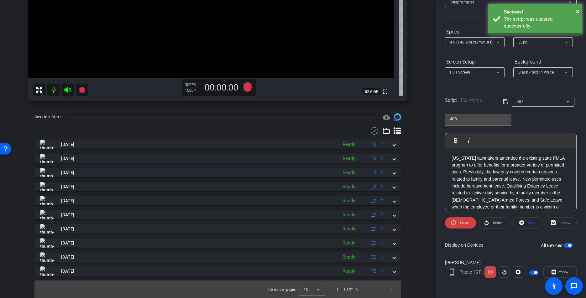
click at [505, 101] on icon at bounding box center [505, 101] width 5 height 5
drag, startPoint x: 505, startPoint y: 101, endPoint x: 527, endPoint y: 247, distance: 147.4
click at [505, 101] on icon at bounding box center [505, 101] width 5 height 5
click at [525, 224] on span at bounding box center [527, 223] width 30 height 15
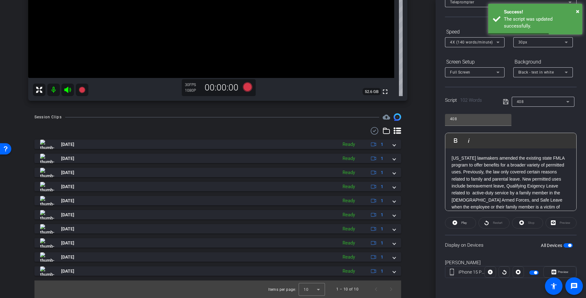
click at [507, 103] on icon at bounding box center [506, 102] width 6 height 8
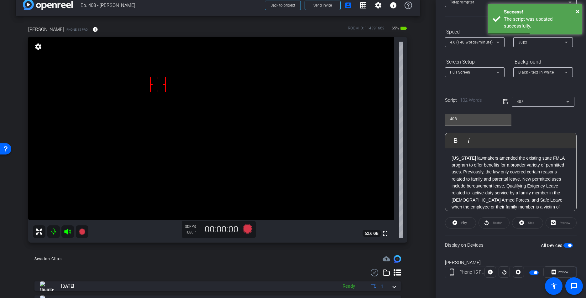
scroll to position [0, 0]
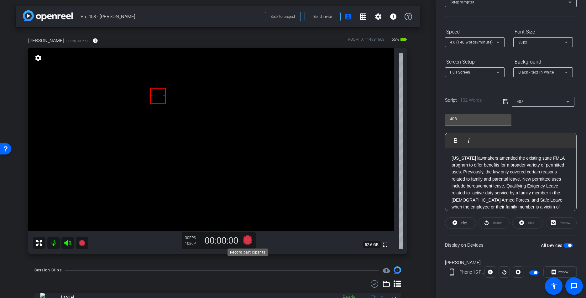
click at [249, 238] on icon at bounding box center [247, 240] width 9 height 9
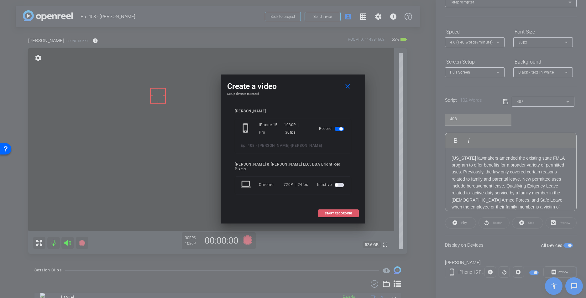
click at [333, 212] on span "START RECORDING" at bounding box center [339, 213] width 28 height 3
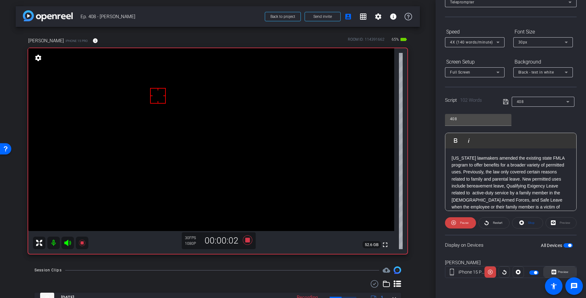
click at [553, 273] on span "Preview" at bounding box center [563, 271] width 11 height 3
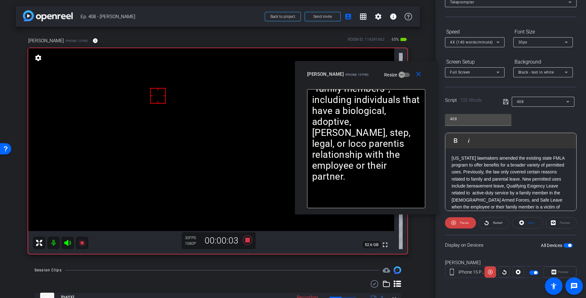
drag, startPoint x: 256, startPoint y: 92, endPoint x: 161, endPoint y: 182, distance: 131.4
click at [331, 78] on div "close Eric E iPhone 15 Pro Resize" at bounding box center [366, 75] width 143 height 28
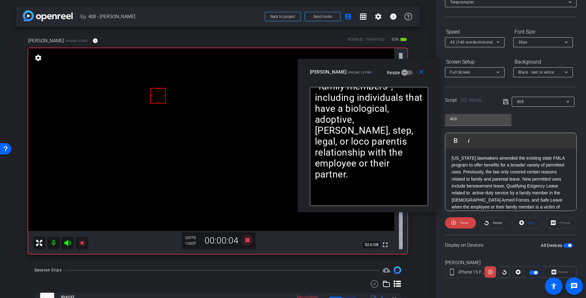
click at [69, 240] on icon at bounding box center [68, 243] width 8 height 8
click at [490, 273] on icon at bounding box center [490, 272] width 5 height 9
click at [491, 275] on icon at bounding box center [490, 272] width 5 height 9
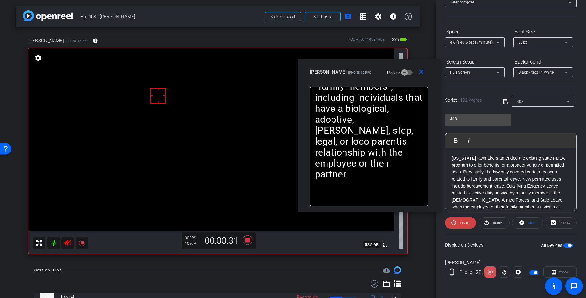
click at [491, 273] on icon at bounding box center [490, 272] width 5 height 9
click at [68, 244] on icon at bounding box center [67, 243] width 7 height 6
click at [489, 271] on icon at bounding box center [490, 272] width 5 height 5
click at [489, 272] on icon at bounding box center [490, 272] width 5 height 9
click at [470, 195] on p "Vermont lawmakers amended the existing state FMLA program to offer benefits for…" at bounding box center [511, 200] width 118 height 91
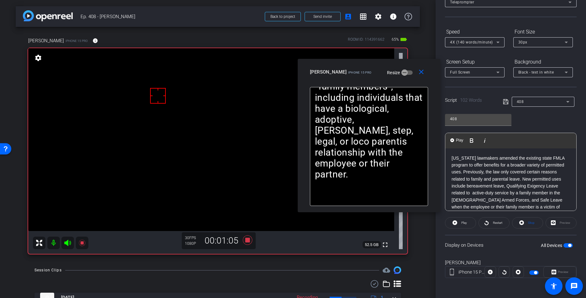
click at [473, 194] on p "Vermont lawmakers amended the existing state FMLA program to offer benefits for…" at bounding box center [511, 200] width 118 height 91
click at [508, 180] on p "Vermont lawmakers amended the existing state FMLA program to offer benefits for…" at bounding box center [511, 166] width 118 height 91
drag, startPoint x: 533, startPoint y: 180, endPoint x: 550, endPoint y: 201, distance: 26.3
click at [533, 180] on p "Vermont lawmakers amended the existing state FMLA program to offer benefits for…" at bounding box center [511, 166] width 118 height 91
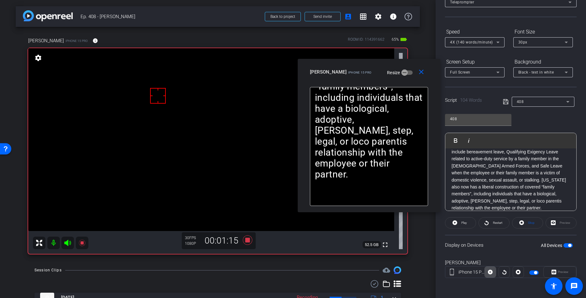
click at [490, 274] on icon at bounding box center [490, 272] width 5 height 5
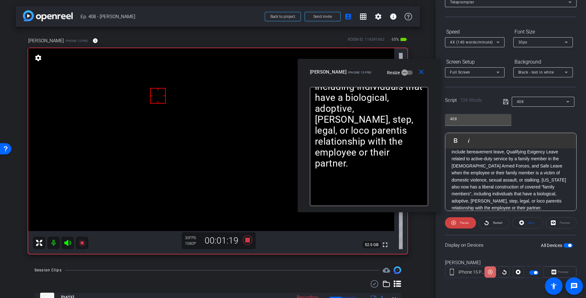
click at [490, 274] on icon at bounding box center [490, 272] width 5 height 9
drag, startPoint x: 423, startPoint y: 72, endPoint x: 279, endPoint y: 211, distance: 199.7
click at [420, 73] on mat-icon "close" at bounding box center [421, 72] width 8 height 8
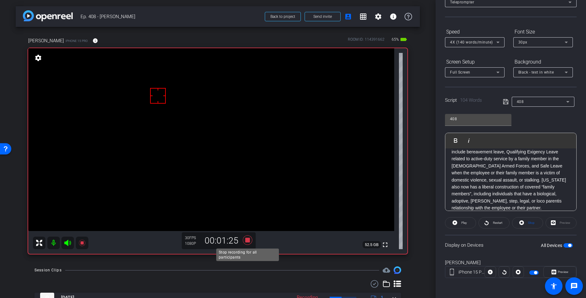
click at [248, 242] on icon at bounding box center [247, 240] width 9 height 9
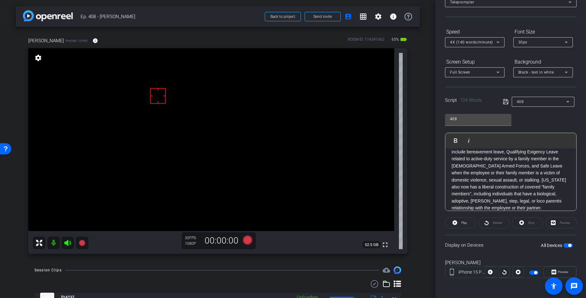
click at [470, 208] on p "Vermont lawmakers amended the existing state FMLA program to offer benefits for…" at bounding box center [511, 166] width 118 height 91
click at [507, 102] on icon at bounding box center [506, 102] width 6 height 8
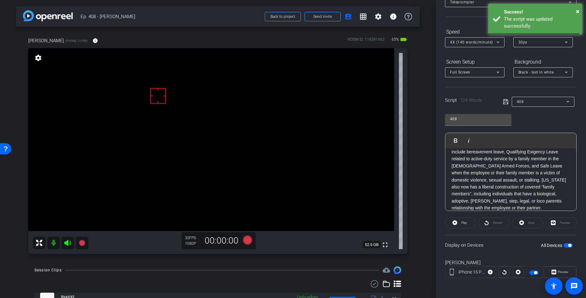
click at [507, 102] on icon at bounding box center [506, 102] width 6 height 8
drag, startPoint x: 507, startPoint y: 102, endPoint x: 474, endPoint y: 177, distance: 82.4
click at [507, 102] on icon at bounding box center [506, 102] width 6 height 8
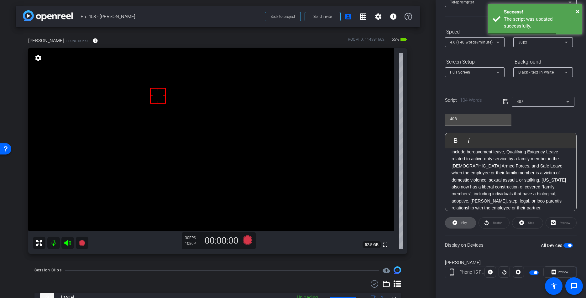
click at [470, 221] on span at bounding box center [460, 223] width 30 height 15
click at [528, 222] on span "Stop" at bounding box center [531, 222] width 7 height 3
click at [528, 222] on div "Stop" at bounding box center [527, 223] width 31 height 11
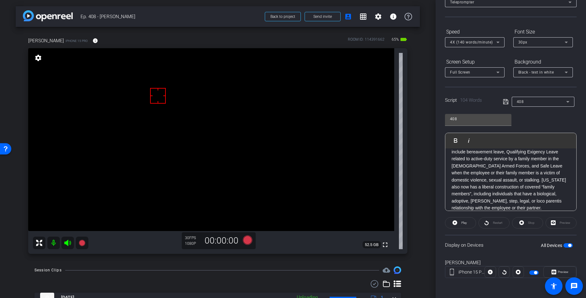
click at [505, 104] on icon at bounding box center [506, 102] width 6 height 8
click at [505, 103] on icon at bounding box center [506, 102] width 6 height 8
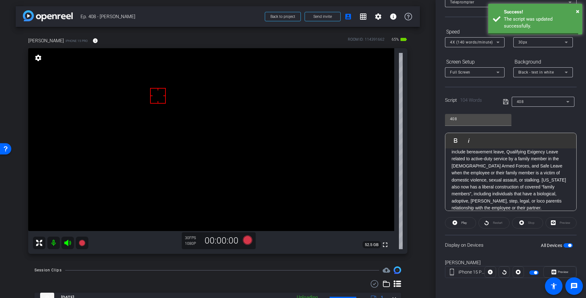
click at [505, 103] on icon at bounding box center [506, 102] width 6 height 8
click at [247, 240] on icon at bounding box center [247, 240] width 9 height 9
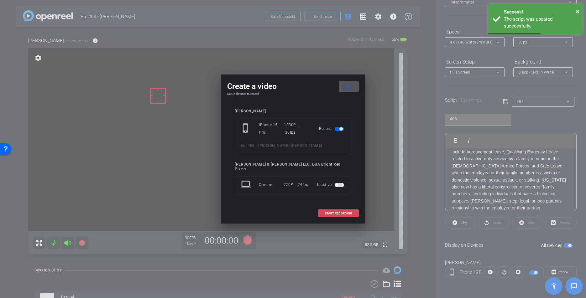
click at [342, 206] on span at bounding box center [338, 213] width 40 height 15
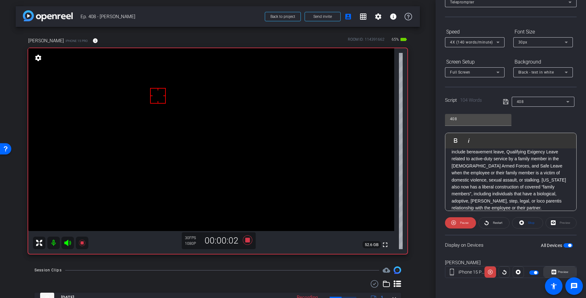
click at [553, 274] on span "Preview" at bounding box center [562, 272] width 12 height 9
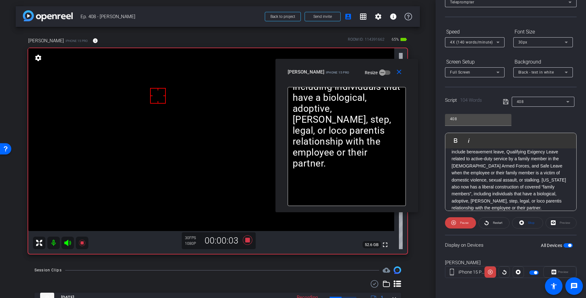
drag, startPoint x: 306, startPoint y: 71, endPoint x: 310, endPoint y: 67, distance: 5.8
click at [310, 68] on div "Eric E iPhone 15 Pro" at bounding box center [319, 72] width 62 height 8
click at [69, 244] on icon at bounding box center [68, 243] width 8 height 8
click at [491, 274] on icon at bounding box center [490, 272] width 5 height 5
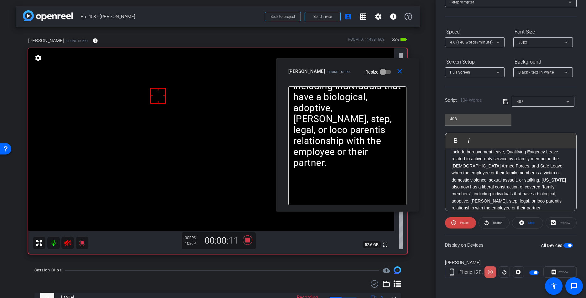
click at [491, 274] on icon at bounding box center [490, 272] width 5 height 5
click at [67, 241] on icon at bounding box center [67, 243] width 7 height 6
drag, startPoint x: 398, startPoint y: 72, endPoint x: 373, endPoint y: 89, distance: 30.2
click at [397, 72] on mat-icon "close" at bounding box center [400, 72] width 8 height 8
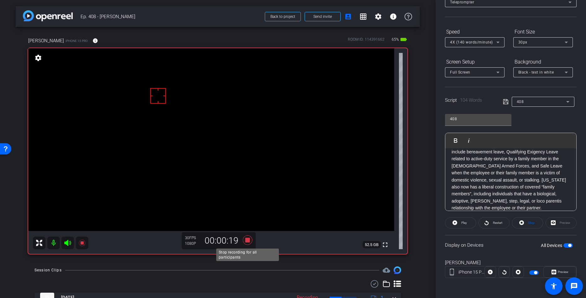
drag, startPoint x: 248, startPoint y: 240, endPoint x: 511, endPoint y: 191, distance: 267.8
click at [248, 240] on icon at bounding box center [247, 240] width 9 height 9
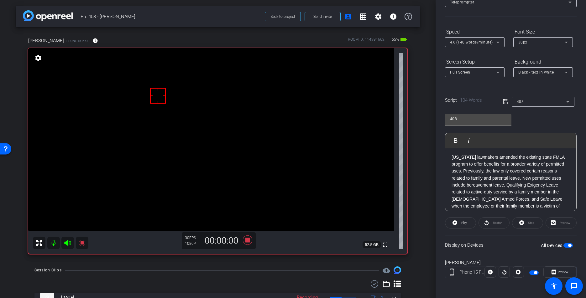
scroll to position [0, 0]
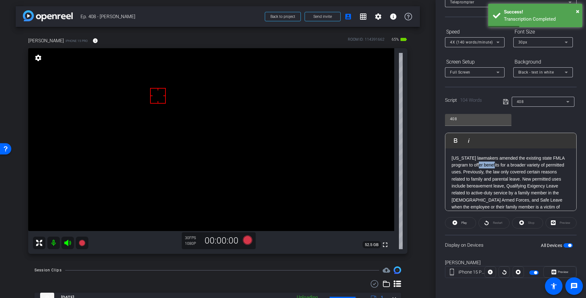
drag, startPoint x: 485, startPoint y: 167, endPoint x: 501, endPoint y: 167, distance: 16.6
click at [499, 166] on p "Vermont lawmakers amended the existing state FMLA program to offer benefits for…" at bounding box center [511, 200] width 118 height 91
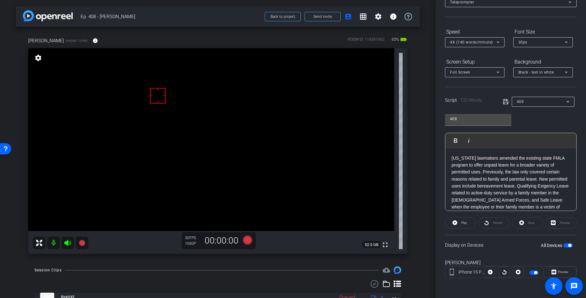
click at [504, 100] on icon at bounding box center [506, 102] width 6 height 8
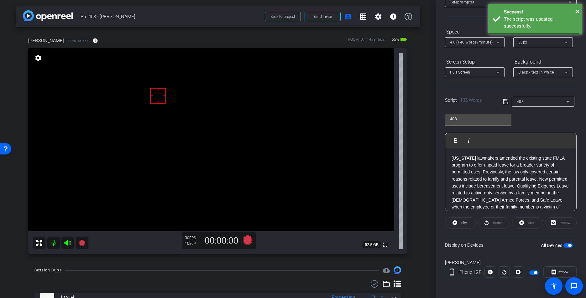
click at [504, 100] on icon at bounding box center [506, 102] width 6 height 8
drag, startPoint x: 504, startPoint y: 100, endPoint x: 451, endPoint y: 209, distance: 121.4
click at [504, 100] on icon at bounding box center [506, 102] width 6 height 8
click at [457, 219] on icon at bounding box center [455, 223] width 5 height 8
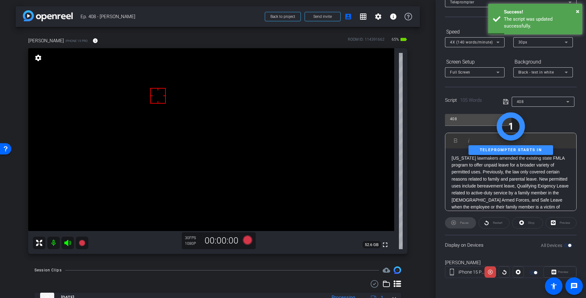
click at [527, 222] on span "Stop" at bounding box center [531, 223] width 8 height 9
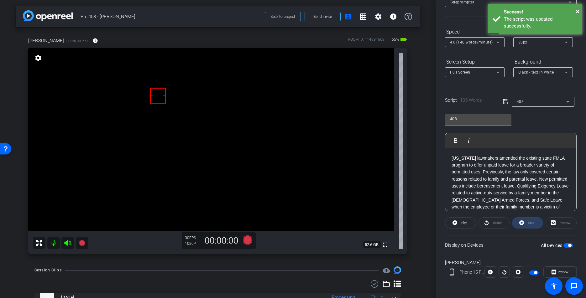
click at [527, 222] on div "Stop" at bounding box center [527, 223] width 31 height 11
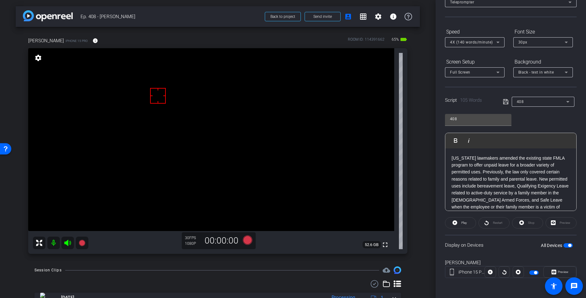
click at [506, 100] on icon at bounding box center [506, 102] width 6 height 8
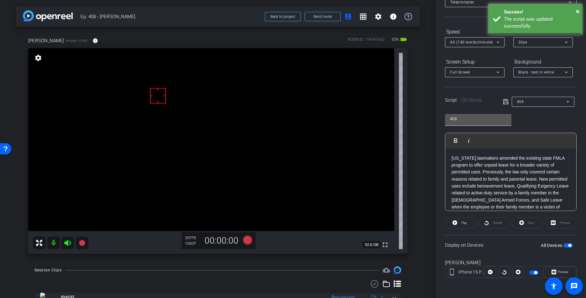
drag, startPoint x: 506, startPoint y: 100, endPoint x: 459, endPoint y: 122, distance: 51.2
click at [506, 100] on icon at bounding box center [506, 102] width 6 height 8
click at [249, 240] on icon at bounding box center [247, 240] width 9 height 9
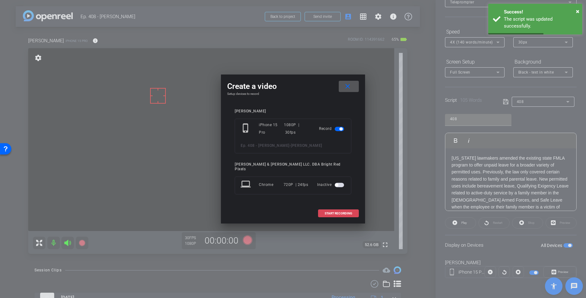
drag, startPoint x: 329, startPoint y: 211, endPoint x: 336, endPoint y: 212, distance: 7.2
click at [329, 212] on span "START RECORDING" at bounding box center [339, 213] width 28 height 3
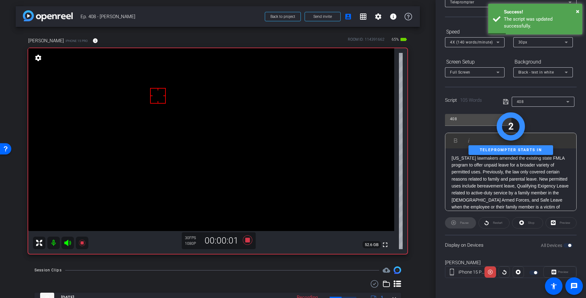
click at [68, 243] on icon at bounding box center [67, 243] width 7 height 6
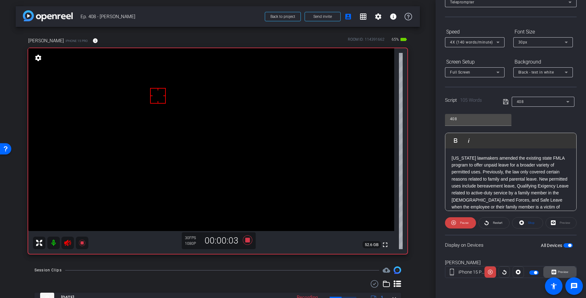
click at [553, 272] on span "Preview" at bounding box center [563, 271] width 11 height 3
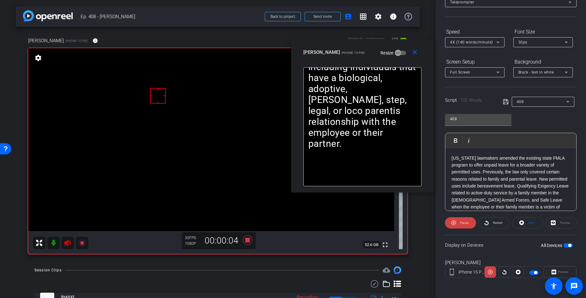
drag, startPoint x: 279, startPoint y: 88, endPoint x: 415, endPoint y: 196, distance: 174.4
click at [371, 55] on mat-slide-toggle "Resize" at bounding box center [388, 53] width 35 height 10
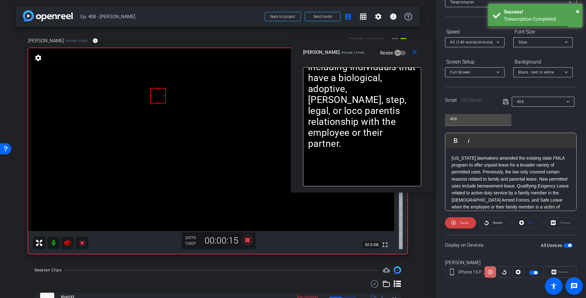
click at [491, 274] on icon at bounding box center [490, 272] width 5 height 9
click at [491, 274] on icon at bounding box center [490, 272] width 5 height 5
click at [491, 274] on icon at bounding box center [490, 272] width 5 height 9
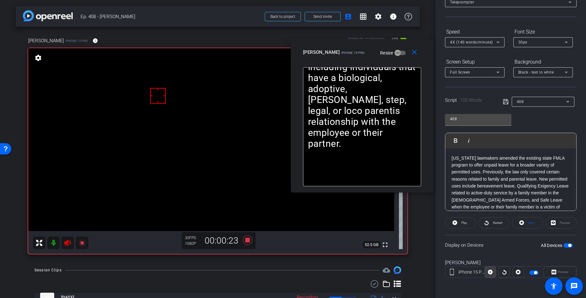
click at [491, 274] on icon at bounding box center [490, 272] width 5 height 5
click at [491, 274] on icon at bounding box center [490, 272] width 5 height 9
click at [491, 274] on icon at bounding box center [490, 272] width 5 height 5
click at [491, 274] on icon at bounding box center [490, 272] width 5 height 9
click at [491, 271] on icon at bounding box center [490, 272] width 5 height 5
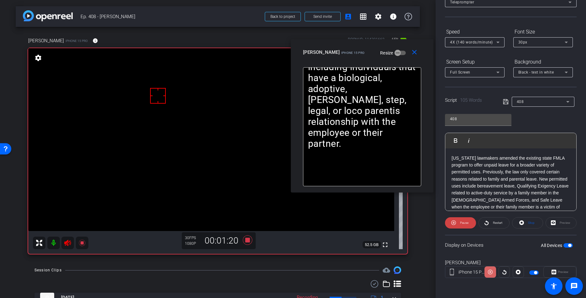
click at [490, 272] on icon at bounding box center [490, 272] width 5 height 9
click at [412, 54] on mat-icon "close" at bounding box center [415, 53] width 8 height 8
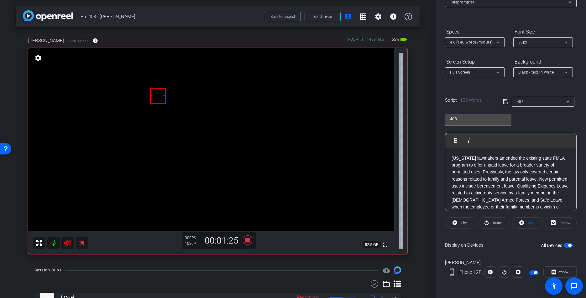
drag, startPoint x: 66, startPoint y: 242, endPoint x: 79, endPoint y: 246, distance: 13.7
click at [66, 242] on icon at bounding box center [67, 243] width 7 height 6
drag, startPoint x: 245, startPoint y: 241, endPoint x: 494, endPoint y: 177, distance: 256.9
click at [247, 241] on icon at bounding box center [247, 240] width 9 height 9
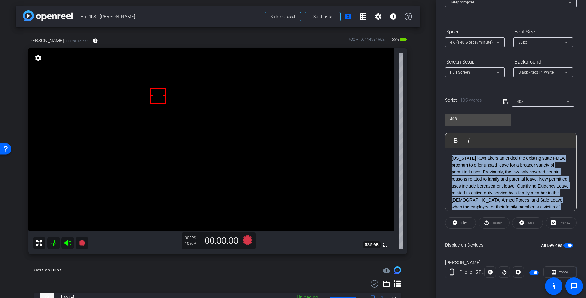
drag, startPoint x: 491, startPoint y: 177, endPoint x: 430, endPoint y: 115, distance: 87.3
click at [430, 115] on div "arrow_back Ep. 408 - Eric Emanuelson Back to project Send invite account_box gr…" at bounding box center [293, 149] width 586 height 298
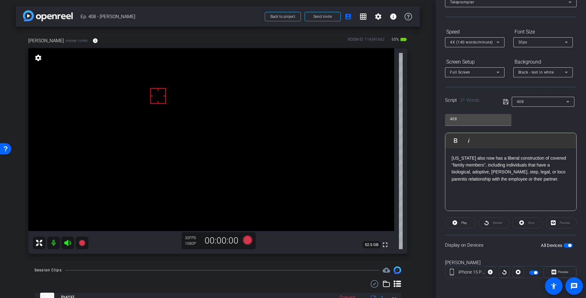
click at [505, 104] on icon at bounding box center [506, 102] width 6 height 8
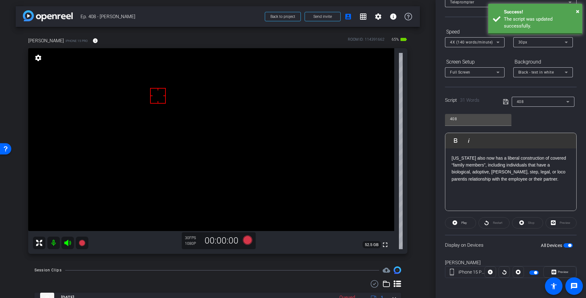
click at [505, 104] on icon at bounding box center [506, 102] width 6 height 8
click at [459, 222] on span at bounding box center [460, 223] width 30 height 15
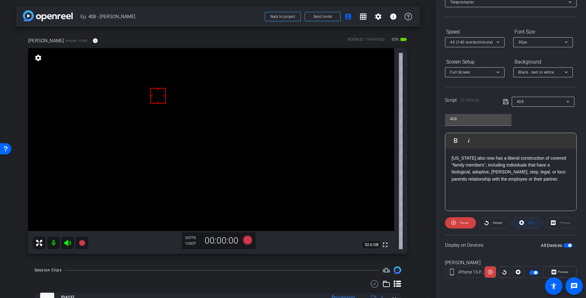
click at [528, 223] on span "Stop" at bounding box center [531, 222] width 7 height 3
click at [528, 223] on div "Stop" at bounding box center [527, 223] width 31 height 11
click at [529, 223] on div "Stop" at bounding box center [527, 223] width 31 height 11
click at [507, 100] on icon at bounding box center [506, 102] width 6 height 8
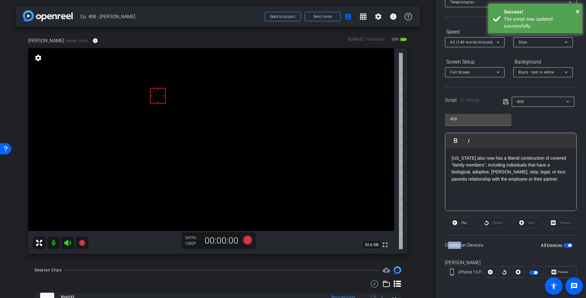
click at [507, 100] on icon at bounding box center [506, 102] width 6 height 8
click at [506, 101] on icon at bounding box center [506, 102] width 6 height 8
drag, startPoint x: 509, startPoint y: 102, endPoint x: 506, endPoint y: 102, distance: 3.2
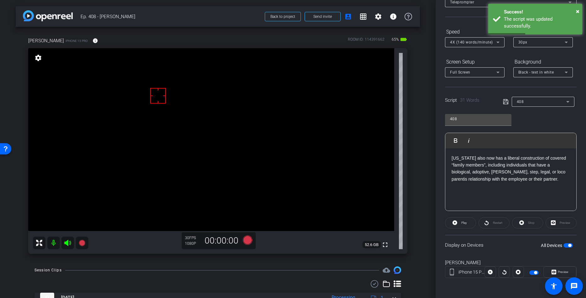
click at [509, 102] on span at bounding box center [507, 102] width 9 height 6
click at [506, 102] on icon at bounding box center [506, 102] width 6 height 8
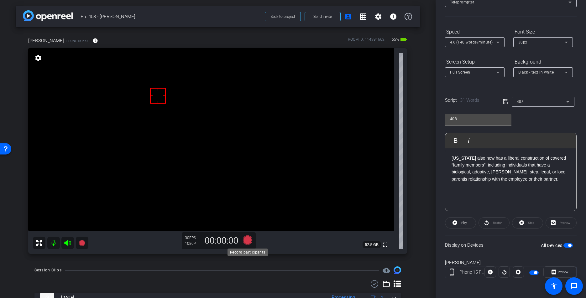
click at [251, 239] on icon at bounding box center [247, 240] width 9 height 9
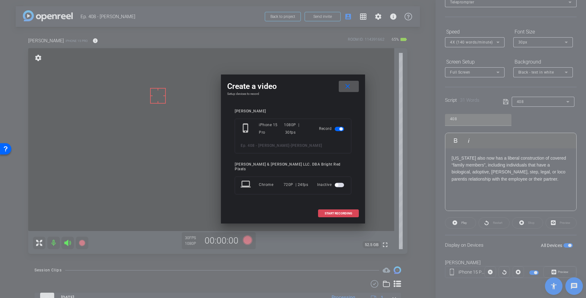
click at [342, 208] on span at bounding box center [338, 213] width 40 height 15
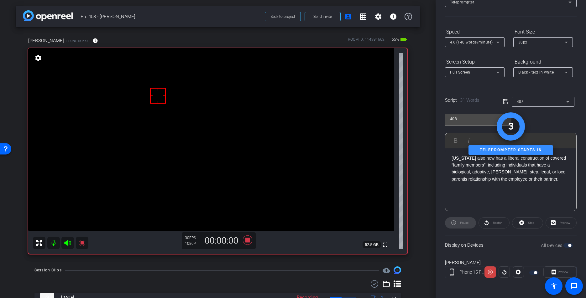
click at [68, 244] on icon at bounding box center [67, 243] width 7 height 6
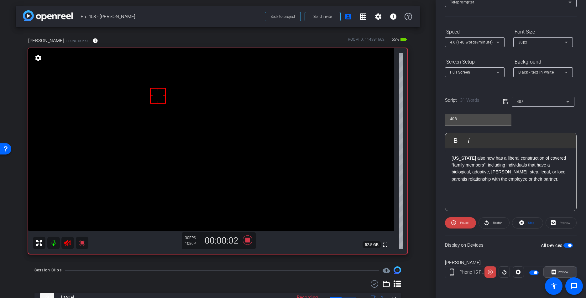
click at [553, 273] on span "Preview" at bounding box center [563, 271] width 11 height 3
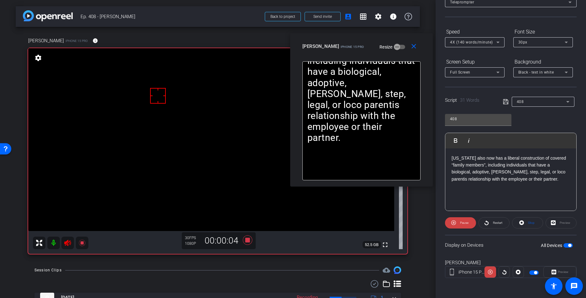
drag, startPoint x: 287, startPoint y: 86, endPoint x: 356, endPoint y: 46, distance: 79.8
click at [380, 46] on label "Resize" at bounding box center [387, 47] width 14 height 6
click at [394, 46] on button "Resize" at bounding box center [399, 47] width 11 height 4
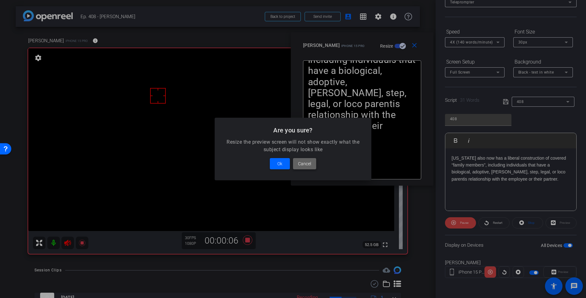
click at [305, 165] on span "Cancel" at bounding box center [304, 164] width 13 height 8
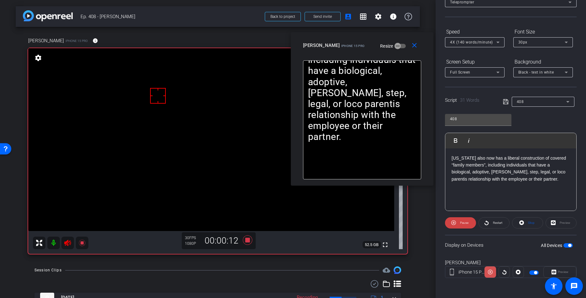
click at [490, 274] on icon at bounding box center [490, 272] width 5 height 9
click at [65, 243] on icon at bounding box center [67, 243] width 7 height 6
click at [528, 226] on span "Stop" at bounding box center [531, 223] width 8 height 9
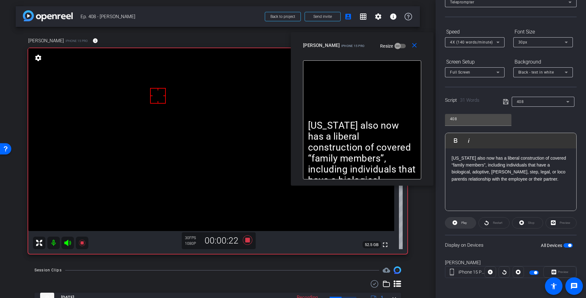
click at [457, 222] on icon at bounding box center [455, 223] width 5 height 5
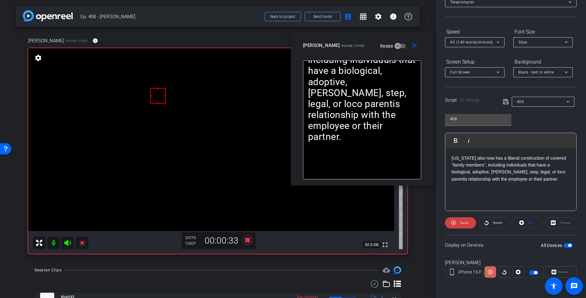
click at [490, 272] on icon at bounding box center [490, 272] width 5 height 9
click at [414, 45] on mat-icon "close" at bounding box center [415, 46] width 8 height 8
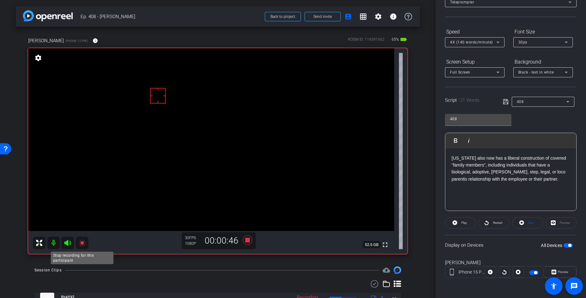
click at [83, 243] on icon at bounding box center [82, 243] width 6 height 6
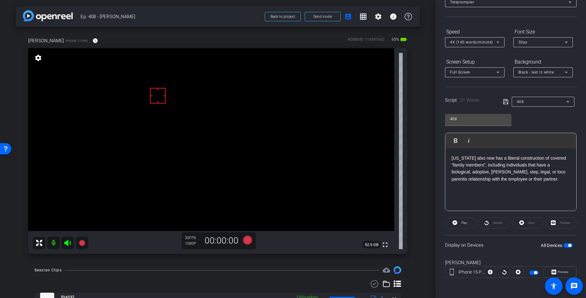
drag, startPoint x: 104, startPoint y: 265, endPoint x: 423, endPoint y: 174, distance: 332.0
click at [106, 265] on div "arrow_back Ep. 408 - Eric Emanuelson Back to project Send invite account_box gr…" at bounding box center [218, 149] width 436 height 298
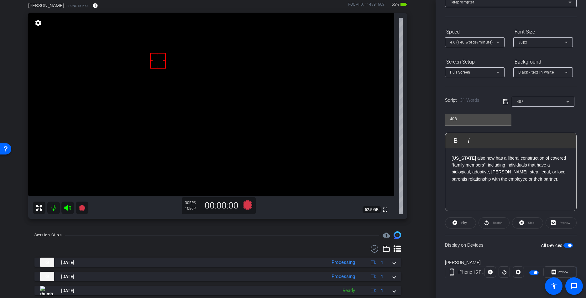
scroll to position [37, 0]
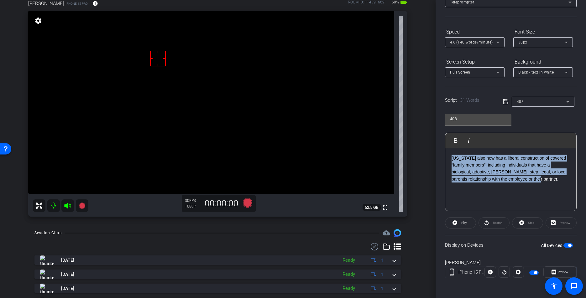
drag, startPoint x: 556, startPoint y: 184, endPoint x: 363, endPoint y: 130, distance: 200.4
click at [365, 118] on div "arrow_back Ep. 408 - Eric Emanuelson Back to project Send invite account_box gr…" at bounding box center [293, 149] width 586 height 298
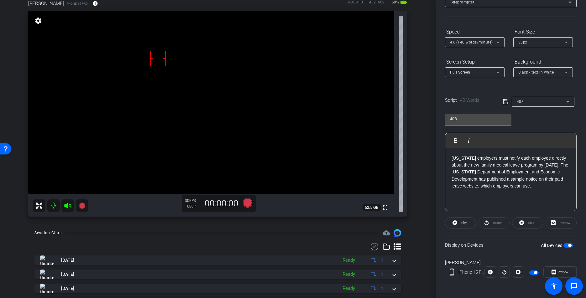
click at [503, 101] on icon at bounding box center [505, 101] width 5 height 5
click at [504, 101] on icon at bounding box center [506, 102] width 6 height 8
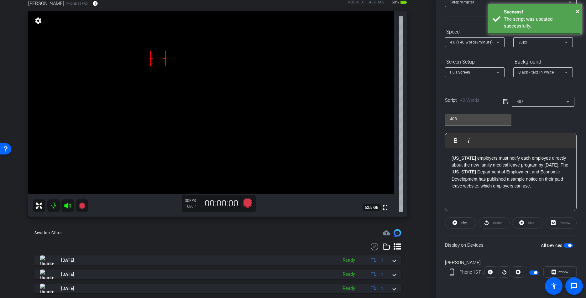
click at [504, 101] on icon at bounding box center [506, 102] width 6 height 8
click at [504, 102] on icon at bounding box center [506, 102] width 6 height 8
drag, startPoint x: 504, startPoint y: 102, endPoint x: 439, endPoint y: 126, distance: 68.7
click at [504, 102] on icon at bounding box center [506, 102] width 6 height 8
click at [462, 224] on span "Play" at bounding box center [464, 222] width 6 height 3
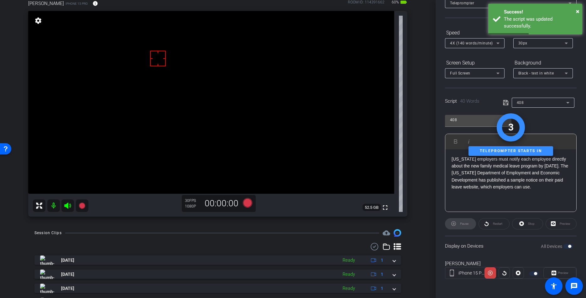
scroll to position [44, 0]
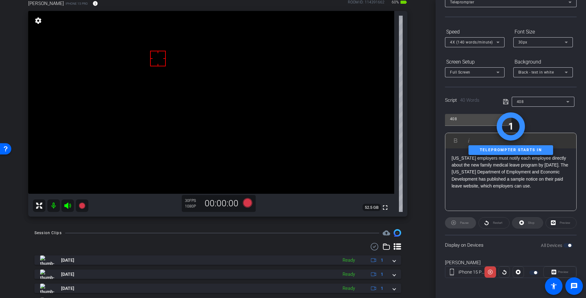
click at [523, 223] on icon at bounding box center [521, 223] width 5 height 5
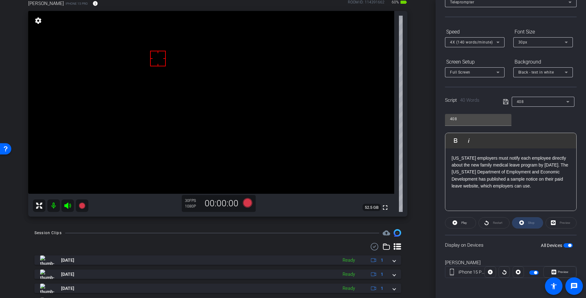
click at [523, 223] on div "Stop" at bounding box center [527, 223] width 31 height 11
drag, startPoint x: 523, startPoint y: 223, endPoint x: 496, endPoint y: 101, distance: 124.5
click at [522, 221] on div "Stop" at bounding box center [527, 223] width 31 height 11
click at [503, 102] on div "Script 40 Words 408" at bounding box center [511, 97] width 132 height 20
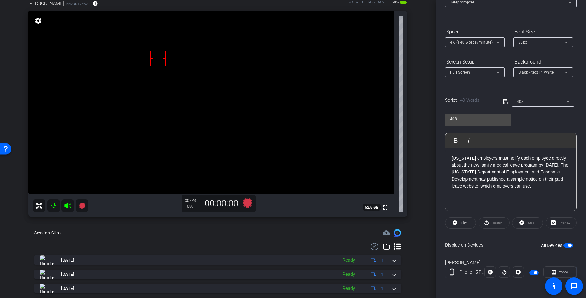
click at [505, 102] on icon at bounding box center [506, 102] width 6 height 8
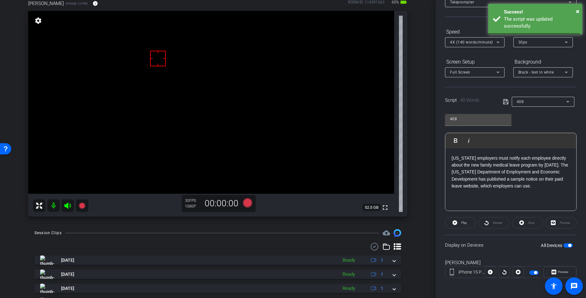
click at [505, 102] on icon at bounding box center [506, 102] width 6 height 8
click at [246, 203] on icon at bounding box center [247, 202] width 9 height 9
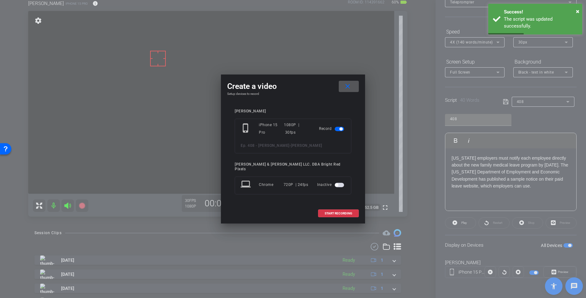
drag, startPoint x: 328, startPoint y: 210, endPoint x: 103, endPoint y: 217, distance: 225.8
click at [328, 212] on span "START RECORDING" at bounding box center [339, 213] width 28 height 3
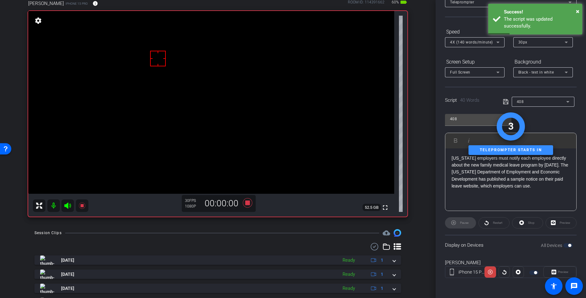
click at [69, 207] on icon at bounding box center [67, 206] width 7 height 6
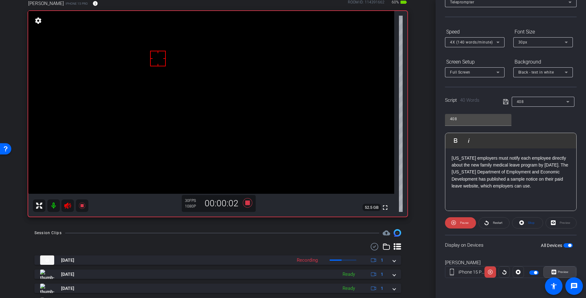
click at [553, 271] on span "Preview" at bounding box center [562, 272] width 12 height 9
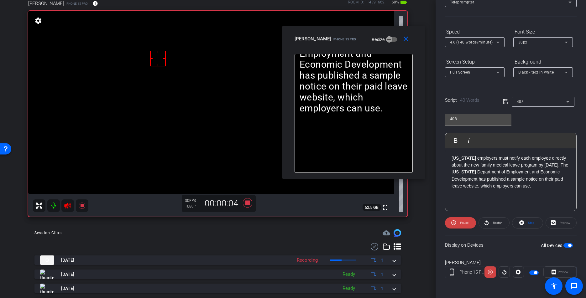
drag, startPoint x: 300, startPoint y: 77, endPoint x: 334, endPoint y: 40, distance: 50.6
click at [334, 40] on div "Eric E iPhone 15 Pro Resize" at bounding box center [356, 38] width 123 height 11
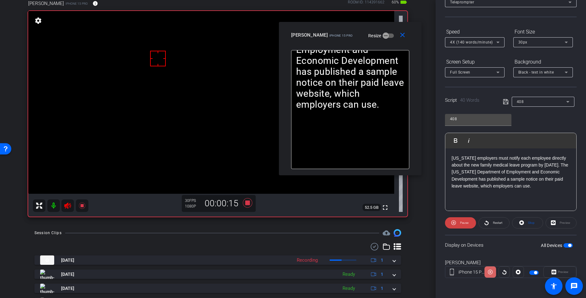
click at [489, 273] on icon at bounding box center [490, 272] width 5 height 9
drag, startPoint x: 405, startPoint y: 35, endPoint x: 264, endPoint y: 151, distance: 182.6
click at [405, 35] on mat-icon "close" at bounding box center [403, 35] width 8 height 8
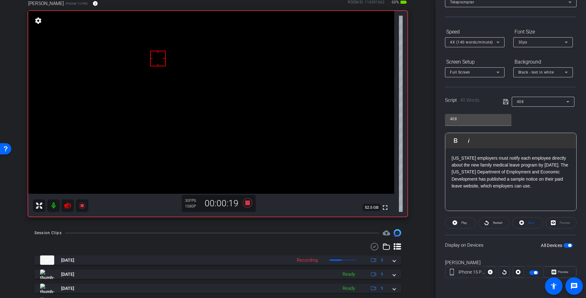
click at [67, 205] on icon at bounding box center [67, 206] width 7 height 6
click at [531, 225] on span "Stop" at bounding box center [531, 223] width 8 height 9
click at [467, 223] on span "Play" at bounding box center [464, 222] width 6 height 3
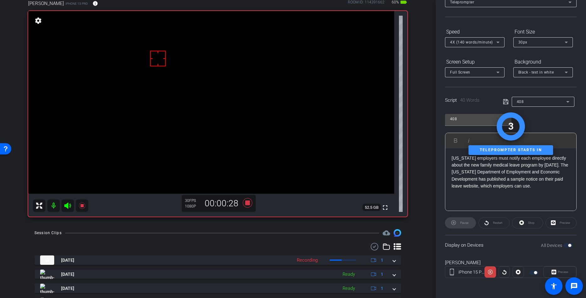
click at [68, 205] on icon at bounding box center [67, 206] width 7 height 6
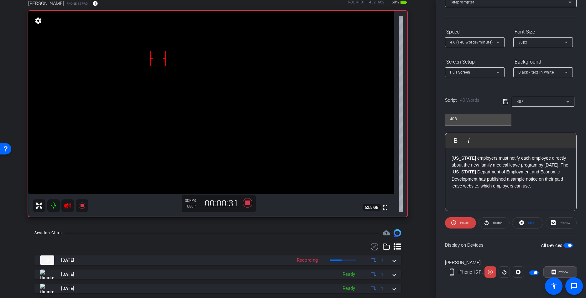
click at [553, 274] on span "Preview" at bounding box center [563, 271] width 11 height 3
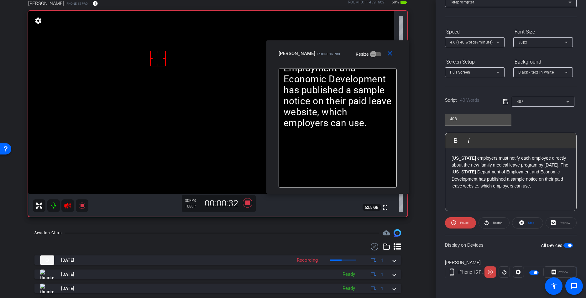
drag, startPoint x: 304, startPoint y: 60, endPoint x: 309, endPoint y: 52, distance: 9.9
click at [317, 52] on span "iPhone 15 Pro" at bounding box center [328, 53] width 23 height 3
click at [492, 275] on icon at bounding box center [490, 272] width 5 height 9
click at [390, 54] on mat-icon "close" at bounding box center [390, 54] width 8 height 8
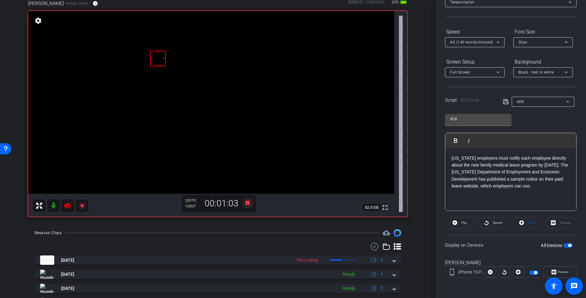
click at [66, 208] on icon at bounding box center [68, 206] width 8 height 8
click at [247, 203] on icon at bounding box center [247, 202] width 9 height 9
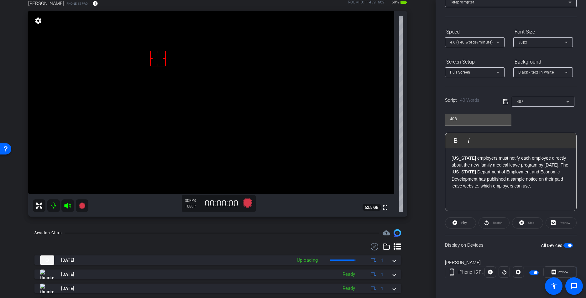
drag, startPoint x: 558, startPoint y: 186, endPoint x: 353, endPoint y: 116, distance: 217.0
click at [377, 124] on div "arrow_back Ep. 408 - Eric Emanuelson Back to project Send invite account_box gr…" at bounding box center [293, 149] width 586 height 298
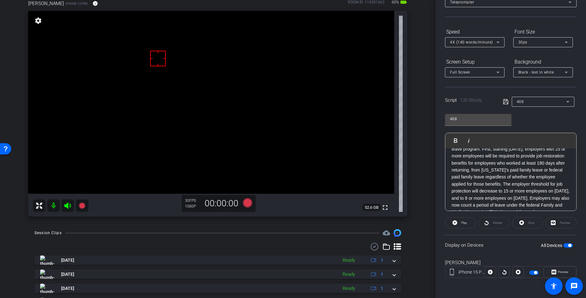
scroll to position [20, 0]
click at [467, 175] on p "This year, Washington made several changes to paid family leave program. First,…" at bounding box center [511, 184] width 118 height 98
click at [493, 177] on p "This year, Washington made several changes to paid family leave program. First,…" at bounding box center [511, 184] width 118 height 98
click at [505, 100] on icon at bounding box center [506, 102] width 6 height 8
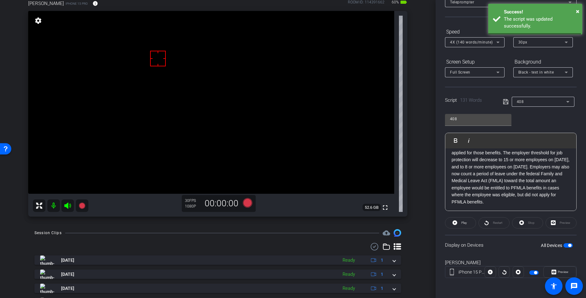
click at [505, 100] on icon at bounding box center [506, 102] width 6 height 8
click at [465, 222] on span "Play" at bounding box center [464, 222] width 6 height 3
click at [530, 223] on span "Stop" at bounding box center [531, 222] width 7 height 3
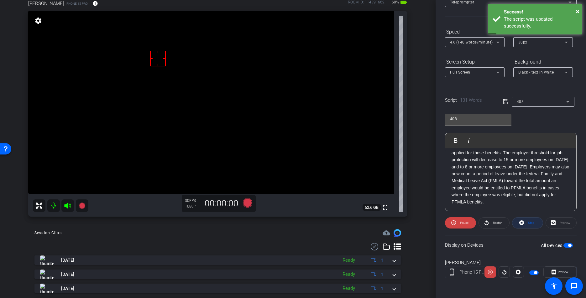
click at [530, 223] on div "Stop" at bounding box center [527, 223] width 31 height 11
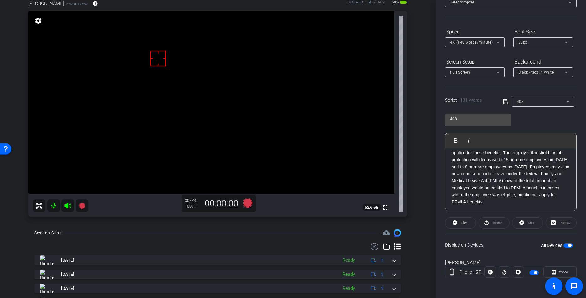
click at [505, 102] on icon at bounding box center [506, 102] width 6 height 8
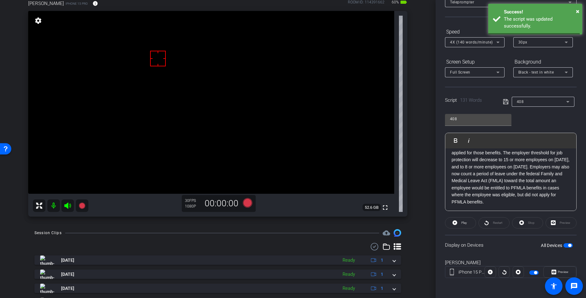
click at [505, 102] on icon at bounding box center [506, 102] width 6 height 8
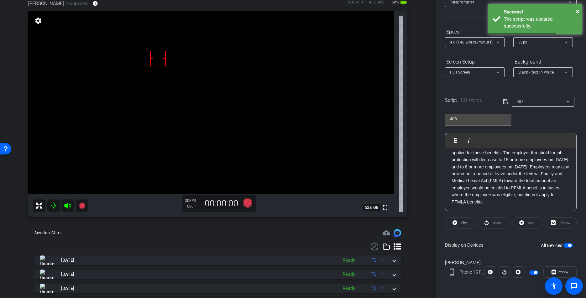
click at [505, 102] on icon at bounding box center [506, 102] width 6 height 8
click at [503, 102] on icon at bounding box center [506, 102] width 6 height 8
click at [505, 102] on icon at bounding box center [505, 101] width 5 height 5
click at [505, 102] on icon at bounding box center [506, 102] width 6 height 8
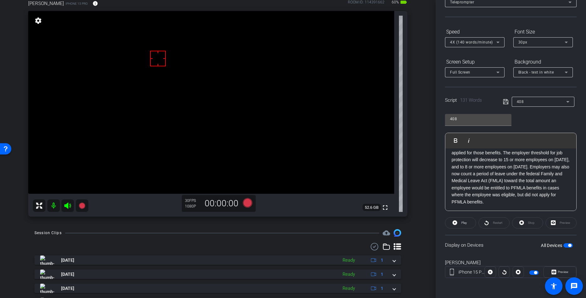
click at [509, 101] on span at bounding box center [507, 102] width 9 height 6
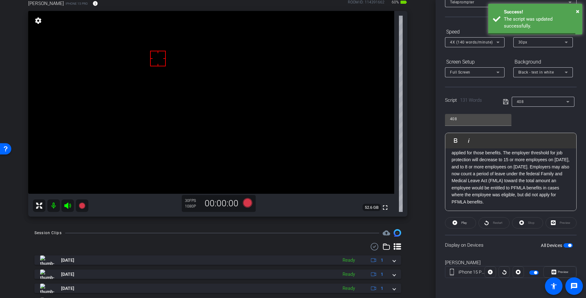
click at [507, 101] on icon at bounding box center [506, 102] width 6 height 8
click at [458, 220] on span at bounding box center [460, 223] width 30 height 15
click at [530, 223] on span "Stop" at bounding box center [531, 222] width 7 height 3
click at [530, 223] on div "Stop" at bounding box center [527, 223] width 31 height 11
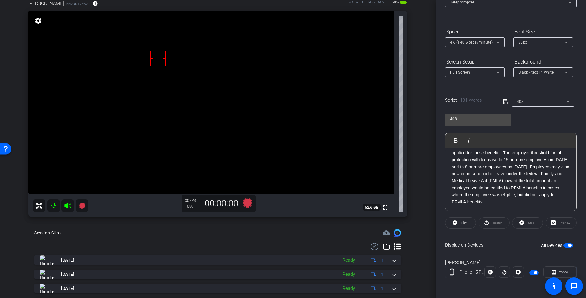
click at [506, 102] on icon at bounding box center [506, 102] width 6 height 8
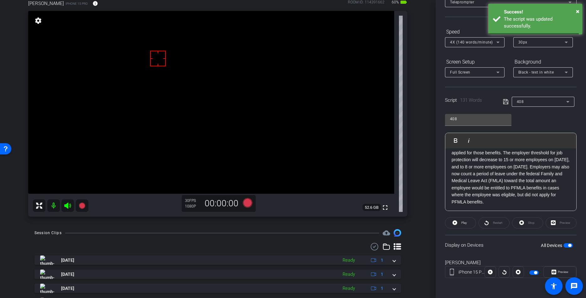
click at [506, 102] on icon at bounding box center [506, 102] width 6 height 8
click at [438, 84] on div "Participants Teleprompter Adjustments Adam Elend & Jeff Marks LLC. DBA Bright R…" at bounding box center [511, 149] width 150 height 298
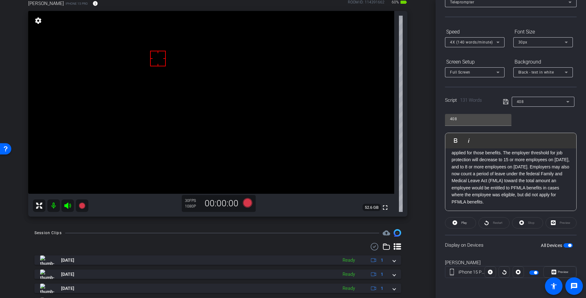
click at [438, 84] on div "Participants Teleprompter Adjustments Adam Elend & Jeff Marks LLC. DBA Bright R…" at bounding box center [511, 149] width 150 height 298
click at [439, 86] on div "Participants Teleprompter Adjustments Adam Elend & Jeff Marks LLC. DBA Bright R…" at bounding box center [511, 149] width 150 height 298
click at [440, 87] on div "Participants Teleprompter Adjustments Adam Elend & Jeff Marks LLC. DBA Bright R…" at bounding box center [511, 149] width 150 height 298
click at [442, 87] on div "Participants Teleprompter Adjustments Adam Elend & Jeff Marks LLC. DBA Bright R…" at bounding box center [511, 149] width 150 height 298
click at [504, 102] on icon at bounding box center [505, 101] width 5 height 5
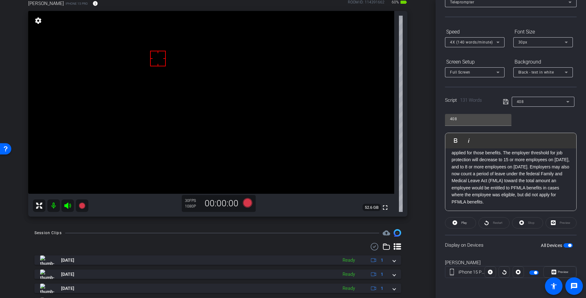
click at [504, 102] on icon at bounding box center [505, 101] width 5 height 5
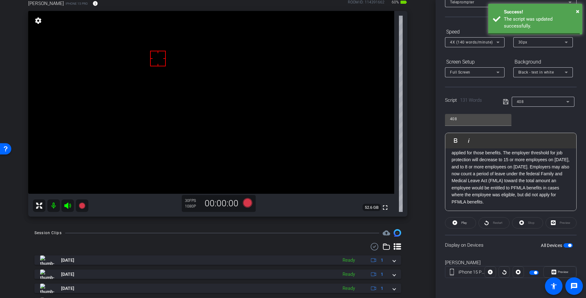
click at [504, 102] on icon at bounding box center [505, 101] width 5 height 5
click at [504, 102] on icon at bounding box center [506, 102] width 6 height 8
click at [248, 204] on icon at bounding box center [247, 202] width 9 height 9
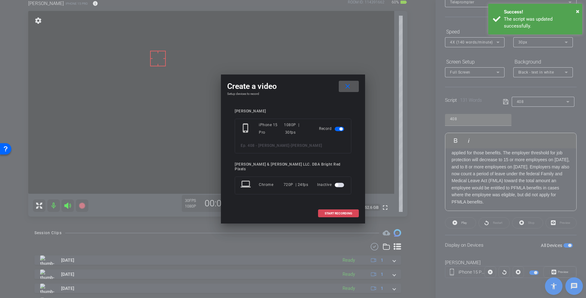
click at [338, 214] on span at bounding box center [338, 213] width 40 height 15
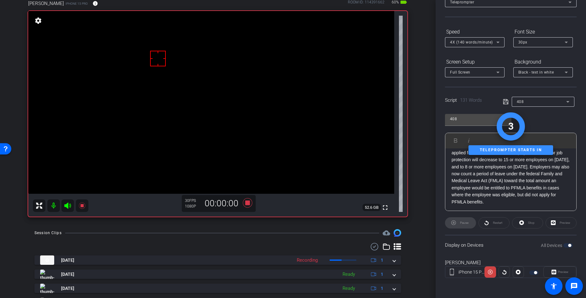
drag, startPoint x: 69, startPoint y: 206, endPoint x: 86, endPoint y: 209, distance: 17.3
click at [68, 206] on icon at bounding box center [68, 206] width 8 height 8
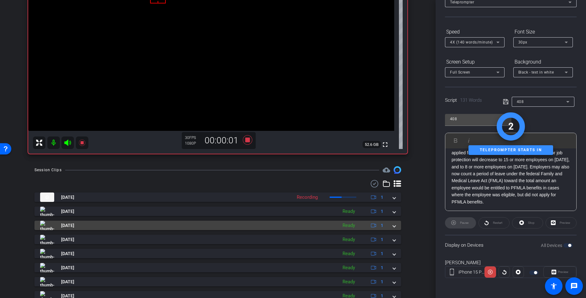
scroll to position [153, 0]
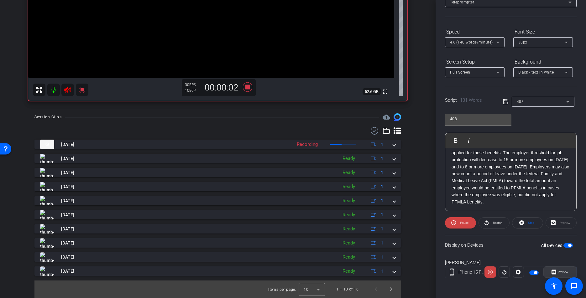
click at [553, 272] on span "Preview" at bounding box center [563, 271] width 11 height 3
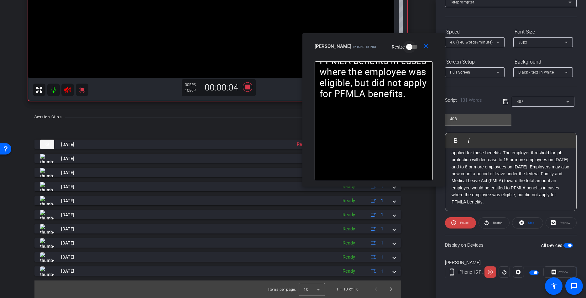
drag, startPoint x: 306, startPoint y: 91, endPoint x: 392, endPoint y: 46, distance: 96.7
click at [403, 46] on span "button" at bounding box center [409, 47] width 13 height 13
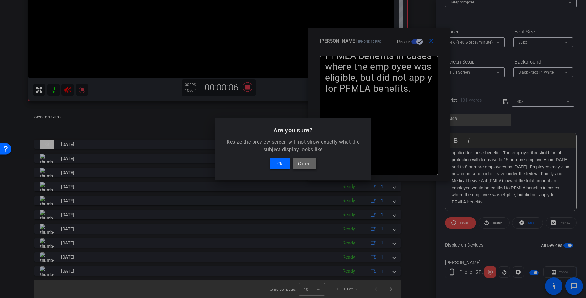
click at [299, 164] on span "Cancel" at bounding box center [304, 164] width 13 height 8
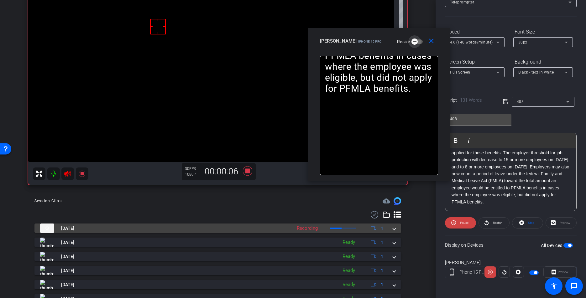
scroll to position [52, 0]
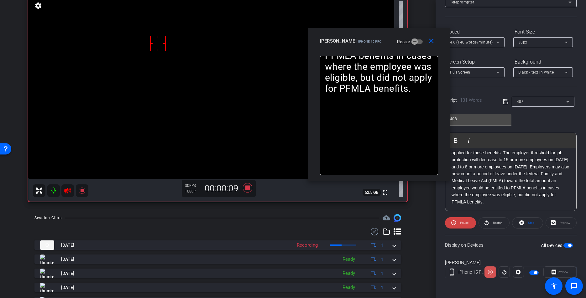
click at [490, 273] on icon at bounding box center [490, 272] width 5 height 9
click at [490, 273] on icon at bounding box center [490, 272] width 5 height 5
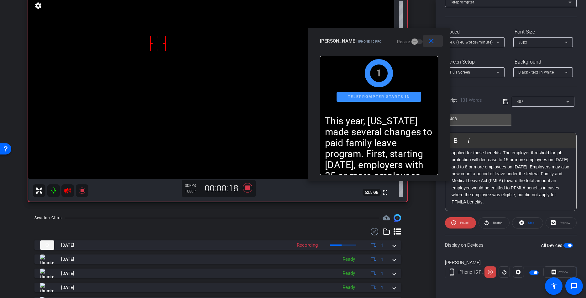
click at [433, 42] on mat-icon "close" at bounding box center [431, 41] width 8 height 8
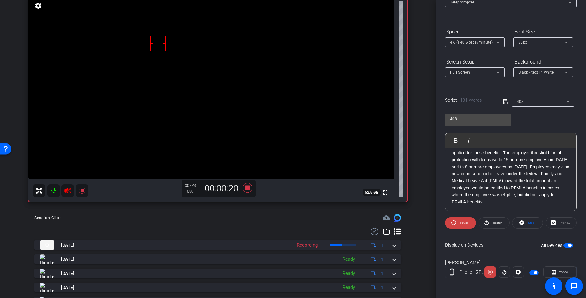
drag, startPoint x: 90, startPoint y: 216, endPoint x: 83, endPoint y: 212, distance: 7.2
click at [89, 216] on div "Session Clips cloud_upload" at bounding box center [217, 218] width 367 height 8
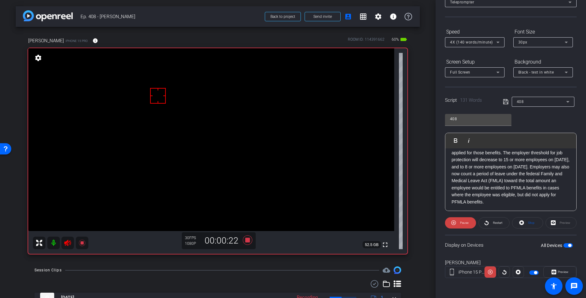
click at [69, 244] on icon at bounding box center [68, 243] width 8 height 8
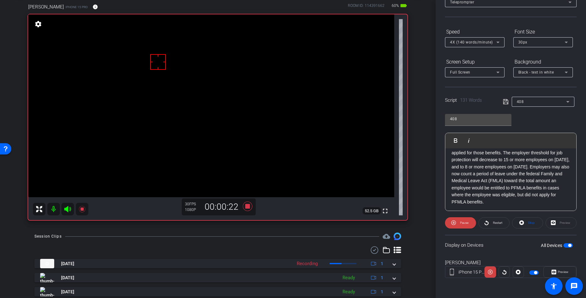
scroll to position [36, 0]
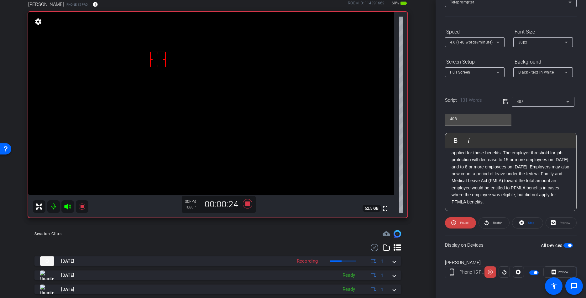
click at [66, 208] on icon at bounding box center [67, 207] width 7 height 6
click at [553, 273] on span "Preview" at bounding box center [563, 271] width 11 height 3
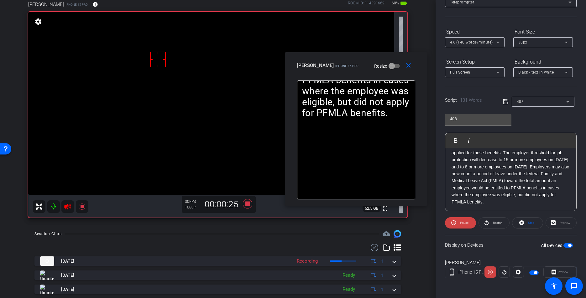
drag, startPoint x: 260, startPoint y: 93, endPoint x: 323, endPoint y: 73, distance: 66.1
click at [323, 73] on div "close Eric E iPhone 15 Pro Resize" at bounding box center [356, 66] width 143 height 28
click at [491, 275] on icon at bounding box center [490, 272] width 5 height 9
click at [408, 66] on mat-icon "close" at bounding box center [409, 66] width 8 height 8
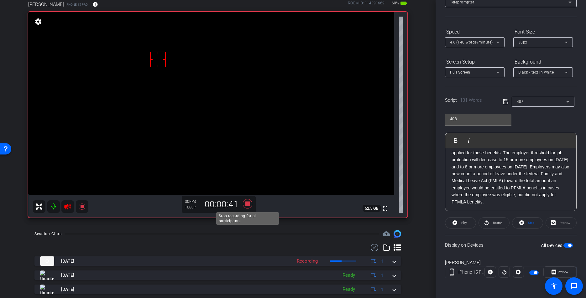
click at [247, 203] on icon at bounding box center [247, 203] width 9 height 9
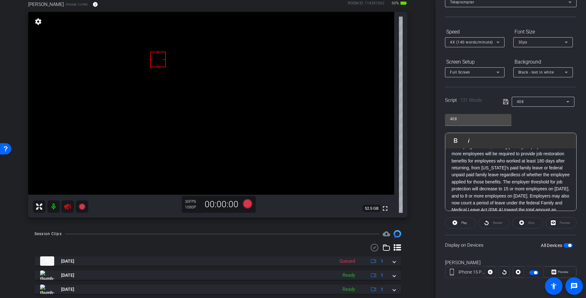
scroll to position [16, 0]
drag, startPoint x: 482, startPoint y: 178, endPoint x: 502, endPoint y: 178, distance: 19.7
click at [502, 178] on p "This year, Washington made several changes to paid family leave program. First,…" at bounding box center [511, 188] width 118 height 98
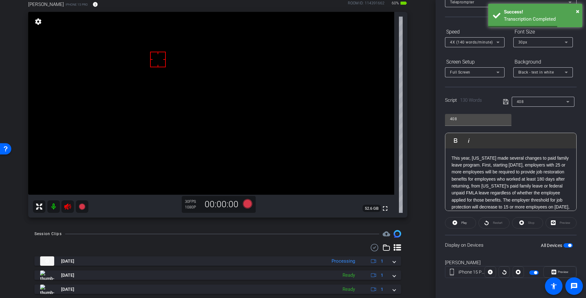
drag, startPoint x: 506, startPoint y: 193, endPoint x: 532, endPoint y: 211, distance: 30.9
click at [506, 193] on p "This year, Washington made several changes to paid family leave program. First,…" at bounding box center [511, 204] width 118 height 98
click at [503, 102] on icon at bounding box center [506, 102] width 6 height 8
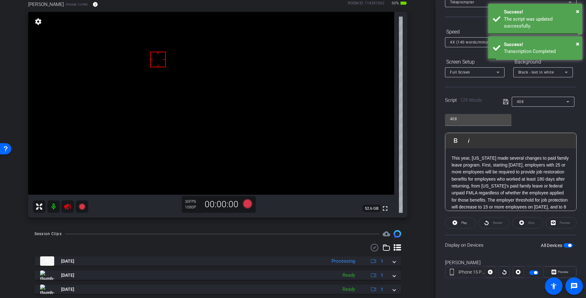
click at [504, 102] on icon at bounding box center [506, 102] width 6 height 8
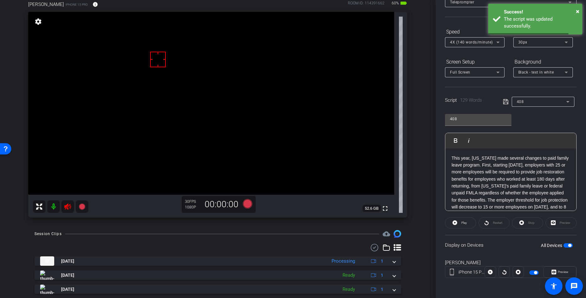
drag, startPoint x: 504, startPoint y: 102, endPoint x: 448, endPoint y: 91, distance: 56.5
click at [505, 101] on icon at bounding box center [506, 102] width 6 height 8
click at [467, 222] on span "Play" at bounding box center [464, 222] width 6 height 3
click at [532, 221] on span "Stop" at bounding box center [531, 222] width 7 height 3
click at [532, 221] on div "Stop" at bounding box center [527, 223] width 31 height 11
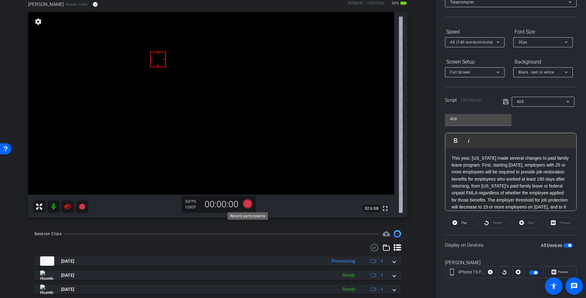
click at [244, 204] on icon at bounding box center [247, 203] width 9 height 9
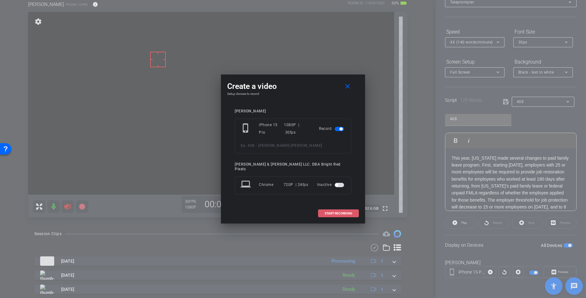
drag, startPoint x: 341, startPoint y: 210, endPoint x: 141, endPoint y: 219, distance: 200.5
click at [341, 212] on span "START RECORDING" at bounding box center [339, 213] width 28 height 3
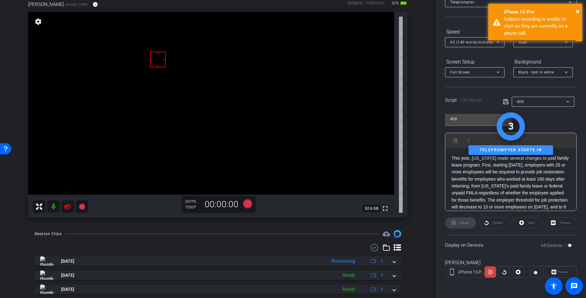
click at [66, 204] on icon at bounding box center [68, 207] width 8 height 8
click at [553, 11] on span "×" at bounding box center [577, 12] width 3 height 8
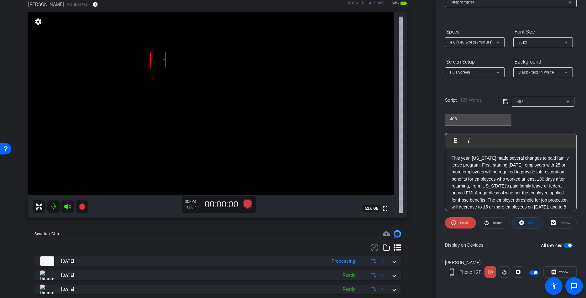
click at [536, 223] on span at bounding box center [527, 223] width 30 height 15
click at [481, 183] on p "This year, Washington made several changes to paid family leave program. First,…" at bounding box center [511, 200] width 118 height 91
click at [80, 207] on icon at bounding box center [82, 207] width 6 height 6
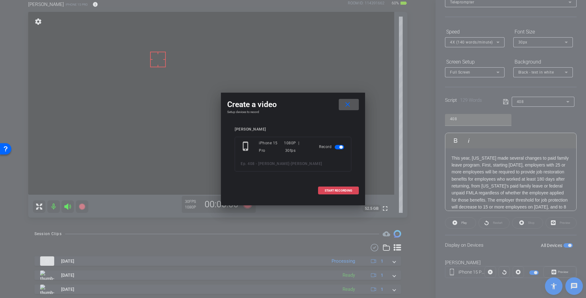
click at [337, 186] on span at bounding box center [338, 190] width 40 height 15
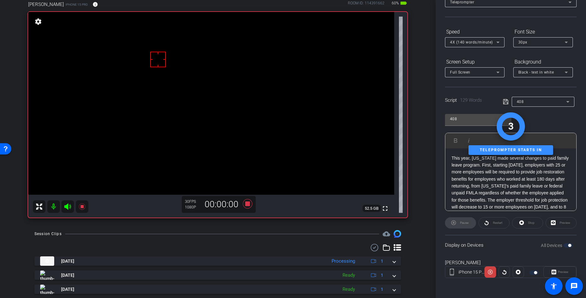
drag, startPoint x: 66, startPoint y: 207, endPoint x: 384, endPoint y: 228, distance: 319.2
click at [66, 207] on icon at bounding box center [67, 207] width 7 height 6
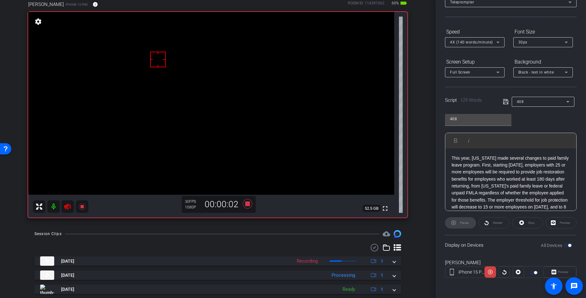
click at [553, 271] on div "Preview" at bounding box center [559, 272] width 33 height 11
click at [553, 272] on span "Preview" at bounding box center [562, 272] width 12 height 9
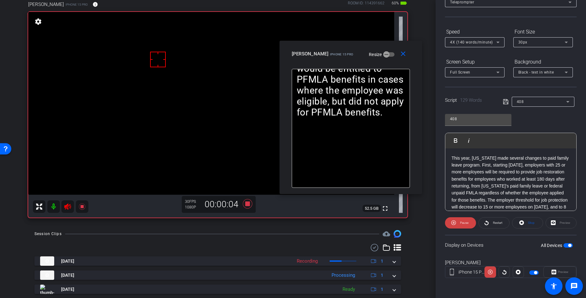
drag, startPoint x: 260, startPoint y: 90, endPoint x: 318, endPoint y: 56, distance: 67.1
click at [318, 56] on div "Eric E iPhone 15 Pro Resize" at bounding box center [353, 53] width 123 height 11
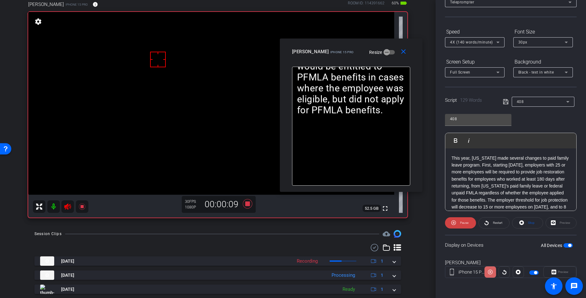
click at [490, 273] on icon at bounding box center [490, 272] width 5 height 5
click at [490, 273] on icon at bounding box center [490, 272] width 5 height 9
click at [490, 273] on icon at bounding box center [490, 272] width 5 height 5
drag, startPoint x: 70, startPoint y: 207, endPoint x: 76, endPoint y: 208, distance: 6.1
click at [71, 207] on icon at bounding box center [68, 207] width 8 height 8
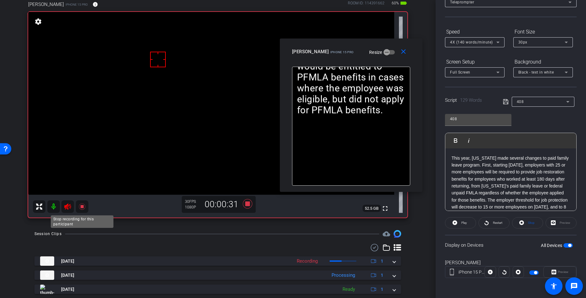
click at [82, 209] on icon at bounding box center [82, 207] width 8 height 8
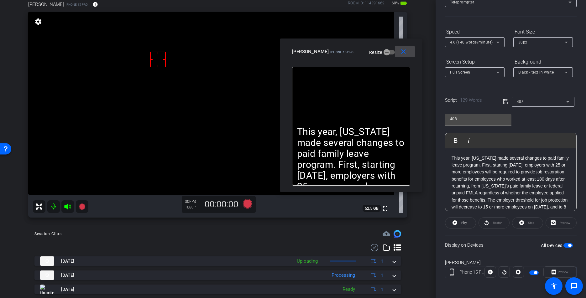
drag, startPoint x: 401, startPoint y: 53, endPoint x: 405, endPoint y: 57, distance: 5.1
click at [401, 53] on mat-icon "close" at bounding box center [404, 52] width 8 height 8
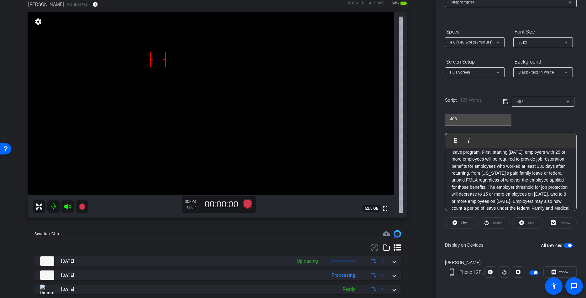
scroll to position [14, 0]
click at [461, 174] on p "This year, Washington made several changes to paid family leave program. First,…" at bounding box center [511, 185] width 118 height 91
click at [527, 164] on p "This year, Washington made several changes to paid family leave program. First,…" at bounding box center [511, 185] width 118 height 91
drag, startPoint x: 556, startPoint y: 159, endPoint x: 559, endPoint y: 161, distance: 4.0
click at [553, 159] on p "This year, Washington made several changes to paid family leave program. First,…" at bounding box center [511, 189] width 118 height 98
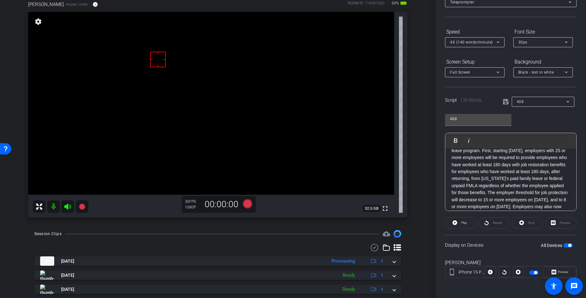
click at [492, 165] on p "This year, Washington made several changes to paid family leave program. First,…" at bounding box center [511, 189] width 118 height 98
click at [472, 166] on p "This year, Washington made several changes to paid family leave program. First,…" at bounding box center [511, 193] width 118 height 105
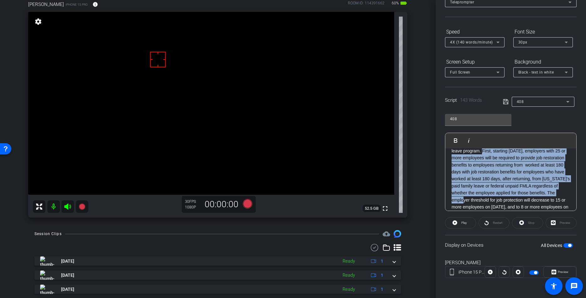
drag, startPoint x: 482, startPoint y: 152, endPoint x: 470, endPoint y: 198, distance: 47.4
click at [469, 198] on p "This year, Washington made several changes to paid family leave program. First,…" at bounding box center [511, 193] width 118 height 105
copy p "First, starting January 1, 2026, employers with 25 or more employees will be re…"
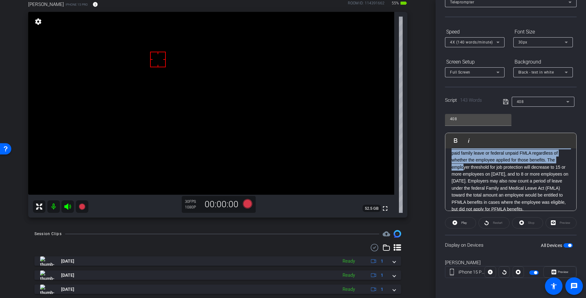
scroll to position [46, 0]
click at [461, 176] on p "This year, Washington made several changes to paid family leave program. First,…" at bounding box center [511, 160] width 118 height 105
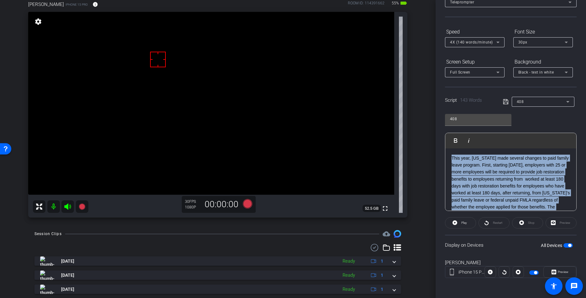
drag, startPoint x: 469, startPoint y: 168, endPoint x: 438, endPoint y: 123, distance: 55.6
click at [438, 123] on div "Participants Teleprompter Adjustments Adam Elend & Jeff Marks LLC. DBA Bright R…" at bounding box center [511, 149] width 150 height 298
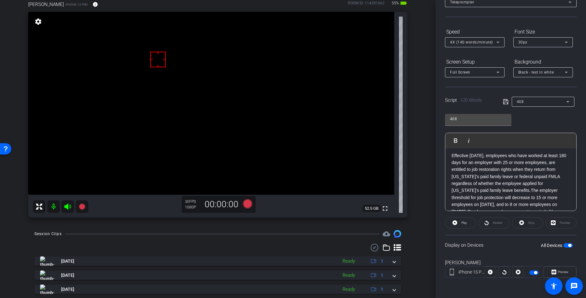
scroll to position [2, 0]
drag, startPoint x: 528, startPoint y: 191, endPoint x: 452, endPoint y: 187, distance: 76.6
click at [452, 187] on p "Effective January 1, 2026, employees who have worked at least 180 days for an e…" at bounding box center [511, 198] width 118 height 91
click at [505, 103] on icon at bounding box center [506, 102] width 6 height 8
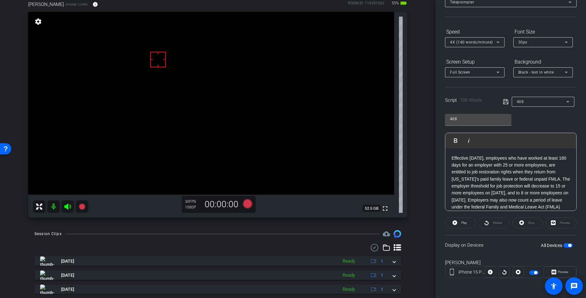
click at [505, 103] on icon at bounding box center [506, 102] width 6 height 8
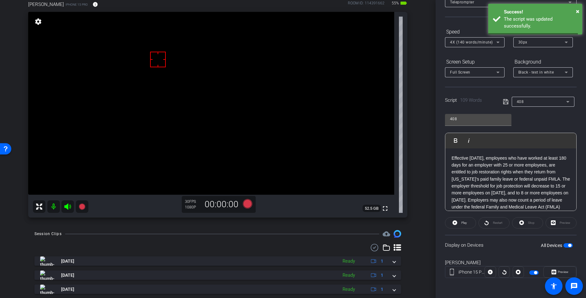
click at [505, 103] on icon at bounding box center [506, 102] width 6 height 8
click at [506, 103] on icon at bounding box center [506, 102] width 6 height 8
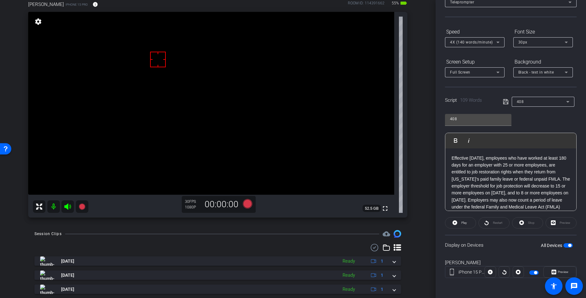
click at [518, 181] on p "Effective January 1, 2026, employees who have worked at least 180 days for an e…" at bounding box center [511, 193] width 118 height 77
click at [517, 180] on p "Effective January 1, 2026, employees who have worked at least 180 days for an e…" at bounding box center [511, 200] width 118 height 91
click at [504, 102] on icon at bounding box center [506, 102] width 6 height 8
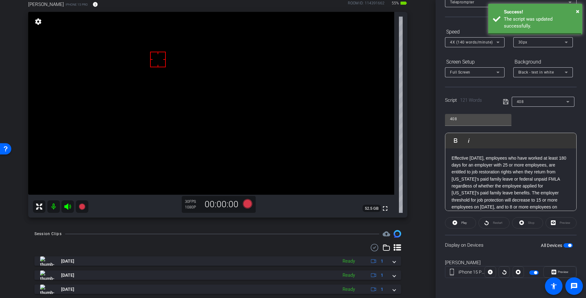
click at [504, 102] on icon at bounding box center [506, 102] width 6 height 8
click at [464, 224] on span "Play" at bounding box center [464, 222] width 6 height 3
click at [531, 226] on span "Stop" at bounding box center [531, 223] width 8 height 9
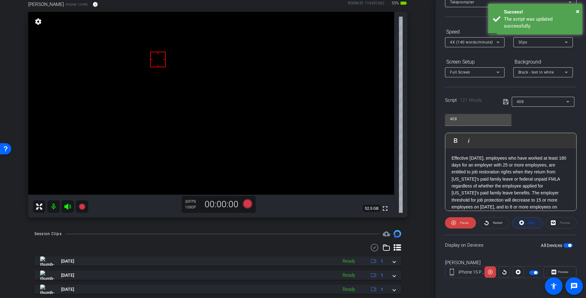
click at [531, 226] on div "Stop" at bounding box center [527, 223] width 31 height 11
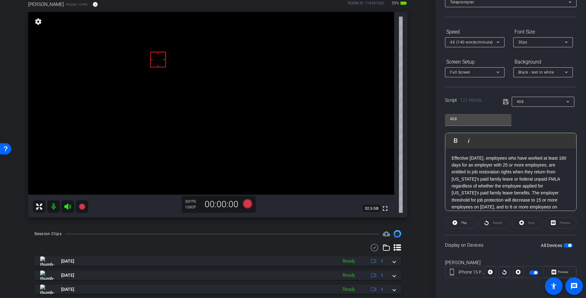
click at [505, 100] on icon at bounding box center [506, 102] width 6 height 8
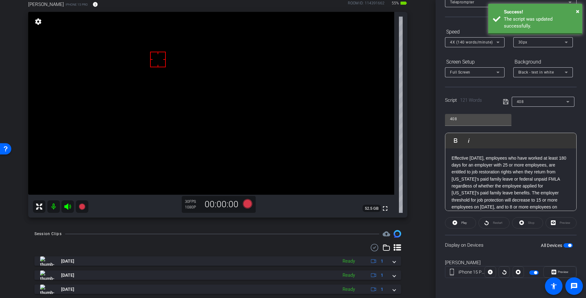
click at [505, 100] on icon at bounding box center [506, 102] width 6 height 8
click at [506, 100] on icon at bounding box center [506, 102] width 6 height 8
click at [480, 167] on p "Effective January 1, 2026, employees who have worked at least 180 days for an e…" at bounding box center [511, 200] width 118 height 91
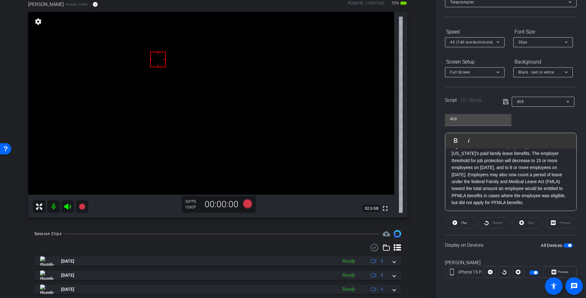
scroll to position [34, 0]
click at [508, 100] on icon at bounding box center [506, 102] width 6 height 8
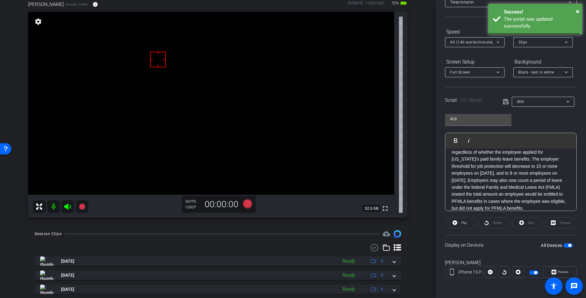
click at [508, 100] on icon at bounding box center [505, 101] width 5 height 5
click at [508, 100] on icon at bounding box center [506, 102] width 6 height 8
drag, startPoint x: 507, startPoint y: 100, endPoint x: 473, endPoint y: 185, distance: 91.4
click at [507, 100] on icon at bounding box center [505, 101] width 5 height 5
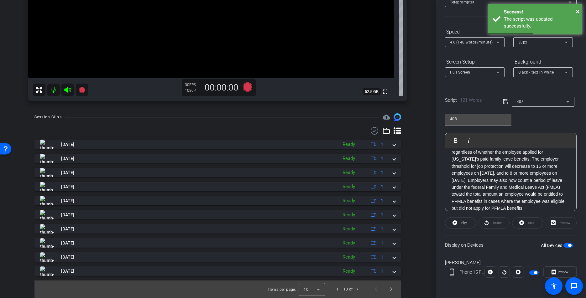
scroll to position [0, 0]
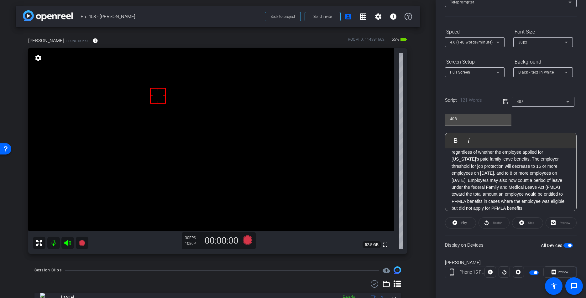
drag, startPoint x: 244, startPoint y: 262, endPoint x: 248, endPoint y: 244, distance: 19.0
click at [244, 262] on div "arrow_back Ep. 408 - Eric Emanuelson Back to project Send invite account_box gr…" at bounding box center [218, 149] width 436 height 298
click at [248, 241] on icon at bounding box center [247, 240] width 9 height 9
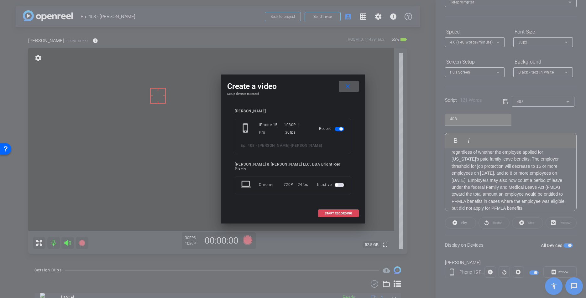
click at [337, 212] on span "START RECORDING" at bounding box center [339, 213] width 28 height 3
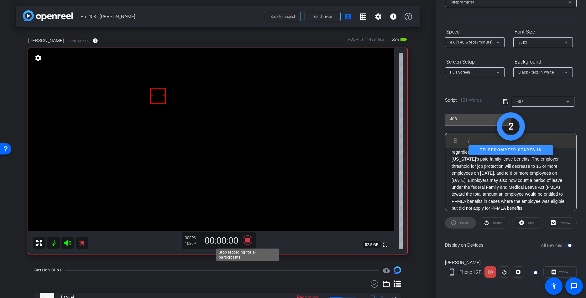
click at [248, 241] on icon at bounding box center [247, 240] width 9 height 9
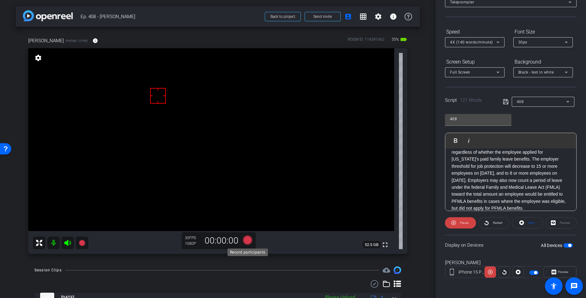
click at [248, 241] on icon at bounding box center [247, 240] width 9 height 9
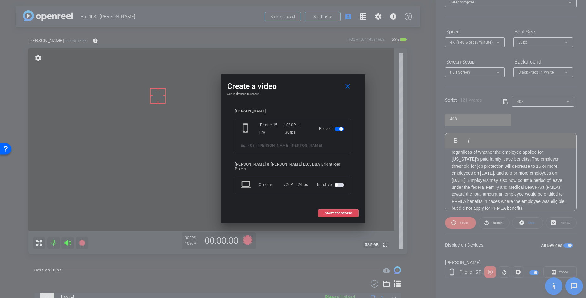
drag, startPoint x: 328, startPoint y: 209, endPoint x: 228, endPoint y: 214, distance: 100.4
click at [328, 209] on span at bounding box center [338, 213] width 40 height 15
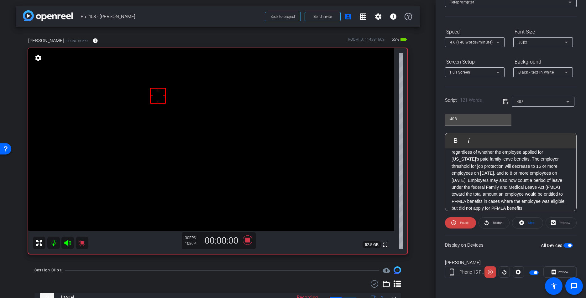
click at [66, 244] on icon at bounding box center [67, 243] width 7 height 6
click at [553, 270] on span "Preview" at bounding box center [562, 272] width 12 height 9
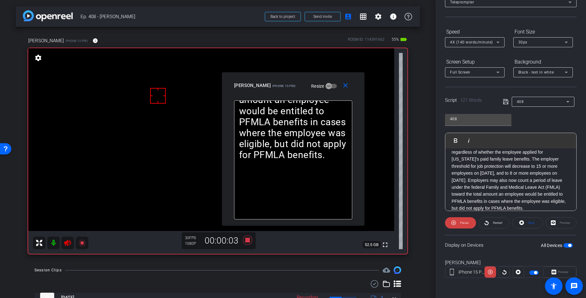
drag, startPoint x: 277, startPoint y: 89, endPoint x: 357, endPoint y: 92, distance: 79.6
click at [357, 85] on div "Eric E iPhone 15 Pro Resize" at bounding box center [295, 85] width 123 height 11
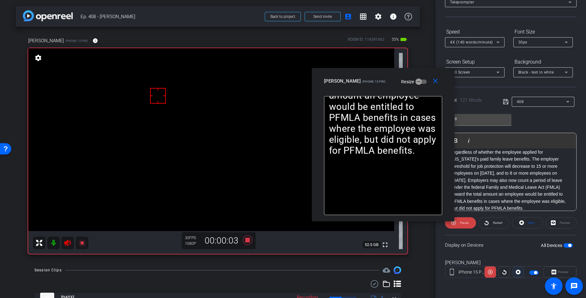
click at [518, 273] on icon at bounding box center [518, 272] width 5 height 9
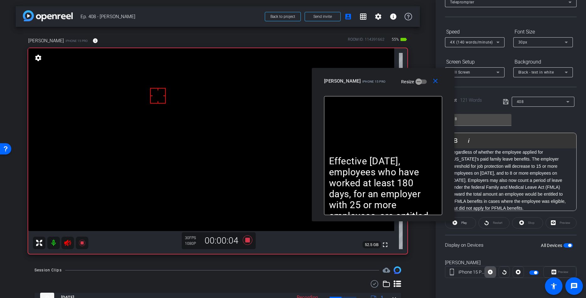
click at [491, 274] on icon at bounding box center [490, 272] width 5 height 5
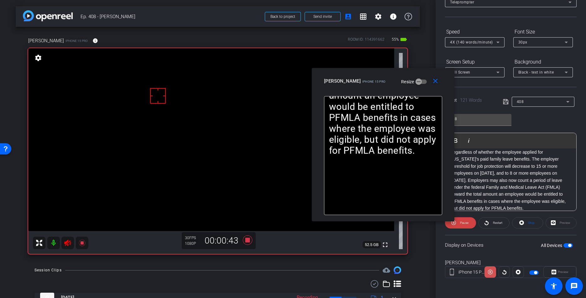
click at [491, 274] on icon at bounding box center [490, 272] width 5 height 9
click at [69, 243] on icon at bounding box center [67, 243] width 7 height 6
click at [69, 243] on icon at bounding box center [68, 243] width 8 height 8
click at [492, 272] on icon at bounding box center [490, 272] width 5 height 5
click at [492, 272] on icon at bounding box center [490, 272] width 5 height 9
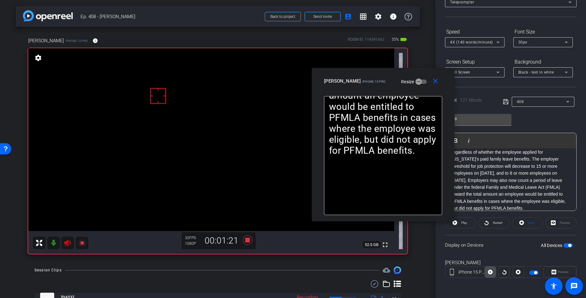
click at [490, 272] on icon at bounding box center [490, 272] width 5 height 9
click at [490, 272] on icon at bounding box center [490, 272] width 5 height 5
click at [436, 81] on mat-icon "close" at bounding box center [436, 81] width 8 height 8
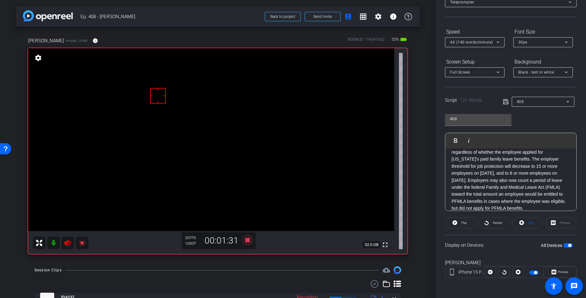
click at [67, 243] on icon at bounding box center [67, 243] width 7 height 6
click at [248, 240] on icon at bounding box center [247, 240] width 9 height 9
drag, startPoint x: 257, startPoint y: 267, endPoint x: 335, endPoint y: 253, distance: 79.0
click at [260, 267] on div "Session Clips cloud_upload" at bounding box center [217, 271] width 367 height 8
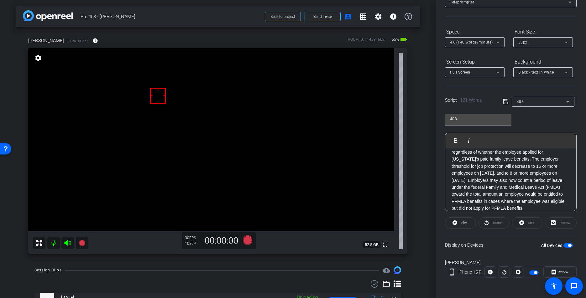
scroll to position [70, 0]
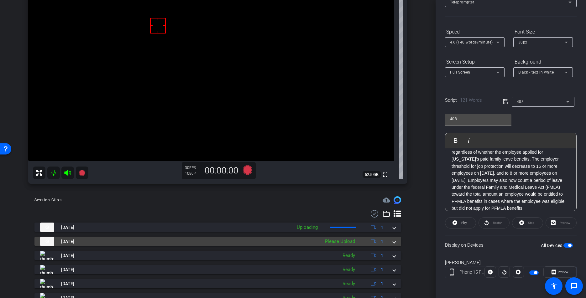
click at [394, 241] on span at bounding box center [394, 242] width 3 height 7
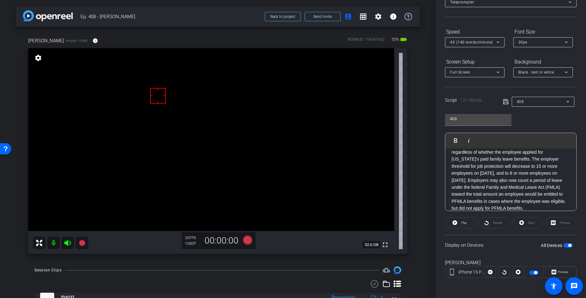
scroll to position [41, 0]
drag, startPoint x: 562, startPoint y: 202, endPoint x: 365, endPoint y: 93, distance: 225.3
click at [364, 93] on div "arrow_back Ep. 408 - Eric Emanuelson Back to project Send invite account_box gr…" at bounding box center [293, 149] width 586 height 298
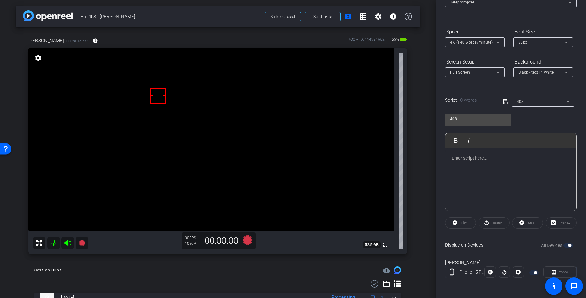
click at [466, 161] on p at bounding box center [511, 158] width 118 height 7
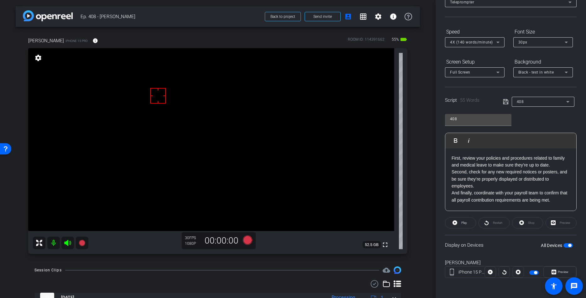
click at [453, 174] on p "First, review your policies and procedures related to family and medical leave …" at bounding box center [511, 179] width 118 height 49
click at [453, 186] on p "First, review your policies and procedures related to family and medical leave …" at bounding box center [511, 176] width 118 height 42
click at [506, 100] on icon at bounding box center [506, 102] width 6 height 8
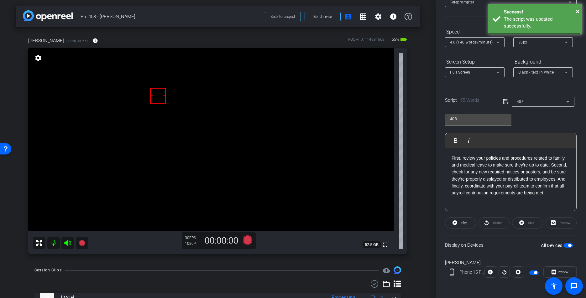
click at [506, 100] on icon at bounding box center [505, 101] width 5 height 5
click at [506, 100] on icon at bounding box center [506, 102] width 6 height 8
click at [461, 223] on span "Play" at bounding box center [463, 223] width 7 height 9
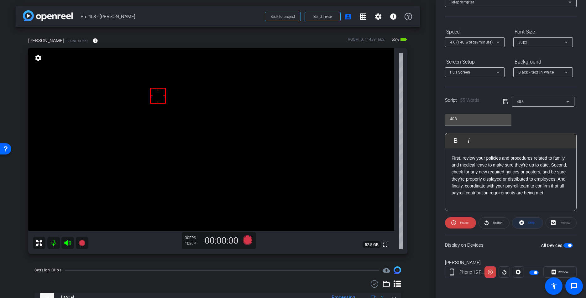
click at [524, 221] on span at bounding box center [527, 223] width 30 height 15
click at [524, 221] on div "Stop" at bounding box center [527, 223] width 31 height 11
click at [504, 102] on icon at bounding box center [506, 102] width 6 height 8
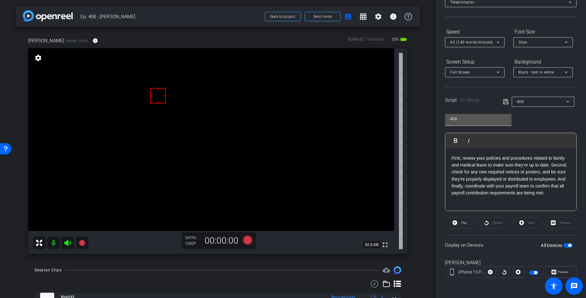
drag, startPoint x: 470, startPoint y: 162, endPoint x: 497, endPoint y: 118, distance: 51.4
click at [470, 162] on p "First, review your policies and procedures related to family and medical leave …" at bounding box center [511, 176] width 118 height 42
click at [505, 103] on icon at bounding box center [506, 102] width 6 height 8
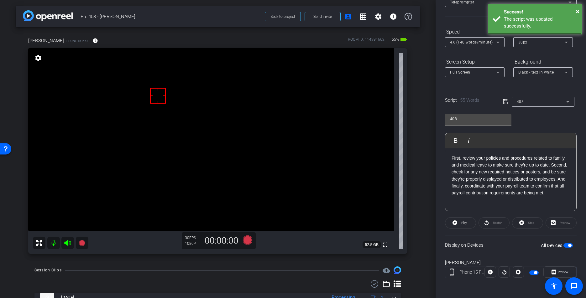
click at [505, 103] on icon at bounding box center [506, 102] width 6 height 8
click at [453, 157] on p "First, review your policies and procedures related to family and medical leave …" at bounding box center [511, 176] width 118 height 42
click at [453, 158] on p "First, review your policies and procedures related to family and medical leave …" at bounding box center [511, 176] width 118 height 42
click at [507, 99] on icon at bounding box center [506, 102] width 6 height 8
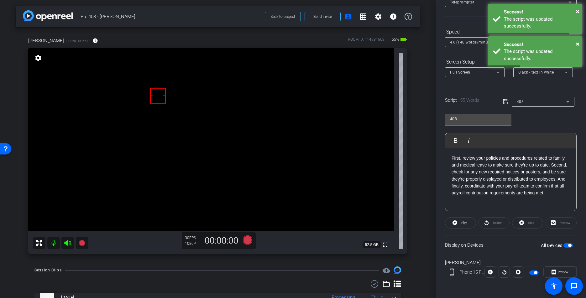
click at [508, 101] on icon at bounding box center [506, 102] width 6 height 8
click at [506, 101] on icon at bounding box center [506, 102] width 6 height 8
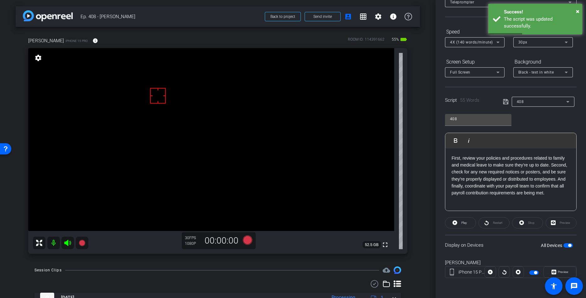
click at [506, 101] on icon at bounding box center [506, 102] width 6 height 8
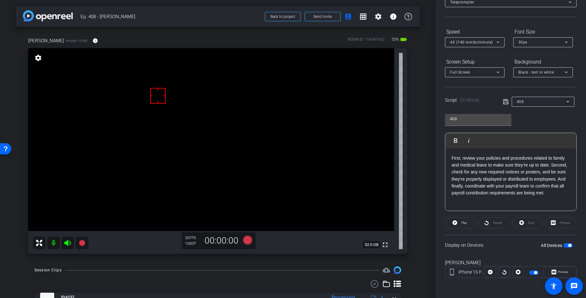
drag, startPoint x: 125, startPoint y: 285, endPoint x: 140, endPoint y: 268, distance: 22.4
click at [124, 276] on div at bounding box center [217, 285] width 367 height 8
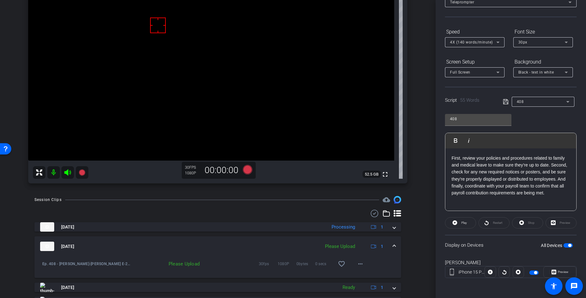
scroll to position [67, 0]
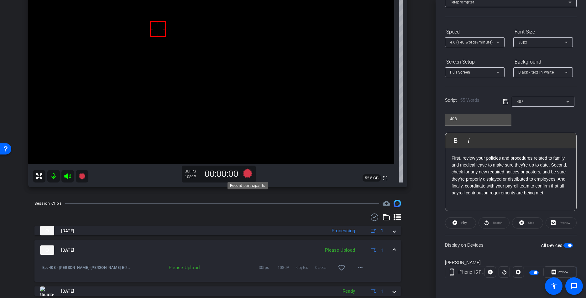
click at [247, 173] on icon at bounding box center [247, 173] width 9 height 9
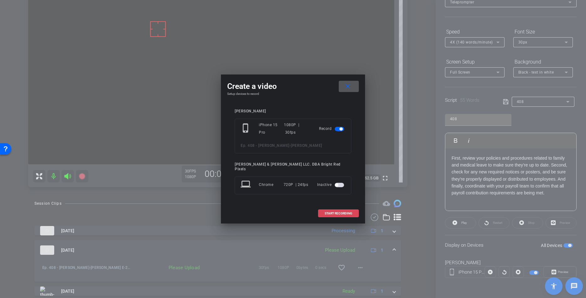
click at [333, 212] on span "START RECORDING" at bounding box center [339, 213] width 28 height 3
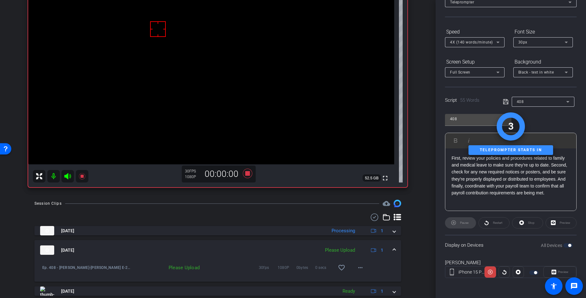
click at [70, 176] on icon at bounding box center [67, 176] width 7 height 6
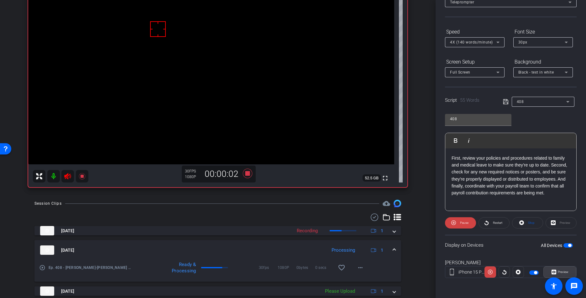
click at [553, 271] on span "Preview" at bounding box center [562, 272] width 12 height 9
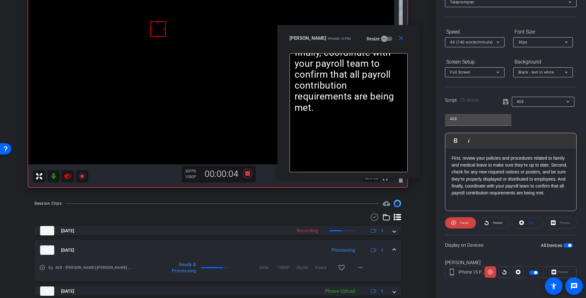
drag, startPoint x: 268, startPoint y: 93, endPoint x: 327, endPoint y: 94, distance: 59.2
click at [323, 45] on div "close Eric E iPhone 15 Pro Resize" at bounding box center [348, 39] width 143 height 28
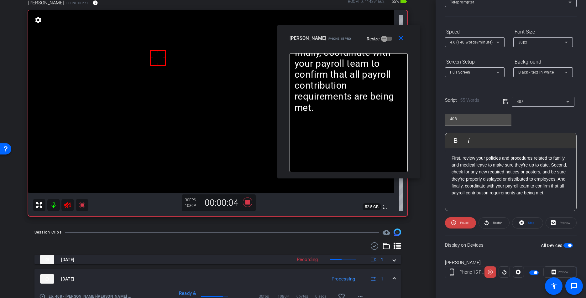
scroll to position [35, 0]
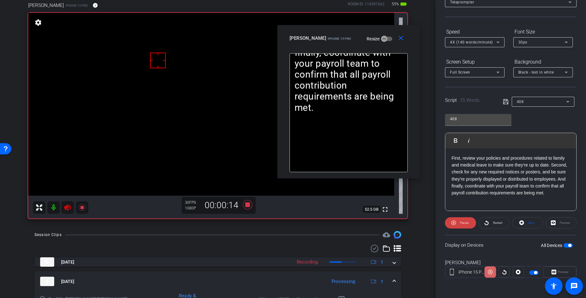
click at [490, 274] on icon at bounding box center [490, 272] width 5 height 9
click at [69, 204] on icon at bounding box center [68, 208] width 8 height 8
click at [69, 206] on icon at bounding box center [68, 208] width 8 height 8
click at [536, 225] on span at bounding box center [527, 223] width 30 height 15
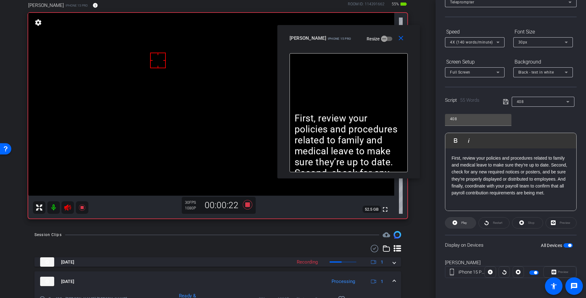
click at [456, 223] on icon at bounding box center [455, 223] width 5 height 5
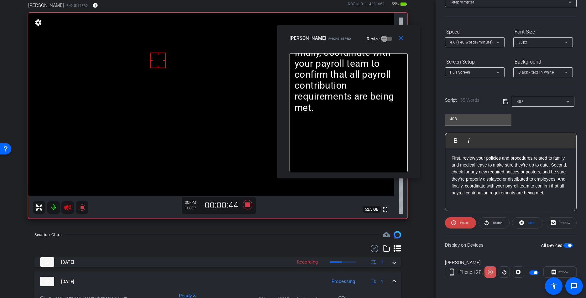
click at [490, 273] on icon at bounding box center [490, 272] width 5 height 5
click at [67, 208] on icon at bounding box center [67, 208] width 7 height 6
click at [529, 223] on span "Stop" at bounding box center [531, 222] width 7 height 3
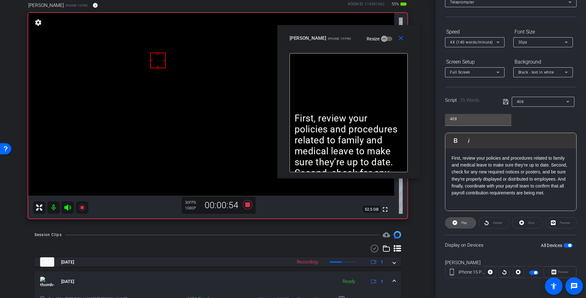
click at [456, 222] on icon at bounding box center [455, 223] width 5 height 5
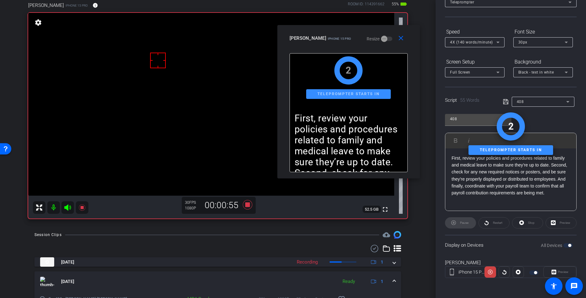
click at [67, 205] on icon at bounding box center [68, 208] width 8 height 8
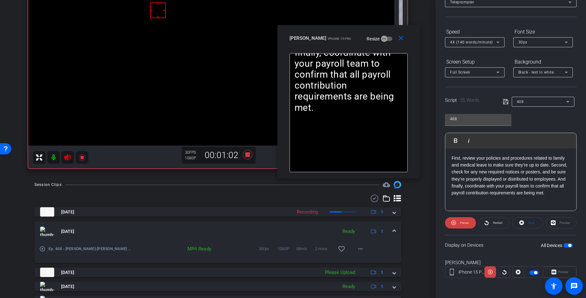
scroll to position [0, 0]
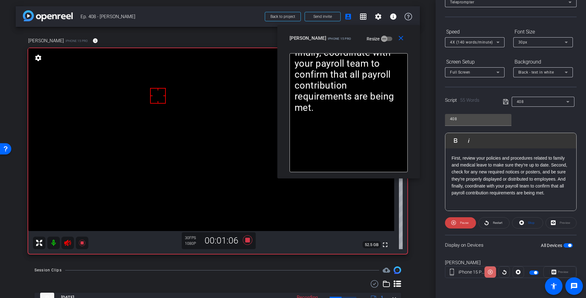
click at [490, 274] on icon at bounding box center [490, 272] width 5 height 9
click at [490, 274] on icon at bounding box center [490, 272] width 5 height 5
click at [490, 274] on icon at bounding box center [490, 272] width 5 height 9
click at [490, 273] on icon at bounding box center [490, 272] width 5 height 5
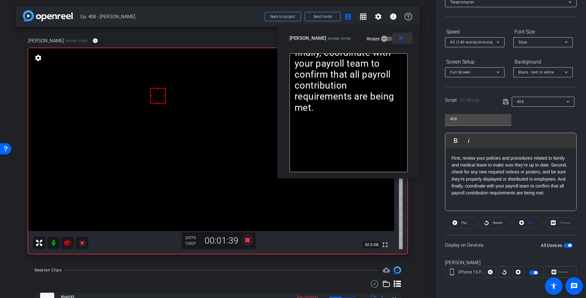
click at [402, 39] on mat-icon "close" at bounding box center [401, 38] width 8 height 8
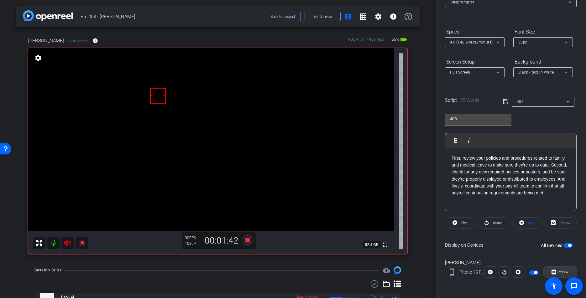
click at [553, 271] on span "Preview" at bounding box center [563, 271] width 11 height 3
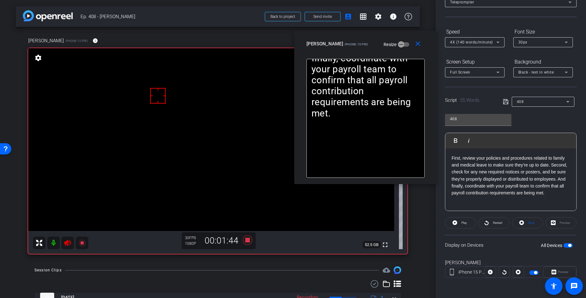
drag, startPoint x: 269, startPoint y: 84, endPoint x: 341, endPoint y: 43, distance: 83.5
click at [345, 43] on span "iPhone 15 Pro" at bounding box center [356, 44] width 23 height 3
click at [419, 45] on mat-icon "close" at bounding box center [418, 44] width 8 height 8
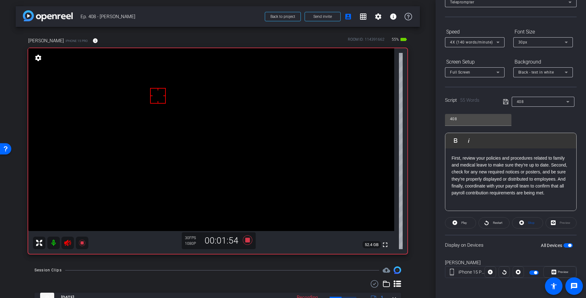
click at [67, 242] on icon at bounding box center [67, 243] width 7 height 6
click at [247, 240] on icon at bounding box center [247, 240] width 9 height 9
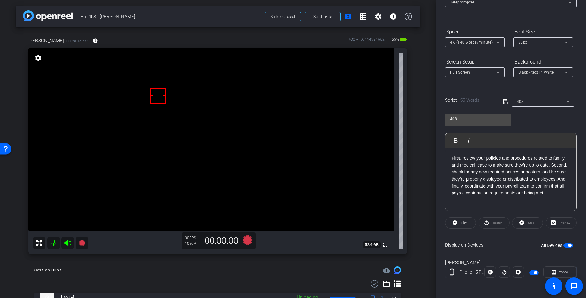
click at [423, 190] on div "arrow_back Ep. 408 - Eric Emanuelson Back to project Send invite account_box gr…" at bounding box center [218, 149] width 436 height 298
click at [480, 178] on p "First, review your policies and procedures related to family and medical leave …" at bounding box center [511, 176] width 118 height 42
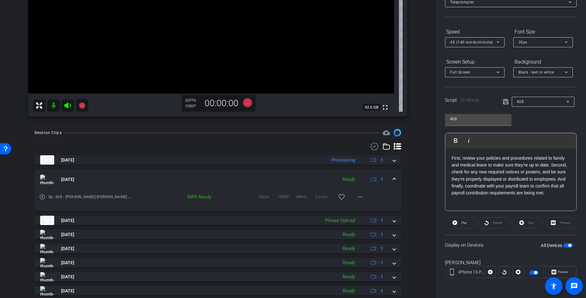
scroll to position [186, 0]
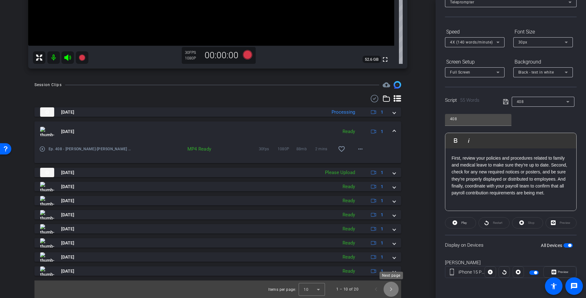
click at [392, 276] on span "Next page" at bounding box center [391, 289] width 15 height 15
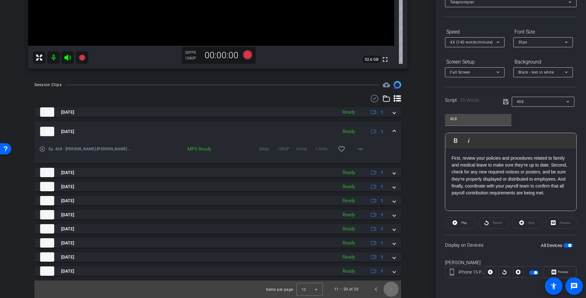
click at [391, 276] on span "Next page" at bounding box center [391, 289] width 15 height 15
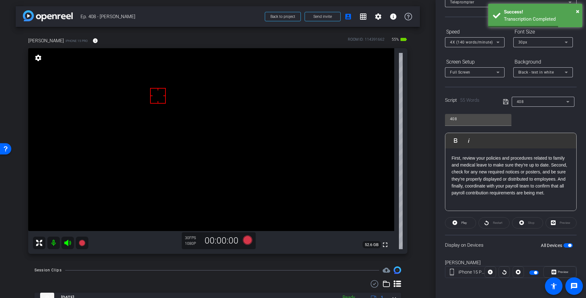
scroll to position [0, 0]
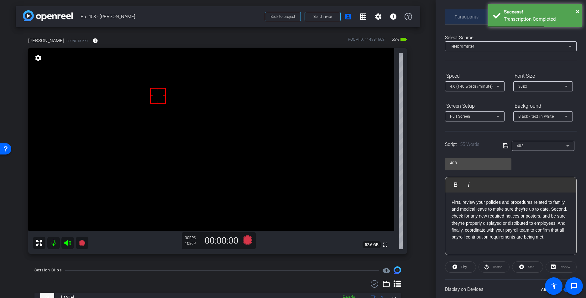
click at [468, 14] on span "Participants" at bounding box center [467, 16] width 24 height 15
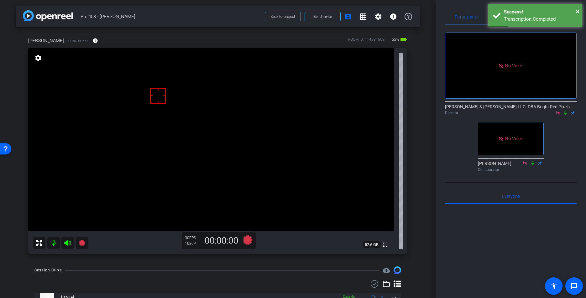
click at [417, 109] on div "Eric E iPhone 15 Pro info ROOM ID: 114391662 55% battery_std fullscreen setting…" at bounding box center [218, 143] width 404 height 233
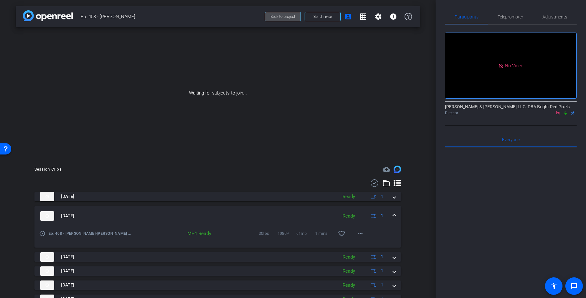
click at [274, 15] on span "Back to project" at bounding box center [282, 16] width 25 height 4
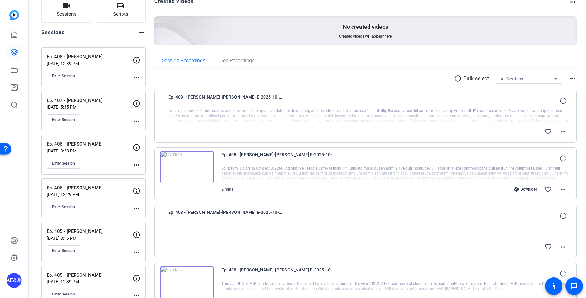
scroll to position [49, 0]
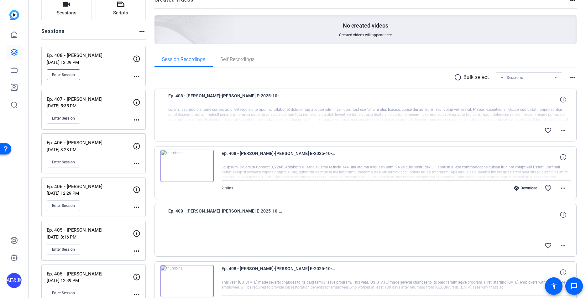
click at [66, 75] on span "Enter Session" at bounding box center [63, 74] width 23 height 5
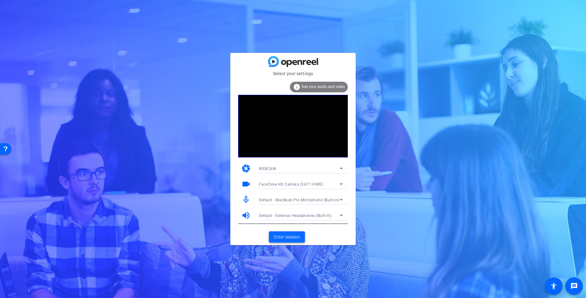
drag, startPoint x: 253, startPoint y: 236, endPoint x: 287, endPoint y: 236, distance: 33.5
click at [256, 236] on mat-card-actions "Enter session" at bounding box center [292, 237] width 125 height 16
click at [288, 236] on span "Enter session" at bounding box center [287, 237] width 26 height 7
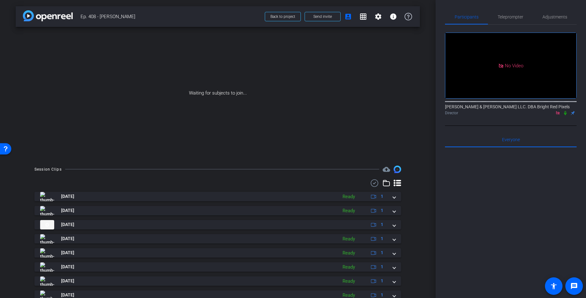
click at [565, 113] on icon at bounding box center [565, 113] width 3 height 4
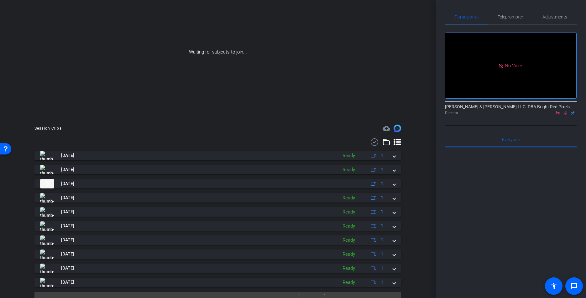
scroll to position [52, 0]
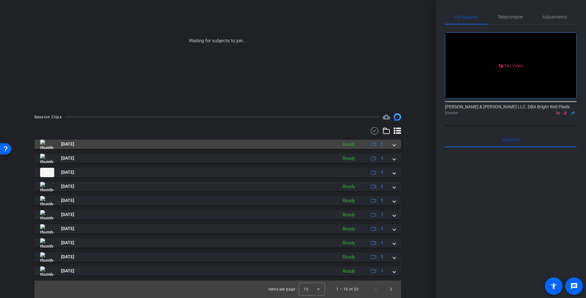
click at [396, 144] on mat-expansion-panel-header "[DATE] Ready 1" at bounding box center [217, 144] width 367 height 9
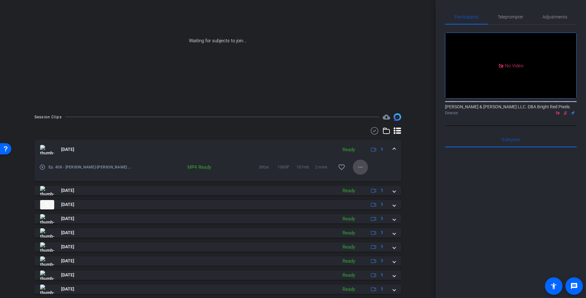
click at [365, 168] on span at bounding box center [360, 167] width 15 height 15
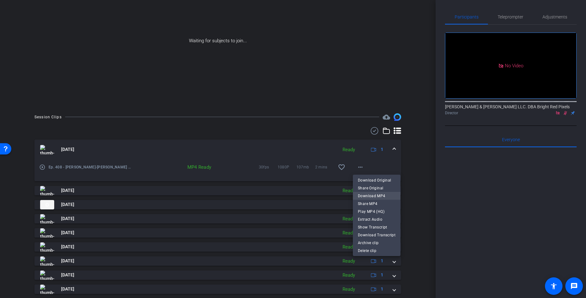
click at [366, 195] on span "Download MP4" at bounding box center [377, 196] width 38 height 8
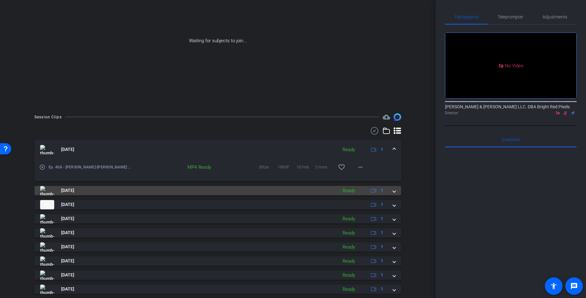
click at [396, 191] on span at bounding box center [394, 190] width 3 height 7
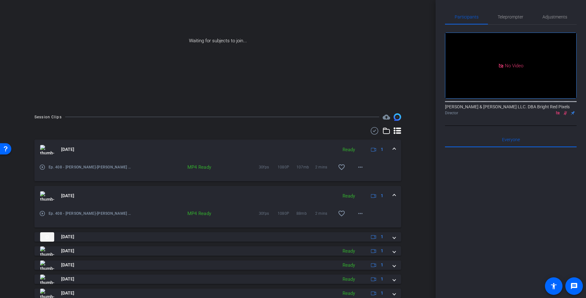
scroll to position [117, 0]
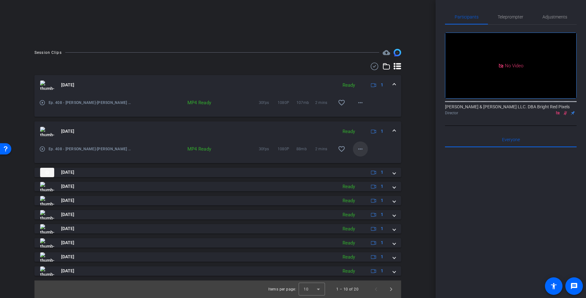
click at [361, 146] on mat-icon "more_horiz" at bounding box center [361, 149] width 8 height 8
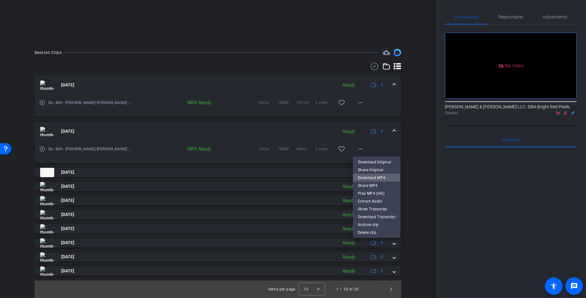
click at [368, 178] on span "Download MP4" at bounding box center [377, 178] width 38 height 8
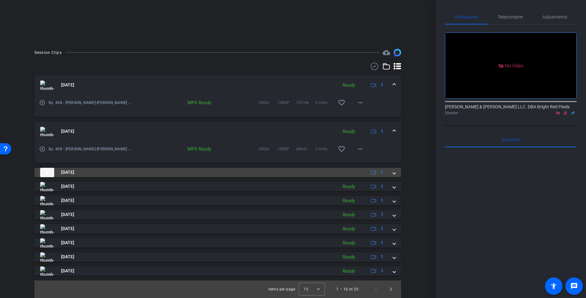
click at [393, 172] on span at bounding box center [394, 172] width 3 height 7
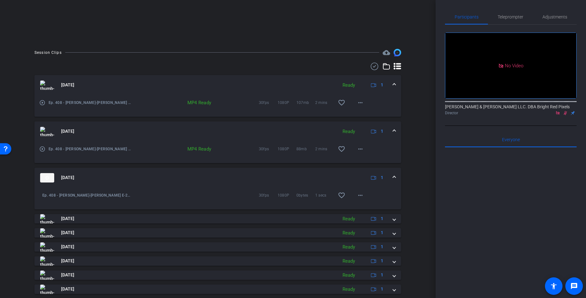
click at [394, 175] on span at bounding box center [394, 178] width 3 height 7
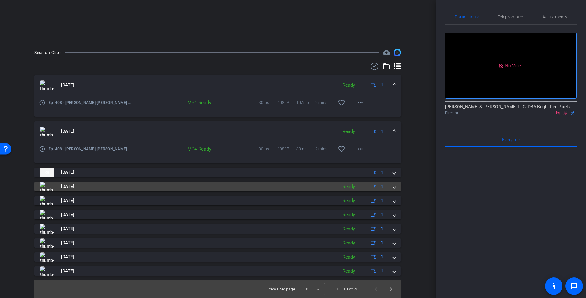
click at [396, 188] on mat-expansion-panel-header "[DATE] Ready 1" at bounding box center [217, 186] width 367 height 9
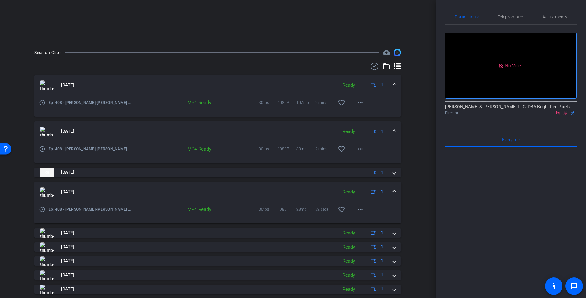
scroll to position [149, 0]
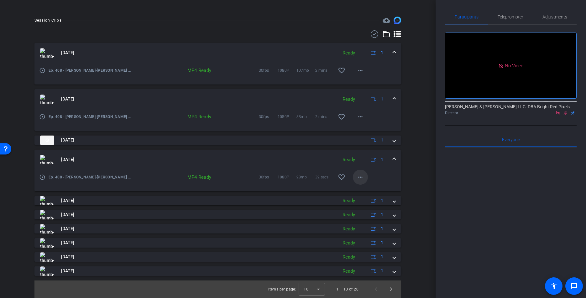
click at [363, 177] on mat-icon "more_horiz" at bounding box center [361, 178] width 8 height 8
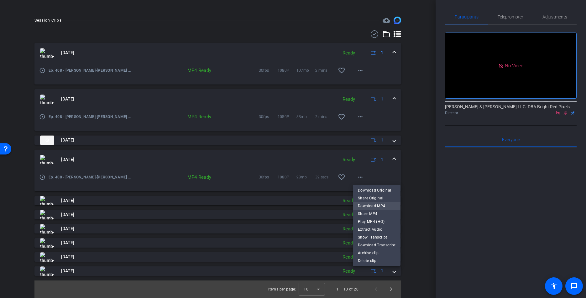
click at [369, 204] on span "Download MP4" at bounding box center [377, 206] width 38 height 8
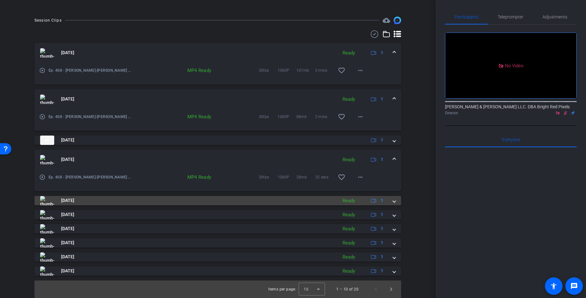
click at [392, 202] on div "[DATE] Ready 1" at bounding box center [216, 200] width 353 height 9
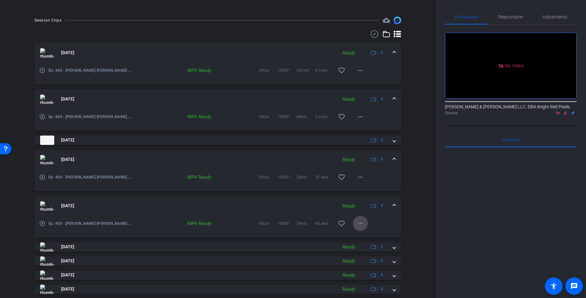
click at [359, 219] on span at bounding box center [360, 223] width 15 height 15
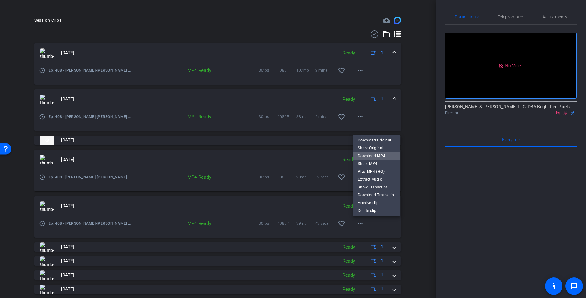
click at [368, 156] on span "Download MP4" at bounding box center [377, 156] width 38 height 8
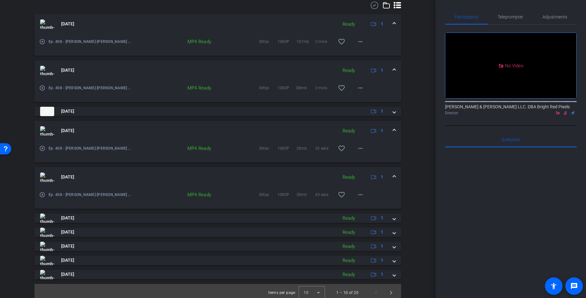
scroll to position [181, 0]
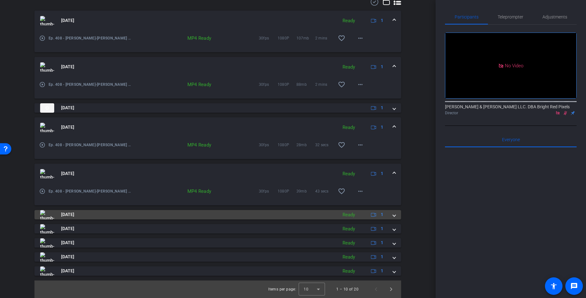
click at [393, 217] on span at bounding box center [394, 215] width 3 height 7
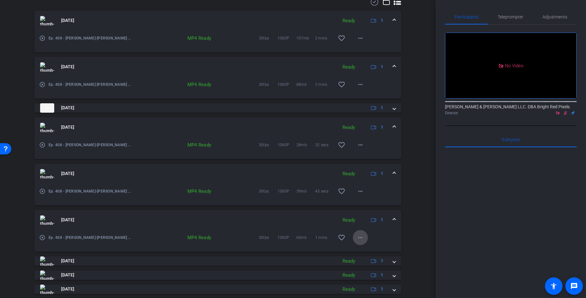
click at [361, 234] on mat-icon "more_horiz" at bounding box center [361, 238] width 8 height 8
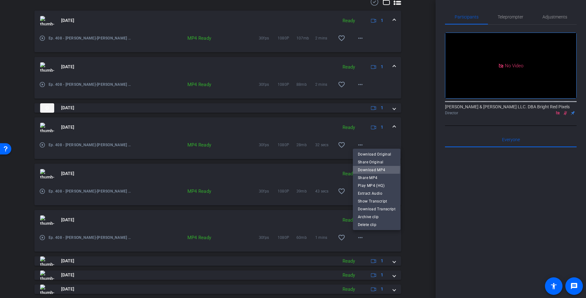
click at [365, 169] on span "Download MP4" at bounding box center [377, 170] width 38 height 8
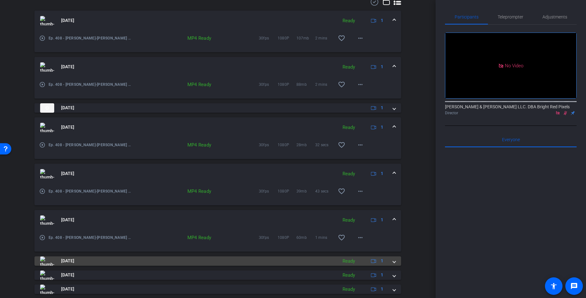
click at [396, 258] on mat-expansion-panel-header "[DATE] Ready 1" at bounding box center [217, 261] width 367 height 9
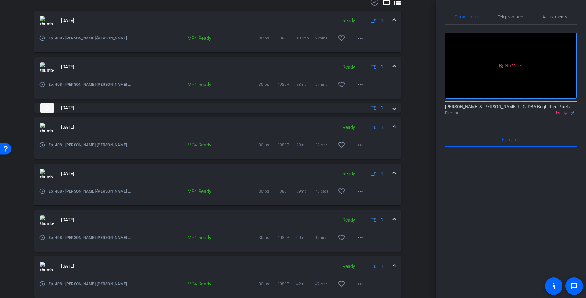
scroll to position [246, 0]
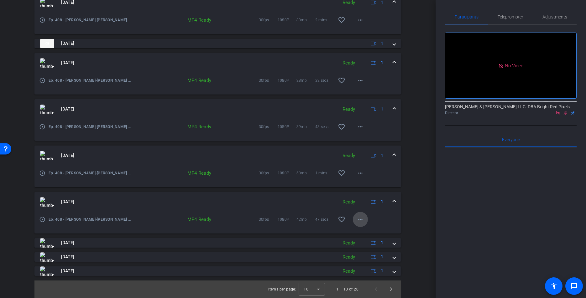
click at [354, 218] on span at bounding box center [360, 219] width 15 height 15
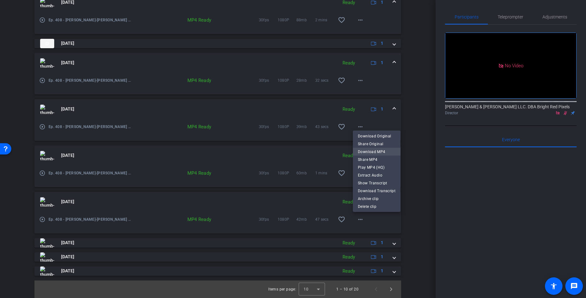
click at [370, 152] on span "Download MP4" at bounding box center [377, 152] width 38 height 8
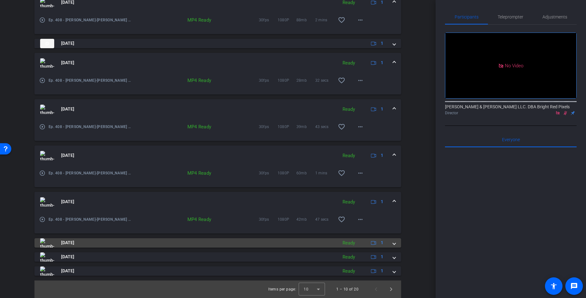
click at [393, 245] on span at bounding box center [394, 243] width 3 height 7
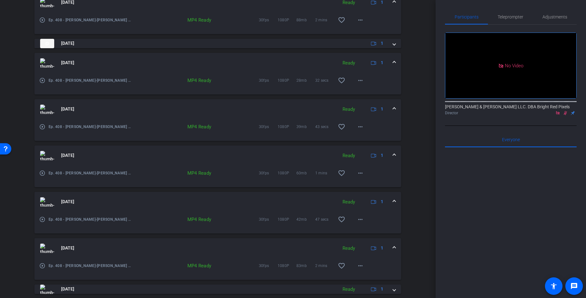
scroll to position [278, 0]
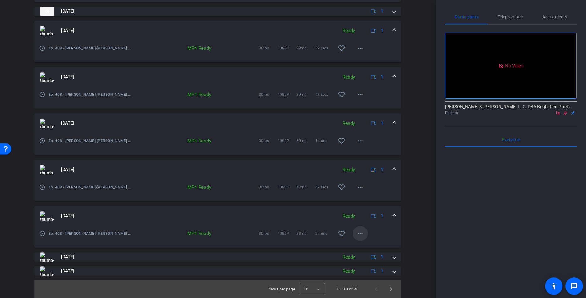
click at [362, 232] on mat-icon "more_horiz" at bounding box center [361, 234] width 8 height 8
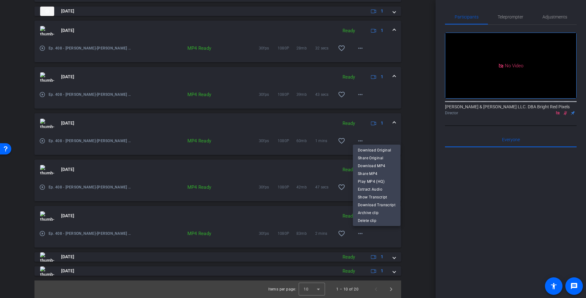
drag, startPoint x: 367, startPoint y: 165, endPoint x: 383, endPoint y: 191, distance: 30.5
click at [367, 165] on span "Download MP4" at bounding box center [377, 166] width 38 height 8
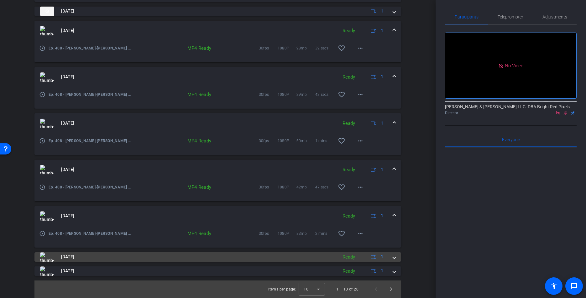
click at [396, 259] on mat-expansion-panel-header "[DATE] Ready 1" at bounding box center [217, 257] width 367 height 9
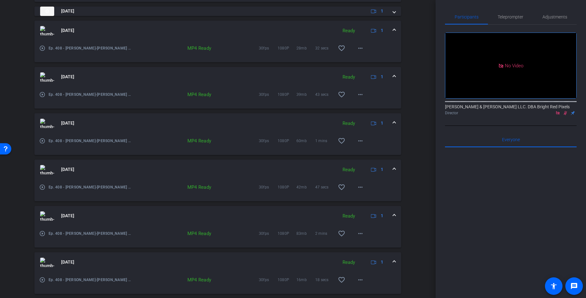
scroll to position [311, 0]
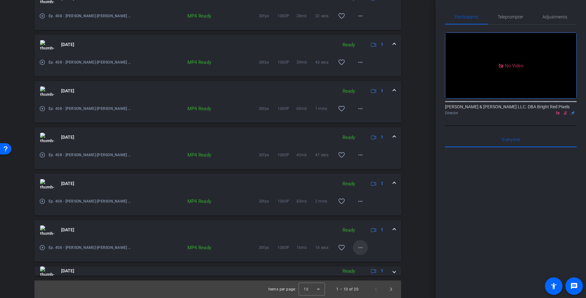
click at [360, 249] on mat-icon "more_horiz" at bounding box center [361, 248] width 8 height 8
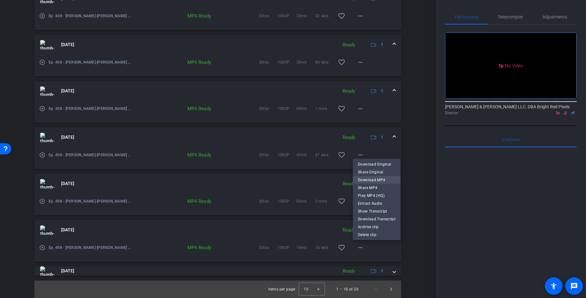
click at [367, 180] on span "Download MP4" at bounding box center [377, 180] width 38 height 8
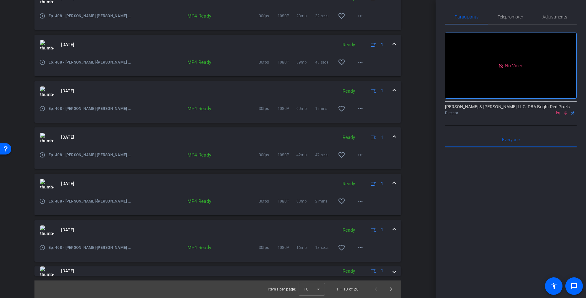
drag, startPoint x: 395, startPoint y: 272, endPoint x: 394, endPoint y: 261, distance: 11.3
click at [395, 272] on span at bounding box center [394, 271] width 3 height 7
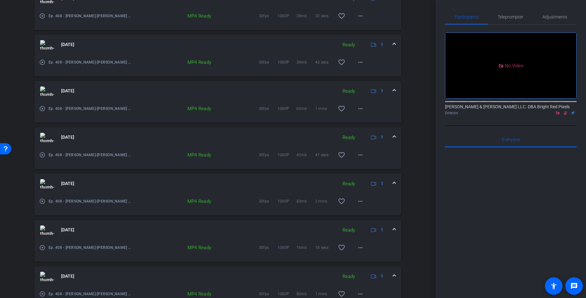
scroll to position [343, 0]
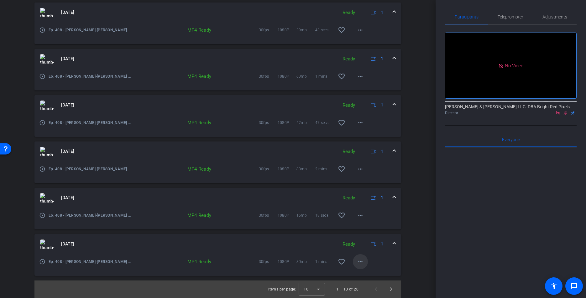
click at [359, 262] on mat-icon "more_horiz" at bounding box center [361, 262] width 8 height 8
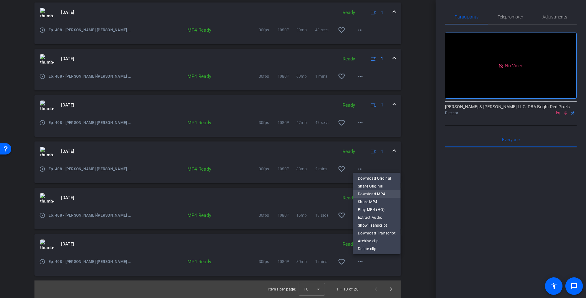
click at [369, 193] on span "Download MP4" at bounding box center [377, 195] width 38 height 8
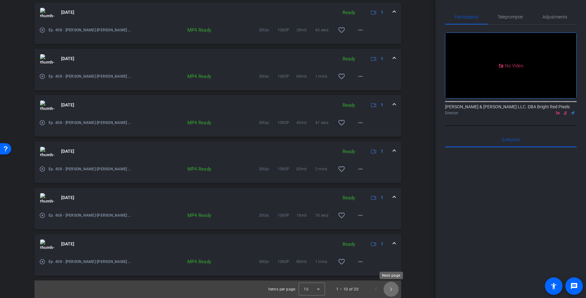
click at [391, 293] on span "Next page" at bounding box center [391, 289] width 15 height 15
click at [390, 288] on span "Next page" at bounding box center [391, 289] width 15 height 15
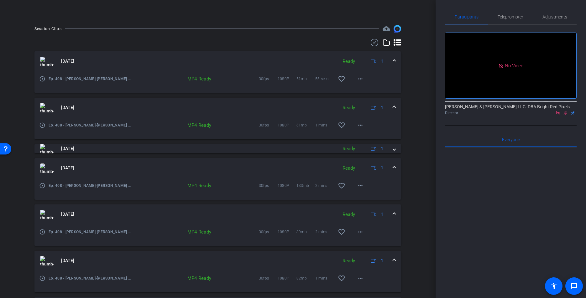
scroll to position [116, 0]
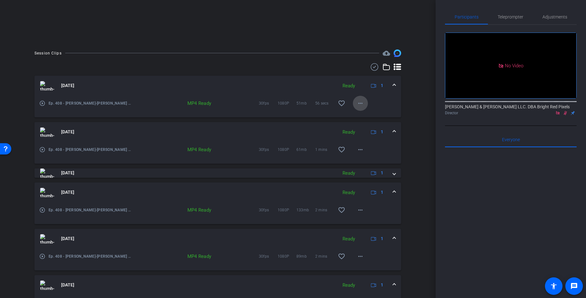
click at [361, 99] on span at bounding box center [360, 103] width 15 height 15
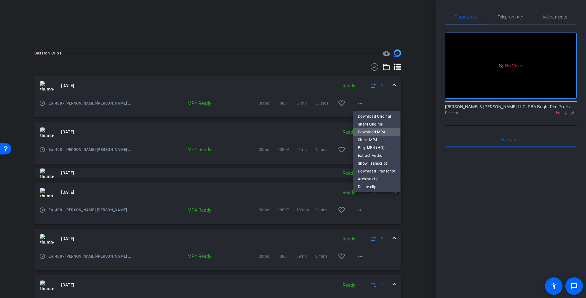
click at [358, 132] on span "Download MP4" at bounding box center [377, 132] width 38 height 8
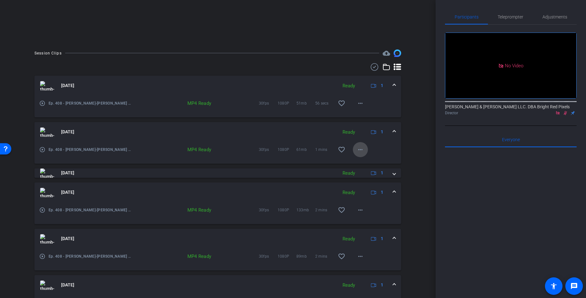
click at [360, 152] on mat-icon "more_horiz" at bounding box center [361, 150] width 8 height 8
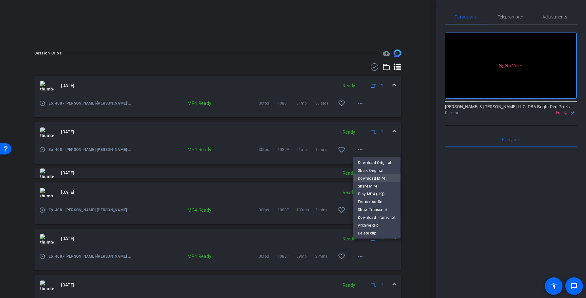
click at [371, 178] on span "Download MP4" at bounding box center [377, 179] width 38 height 8
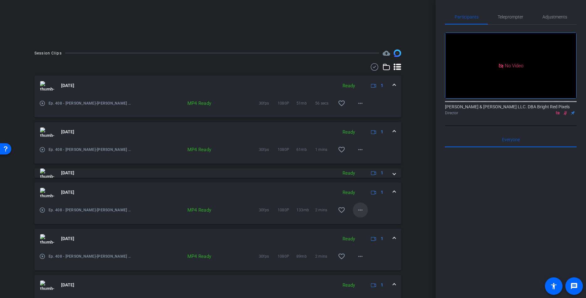
click at [360, 207] on mat-icon "more_horiz" at bounding box center [361, 211] width 8 height 8
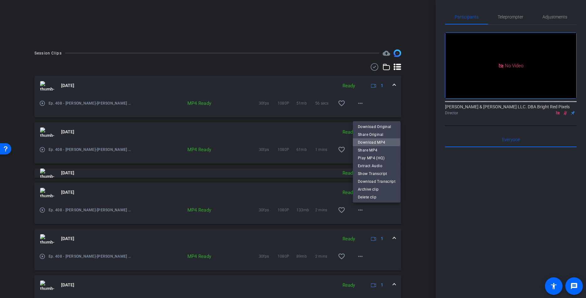
click at [373, 142] on span "Download MP4" at bounding box center [377, 143] width 38 height 8
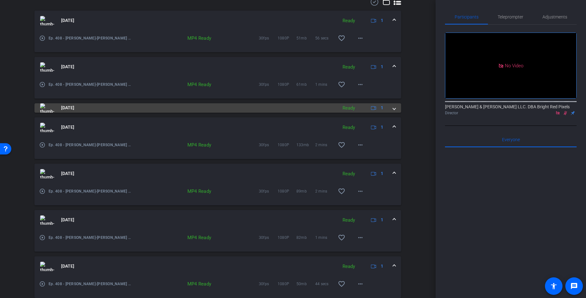
scroll to position [223, 0]
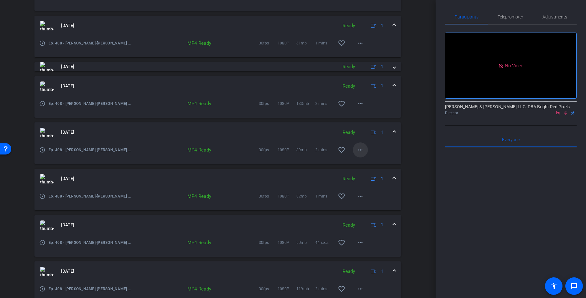
click at [358, 150] on mat-icon "more_horiz" at bounding box center [361, 150] width 8 height 8
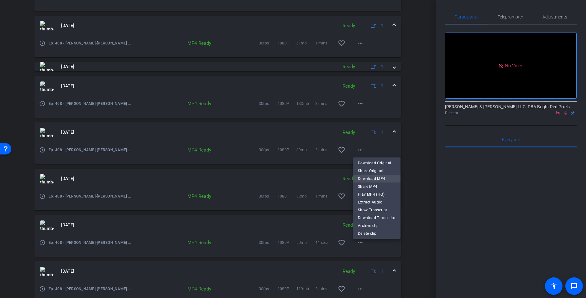
click at [362, 177] on span "Download MP4" at bounding box center [377, 179] width 38 height 8
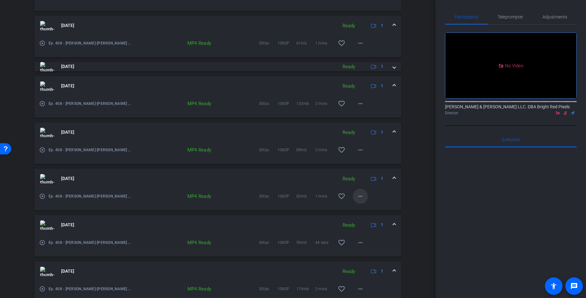
click at [360, 199] on mat-icon "more_horiz" at bounding box center [361, 197] width 8 height 8
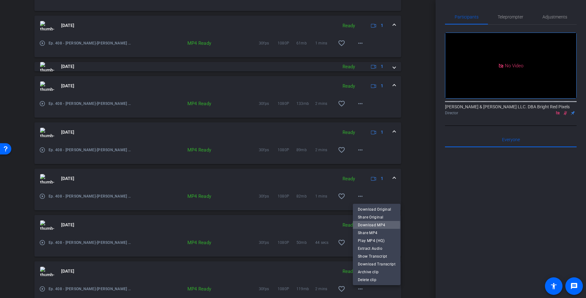
click at [366, 225] on span "Download MP4" at bounding box center [377, 226] width 38 height 8
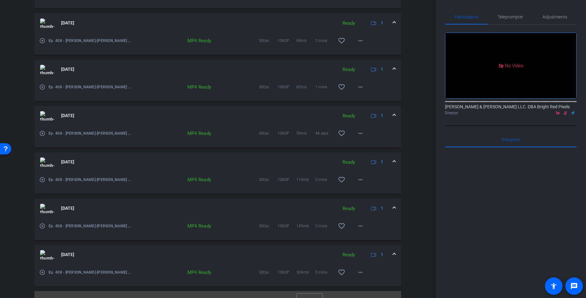
scroll to position [343, 0]
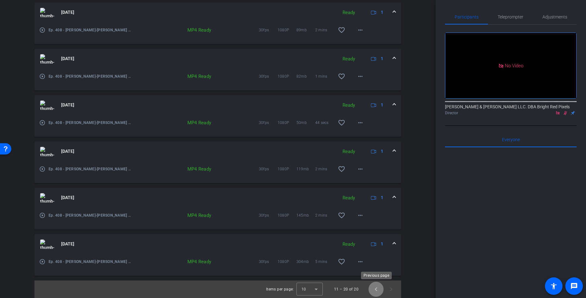
click at [379, 291] on span "Previous page" at bounding box center [376, 289] width 15 height 15
click at [393, 291] on span "Next page" at bounding box center [391, 289] width 15 height 15
click at [362, 123] on mat-icon "more_horiz" at bounding box center [361, 123] width 8 height 8
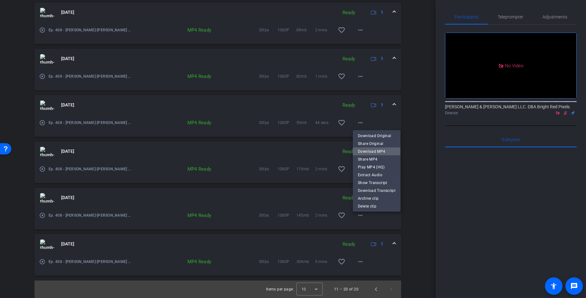
click at [362, 152] on span "Download MP4" at bounding box center [377, 152] width 38 height 8
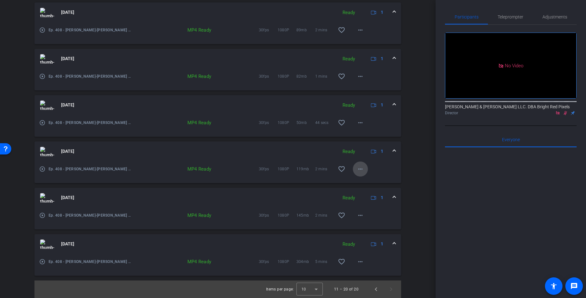
click at [359, 173] on span at bounding box center [360, 169] width 15 height 15
